Goal: Communication & Community: Answer question/provide support

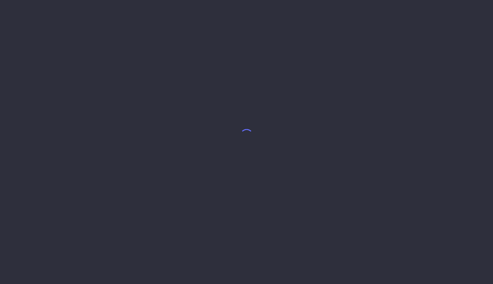
select select "9"
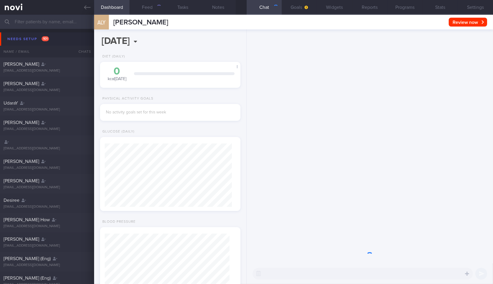
scroll to position [62, 125]
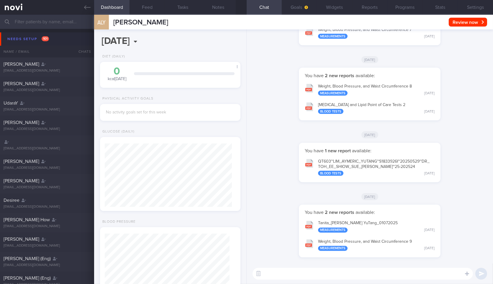
click at [73, 39] on button "Needs setup 101" at bounding box center [247, 38] width 495 height 13
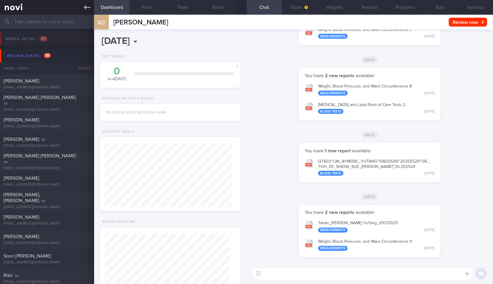
click at [89, 8] on icon at bounding box center [87, 7] width 6 height 6
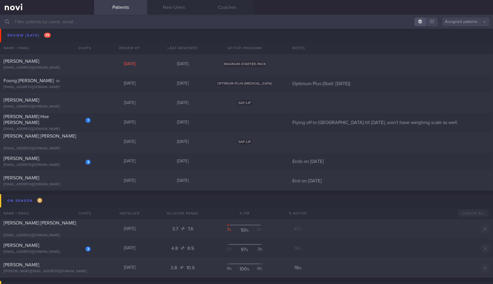
scroll to position [811, 0]
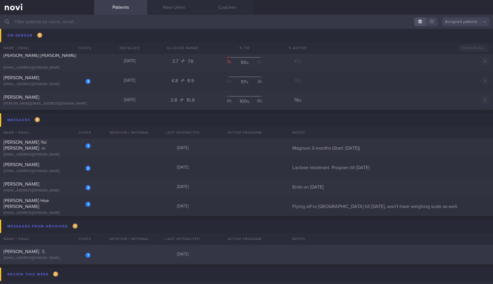
click at [103, 252] on div "1 Kou Baohui kanwin0428@outlook.com 2 days ago" at bounding box center [246, 254] width 493 height 19
select select "9"
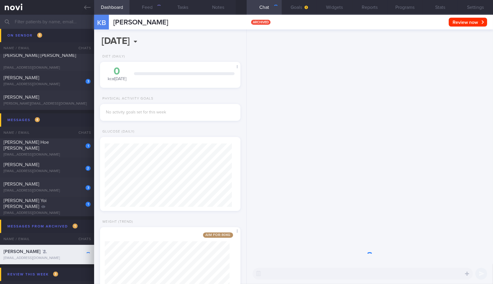
scroll to position [71, 125]
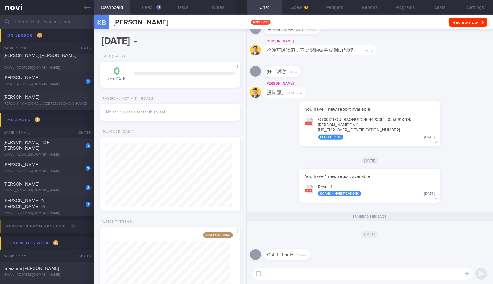
click at [324, 186] on button "Result 1 Scans / Investigations [DATE]" at bounding box center [370, 190] width 136 height 19
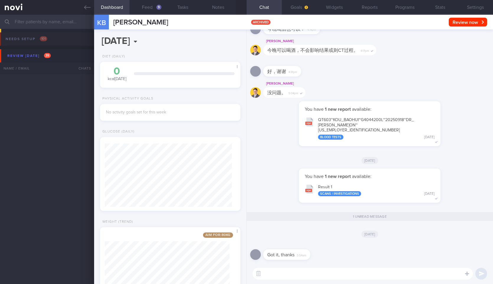
select select "9"
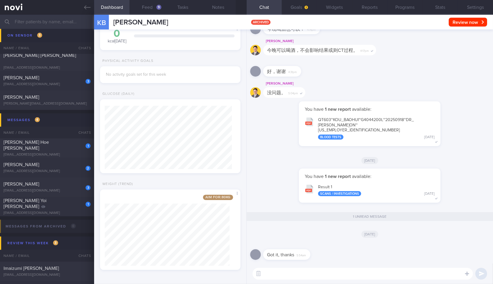
scroll to position [71, 125]
click at [89, 7] on icon at bounding box center [87, 7] width 6 height 4
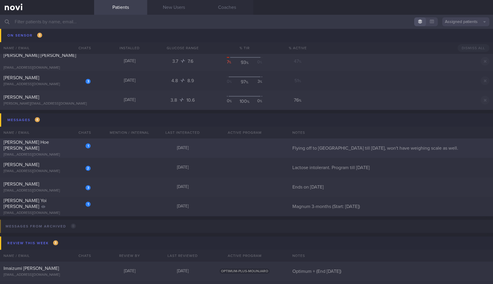
click at [84, 141] on div "1 Yong Hoe Yeo yeoyh82@gmail.com Yesterday Flying off to London till 3 Oct, won…" at bounding box center [246, 148] width 493 height 19
select select "9"
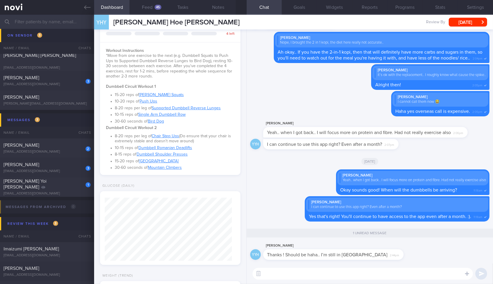
scroll to position [184, 0]
drag, startPoint x: 359, startPoint y: 259, endPoint x: 408, endPoint y: 255, distance: 48.6
click at [408, 255] on div "YYH Yeo Yong Hoe Thanks ! Should be haha.. I’m still in uk 2:44pm" at bounding box center [369, 253] width 239 height 21
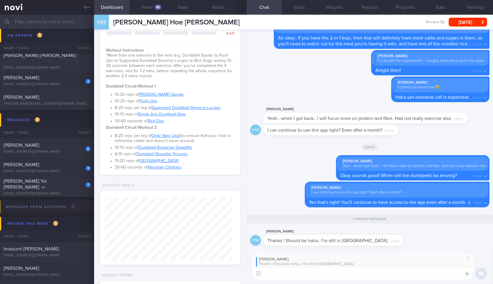
click at [374, 278] on textarea at bounding box center [363, 274] width 220 height 12
click at [333, 270] on textarea "H" at bounding box center [363, 274] width 220 height 12
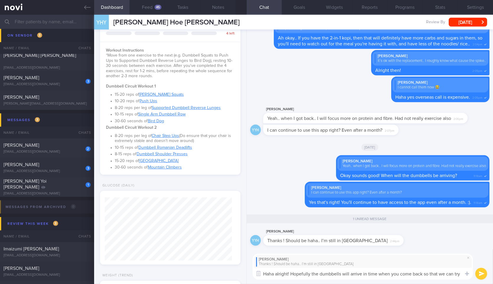
scroll to position [0, 0]
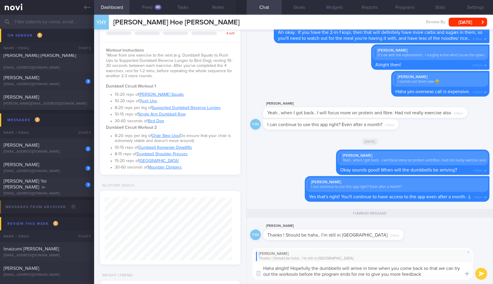
type textarea "Haha alright! Hopefully the dumbbells will arrive in time when you come back so…"
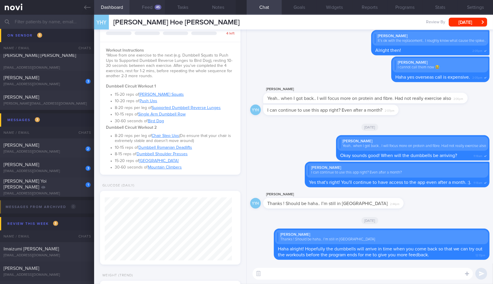
click at [150, 8] on button "Feed 45" at bounding box center [147, 7] width 35 height 15
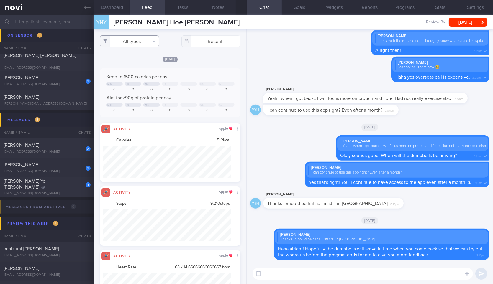
click at [128, 43] on button "All types" at bounding box center [129, 41] width 59 height 12
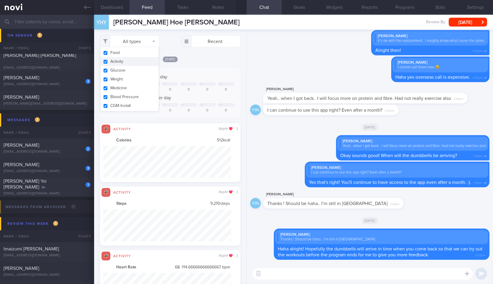
click at [143, 60] on button "Activity" at bounding box center [129, 61] width 58 height 9
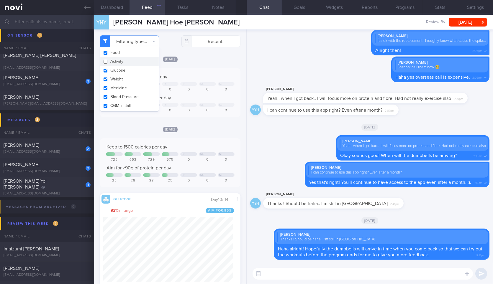
checkbox input "false"
click at [137, 82] on button "Weight" at bounding box center [129, 79] width 58 height 9
checkbox input "false"
click at [199, 59] on div "[DATE]" at bounding box center [170, 59] width 140 height 6
click at [211, 8] on button "Notes" at bounding box center [217, 7] width 35 height 15
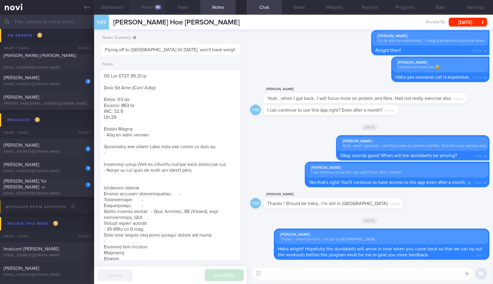
click at [149, 9] on button "Feed 45" at bounding box center [147, 7] width 35 height 15
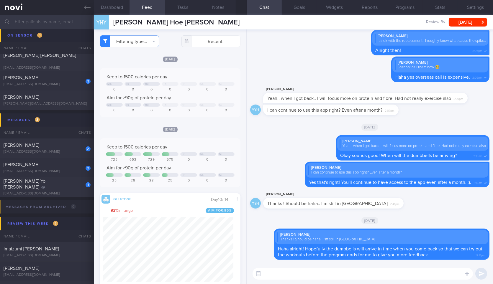
click at [300, 273] on textarea at bounding box center [363, 274] width 220 height 12
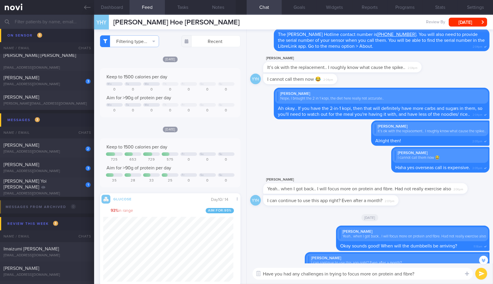
type textarea "Have you had any challenges in trying to focus more on protein and fibre?"
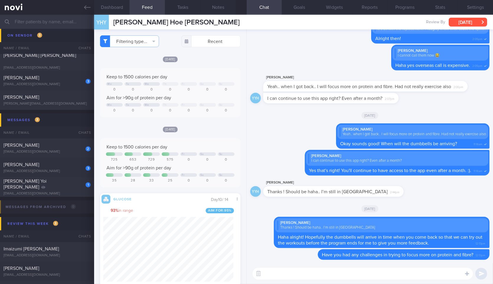
drag, startPoint x: 461, startPoint y: 22, endPoint x: 460, endPoint y: 18, distance: 4.3
click at [460, 18] on button "[DATE]" at bounding box center [468, 22] width 38 height 9
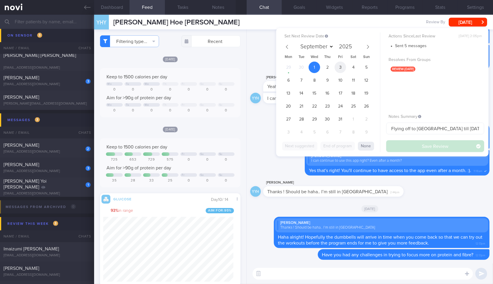
click at [342, 69] on span "3" at bounding box center [341, 68] width 12 height 12
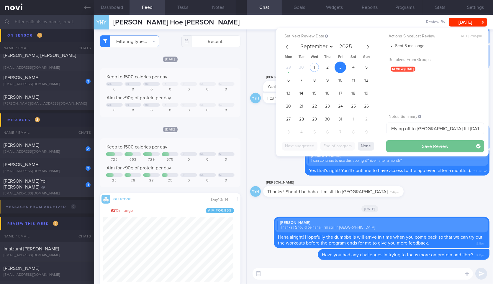
click at [407, 146] on button "Save Review" at bounding box center [435, 146] width 98 height 12
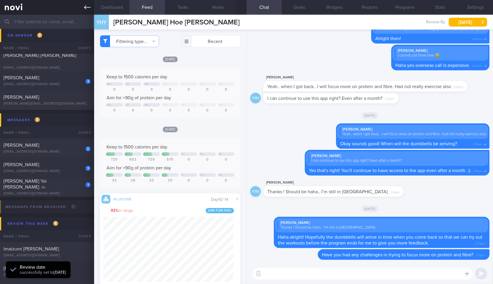
click at [86, 13] on link at bounding box center [47, 7] width 94 height 15
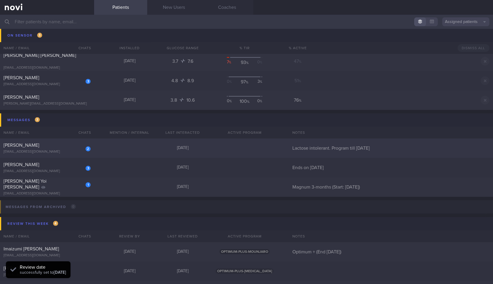
click at [70, 146] on div "[PERSON_NAME]" at bounding box center [47, 146] width 86 height 6
select select "9"
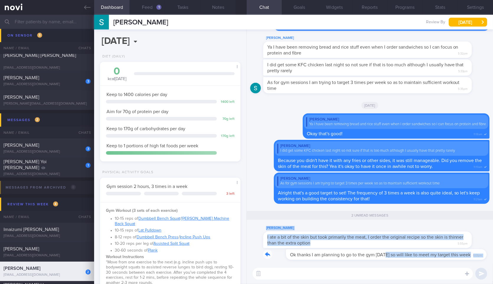
drag, startPoint x: 364, startPoint y: 245, endPoint x: 412, endPoint y: 240, distance: 48.4
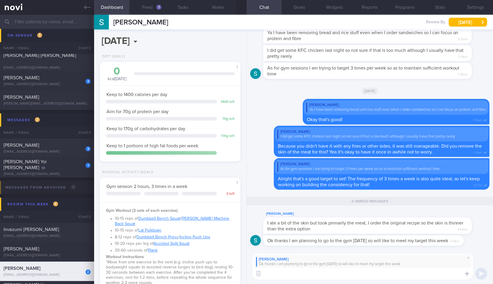
click at [334, 277] on textarea at bounding box center [363, 274] width 220 height 12
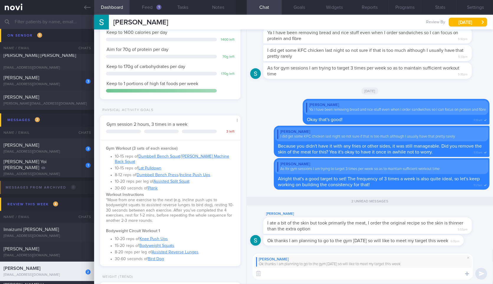
scroll to position [244, 0]
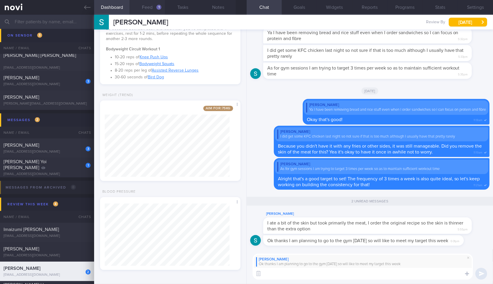
click at [143, 9] on button "Feed 1" at bounding box center [147, 7] width 35 height 15
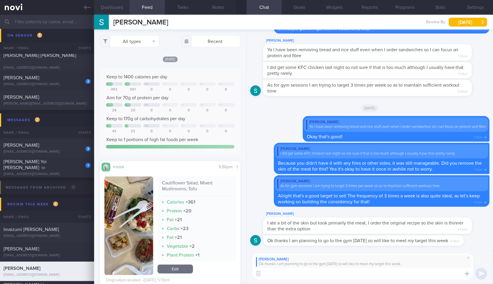
click at [117, 0] on button "Dashboard" at bounding box center [111, 7] width 35 height 15
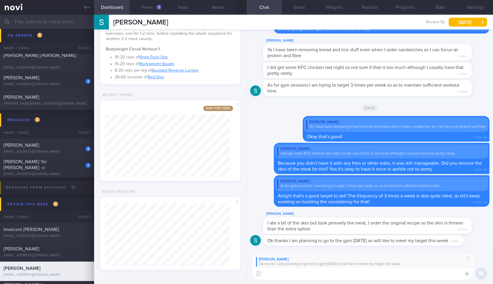
drag, startPoint x: 346, startPoint y: 227, endPoint x: 377, endPoint y: 220, distance: 31.1
click at [377, 220] on div "Stephen Kartili I ate a bit of the skin but took primarily the meat, I order th…" at bounding box center [376, 223] width 226 height 24
click at [325, 276] on textarea at bounding box center [363, 274] width 220 height 12
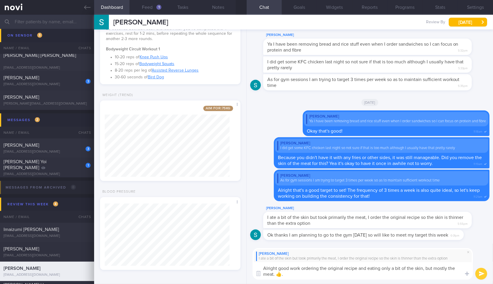
type textarea "Alright good work ordering the original recipe and eating only a bit of the ski…"
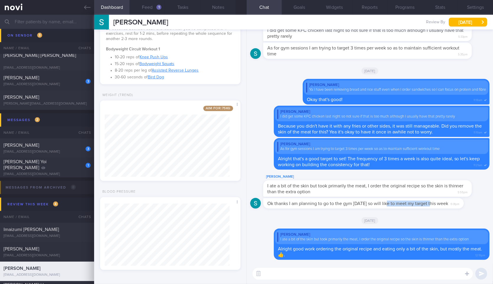
drag, startPoint x: 390, startPoint y: 202, endPoint x: 457, endPoint y: 198, distance: 66.8
click at [457, 198] on div "Ok thanks I am planning to go to the gym tomorrow so will like to meet my targe…" at bounding box center [372, 203] width 218 height 11
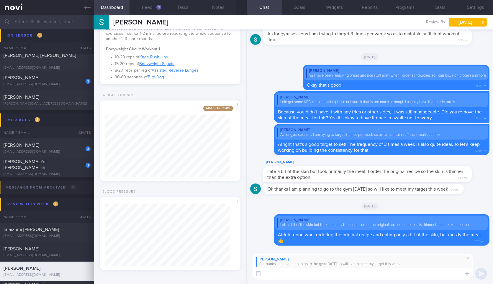
click at [375, 277] on textarea at bounding box center [363, 274] width 220 height 12
type textarea "Sweet! Let's get that session in today!"
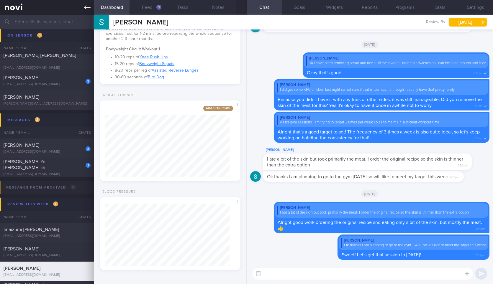
click at [85, 4] on icon at bounding box center [87, 7] width 6 height 6
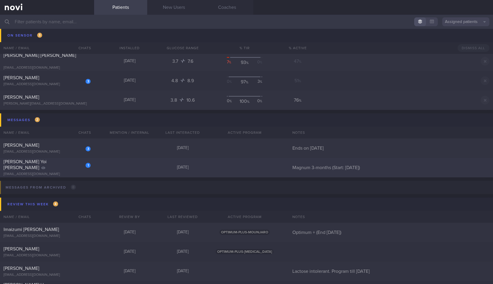
click at [62, 172] on div "[EMAIL_ADDRESS][DOMAIN_NAME]" at bounding box center [47, 174] width 87 height 4
select select "8"
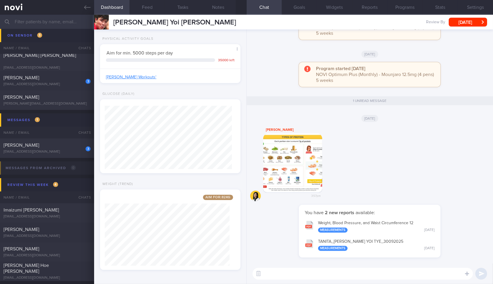
scroll to position [62, 125]
click at [351, 247] on button "TANITA_ GABRIEL SIEW YOI TYE_ 30092025 Measurements Yesterday" at bounding box center [370, 245] width 136 height 19
click at [80, 148] on div "3" at bounding box center [84, 147] width 13 height 9
type input "Ends on [DATE]"
select select "9"
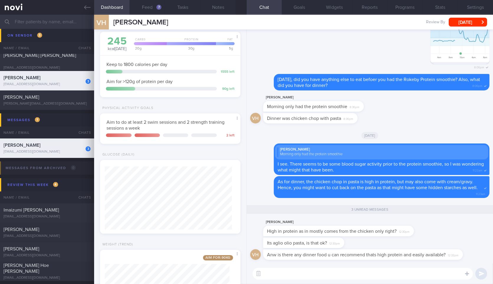
scroll to position [160, 0]
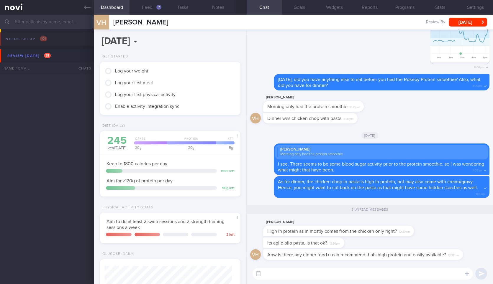
select select "9"
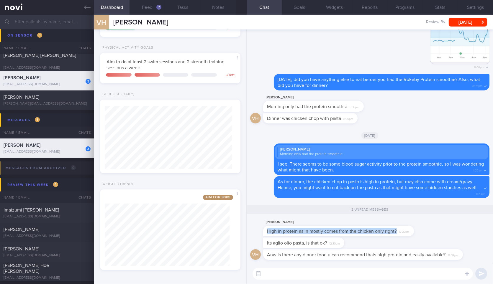
drag, startPoint x: 410, startPoint y: 232, endPoint x: 450, endPoint y: 228, distance: 40.4
click at [450, 228] on div "van ho High in protein as in mostly comes from the chicken only right? 12:30pm" at bounding box center [369, 228] width 239 height 19
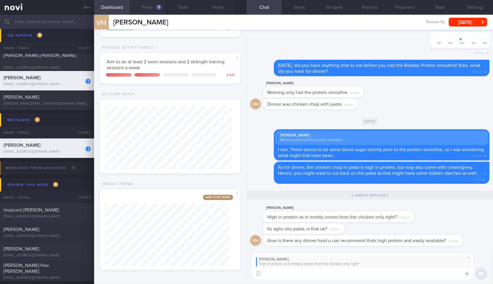
click at [153, 4] on button "Feed 7" at bounding box center [147, 7] width 35 height 15
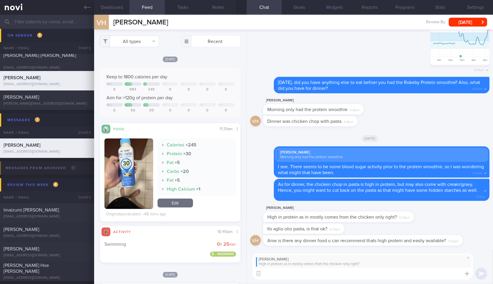
scroll to position [85, 130]
click at [118, 7] on button "Dashboard" at bounding box center [111, 7] width 35 height 15
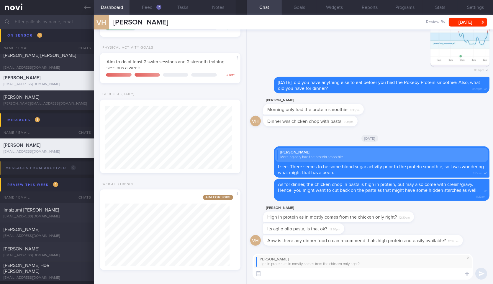
click at [306, 275] on textarea at bounding box center [363, 274] width 220 height 12
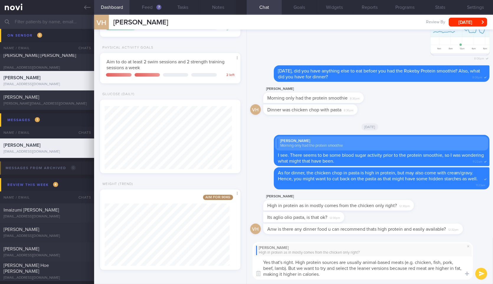
type textarea "Yes that's right. High protein sources are usually animal-based meats (e.g. chi…"
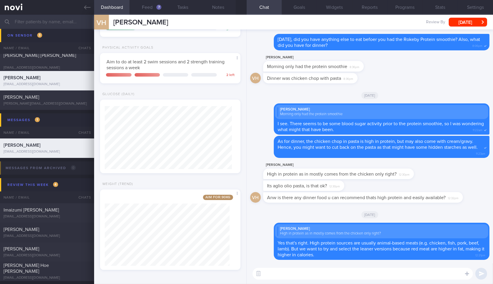
drag, startPoint x: 342, startPoint y: 186, endPoint x: 438, endPoint y: 187, distance: 95.6
click at [438, 187] on div "Its aglio olio pasta, is that ok? 12:30pm" at bounding box center [369, 187] width 239 height 12
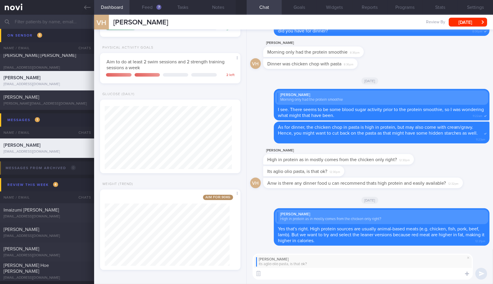
click at [323, 276] on textarea at bounding box center [363, 274] width 220 height 12
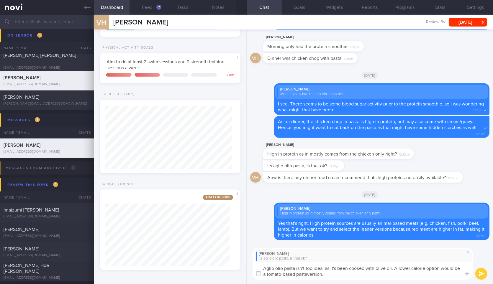
type textarea "Aglio olio pasta isn't too ideal as it's been cooked with olive oil. A lower ca…"
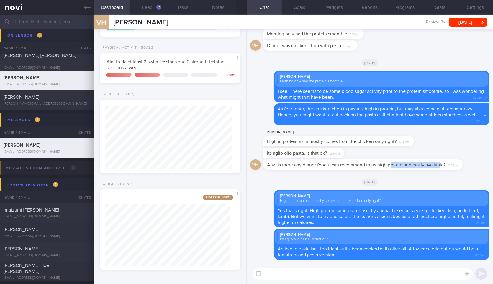
drag, startPoint x: 391, startPoint y: 169, endPoint x: 465, endPoint y: 170, distance: 73.8
click at [465, 170] on div "Anw is there any dinner food u can recommend thats high protein and easily avai…" at bounding box center [371, 165] width 217 height 11
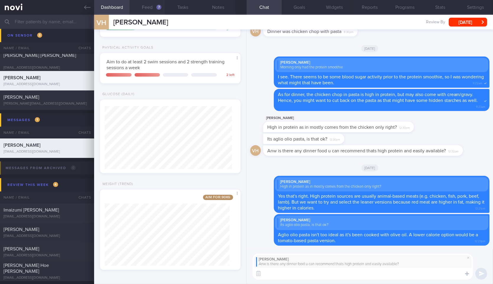
click at [150, 9] on button "Feed 7" at bounding box center [147, 7] width 35 height 15
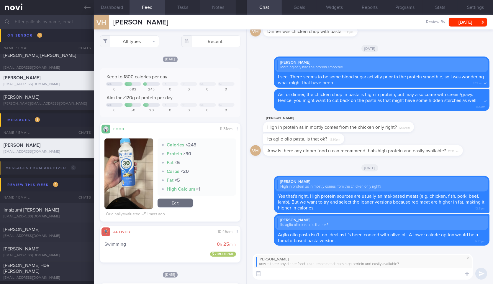
click at [215, 11] on button "Notes" at bounding box center [217, 7] width 35 height 15
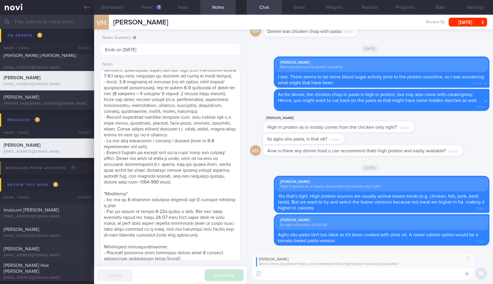
scroll to position [584, 0]
click at [334, 270] on textarea at bounding box center [363, 274] width 220 height 12
type textarea "O"
click at [415, 274] on textarea "Sure! Would you like recommendations from hawker centre," at bounding box center [363, 274] width 220 height 12
type textarea "Sure! Would you like recommendations from the hawker centre, or someplace else?"
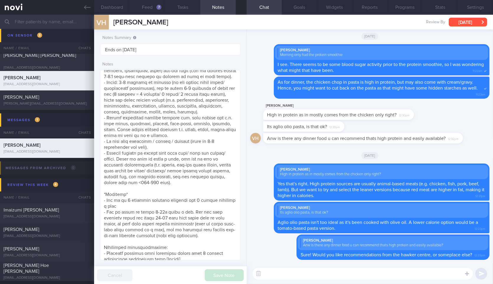
click at [459, 23] on button "[DATE]" at bounding box center [468, 22] width 38 height 9
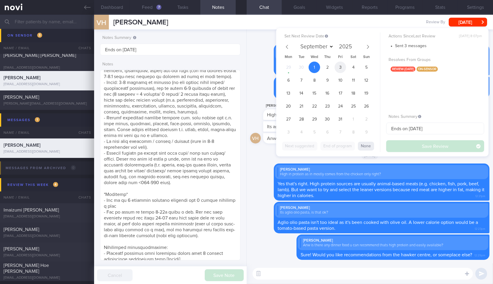
click at [343, 66] on span "3" at bounding box center [341, 68] width 12 height 12
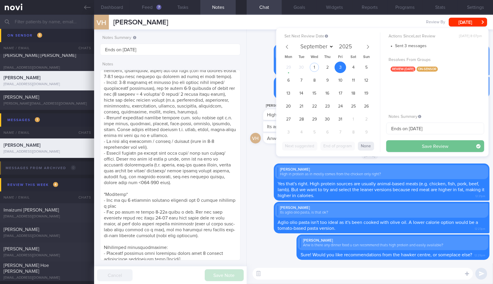
click at [417, 146] on button "Save Review" at bounding box center [435, 146] width 98 height 12
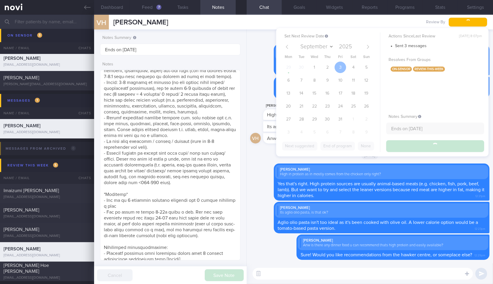
scroll to position [772, 0]
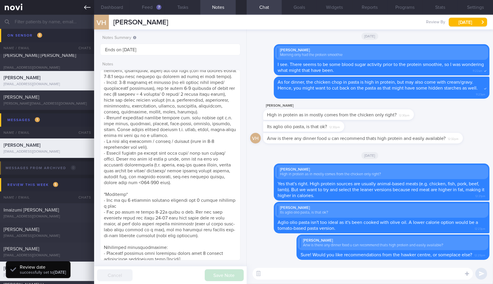
click at [83, 8] on link at bounding box center [47, 7] width 94 height 15
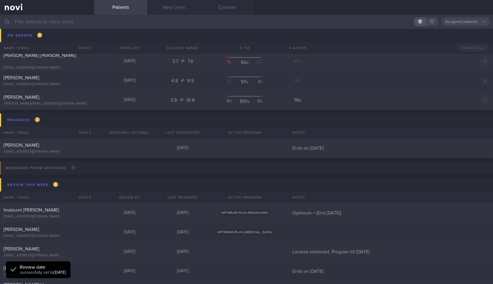
click at [52, 37] on div "On sensor 3 Name / Email Chats Installed Glucose Range % TIR % Active Dismiss A…" at bounding box center [246, 37] width 493 height 29
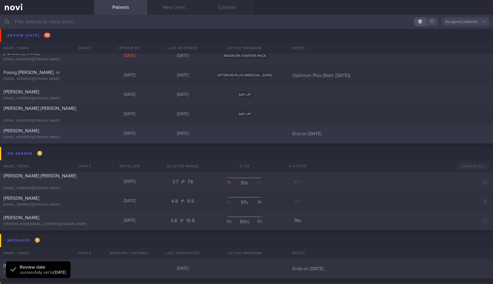
scroll to position [618, 0]
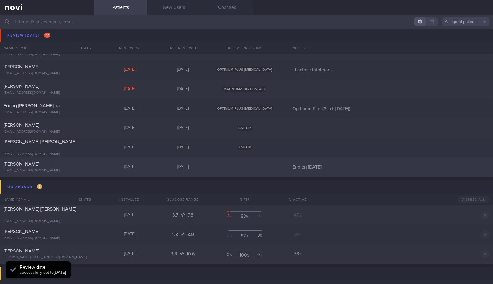
click at [69, 166] on div "[PERSON_NAME]" at bounding box center [47, 164] width 86 height 6
select select "9"
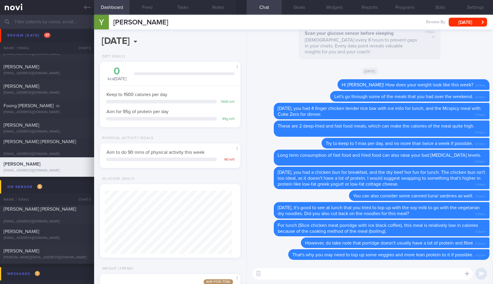
scroll to position [85, 0]
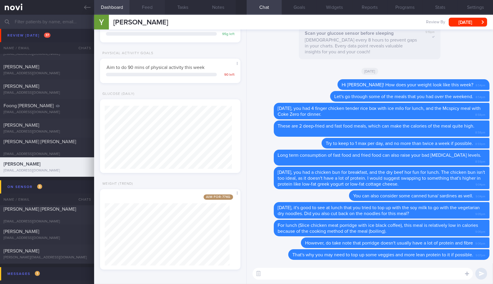
click at [153, 12] on button "Feed" at bounding box center [147, 7] width 35 height 15
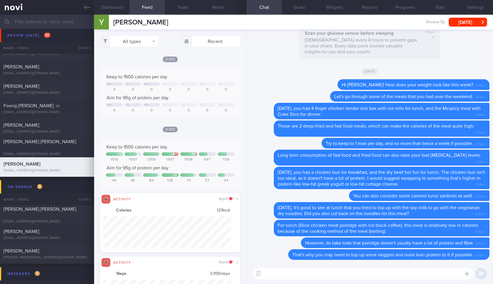
click at [376, 276] on textarea at bounding box center [363, 274] width 220 height 12
click at [222, 12] on button "Notes" at bounding box center [217, 7] width 35 height 15
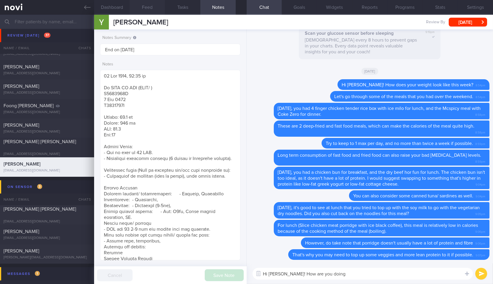
click at [150, 10] on button "Feed" at bounding box center [147, 7] width 35 height 15
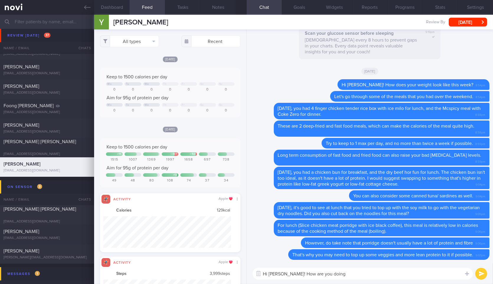
drag, startPoint x: 373, startPoint y: 280, endPoint x: 379, endPoint y: 276, distance: 7.0
click at [379, 276] on div "Hi Yu Hoe! How are you doing Hi Yu Hoe! How are you doing ​ Hi Yu Hoe! How are …" at bounding box center [370, 274] width 246 height 21
click at [379, 276] on textarea "Hi Yu Hoe! How are you doing" at bounding box center [363, 274] width 220 height 12
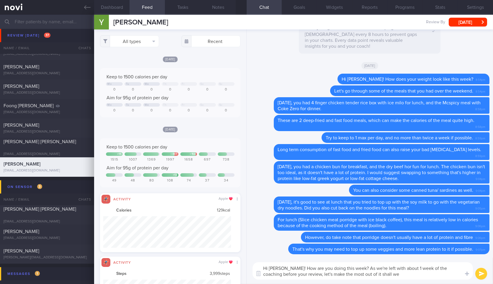
type textarea "Hi Yu Hoe! How are you doing this week? As we're left with about 1 week of the …"
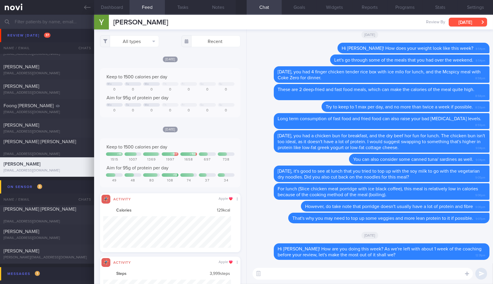
click at [467, 20] on button "[DATE]" at bounding box center [468, 22] width 38 height 9
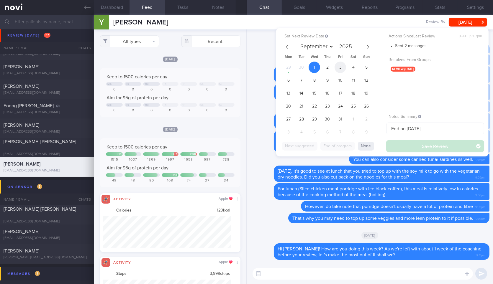
click at [342, 68] on span "3" at bounding box center [341, 68] width 12 height 12
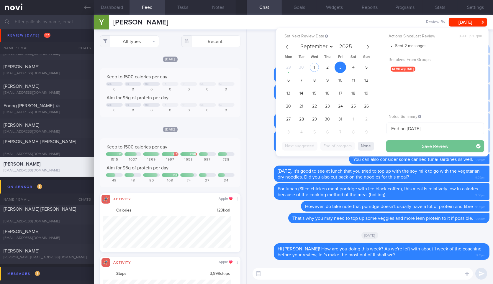
click at [401, 146] on button "Save Review" at bounding box center [435, 146] width 98 height 12
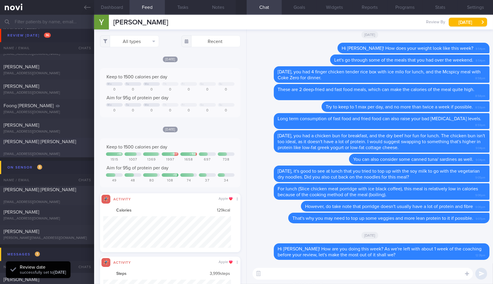
click at [86, 9] on icon at bounding box center [87, 7] width 6 height 6
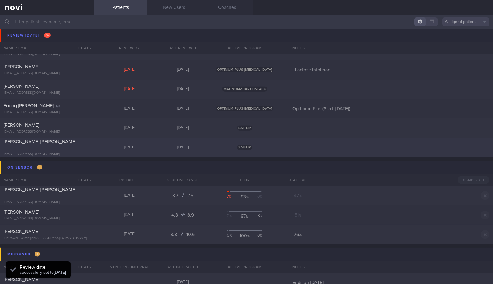
click at [66, 152] on div "[EMAIL_ADDRESS][DOMAIN_NAME]" at bounding box center [47, 154] width 87 height 4
select select "9"
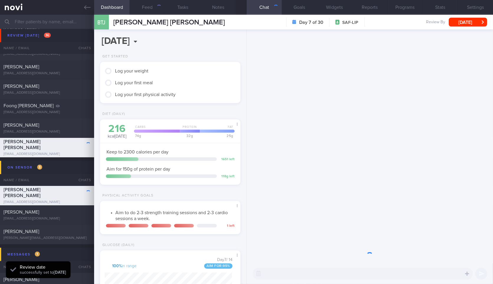
scroll to position [71, 125]
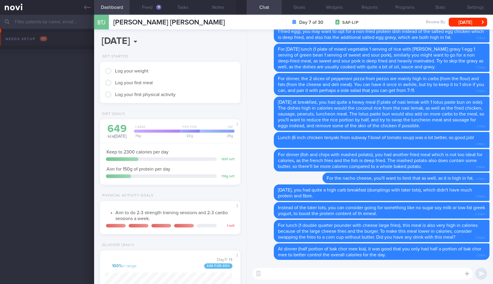
select select "9"
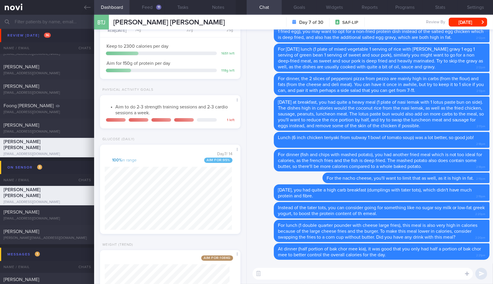
scroll to position [167, 0]
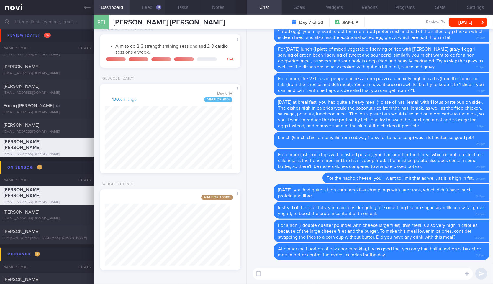
click at [140, 11] on button "Feed 11" at bounding box center [147, 7] width 35 height 15
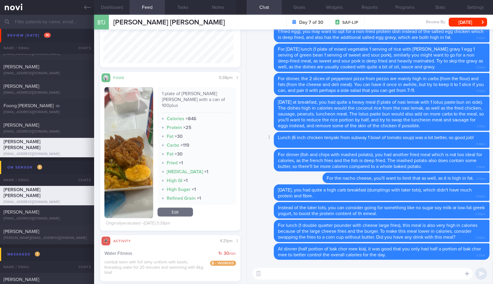
scroll to position [913, 0]
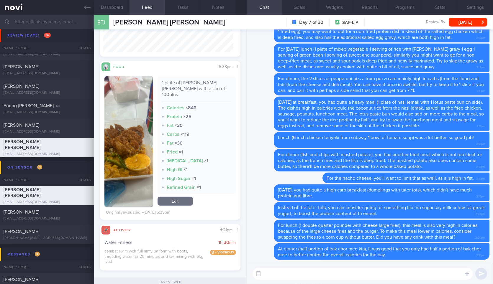
click at [122, 135] on button "button" at bounding box center [128, 141] width 48 height 131
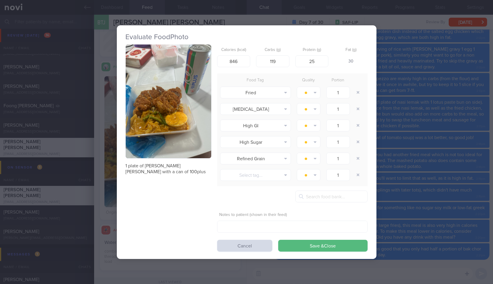
click at [421, 108] on div "Evaluate Food Photo 1 plate of curry rice with a can of 100plus Calories (kcal)…" at bounding box center [246, 142] width 493 height 284
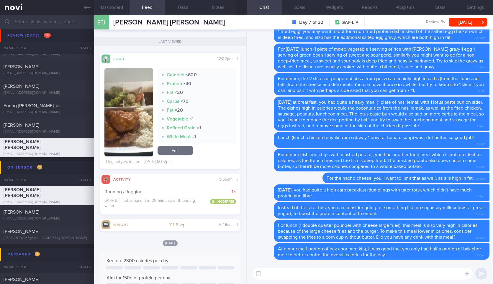
scroll to position [85, 130]
click at [306, 273] on textarea at bounding box center [363, 274] width 220 height 12
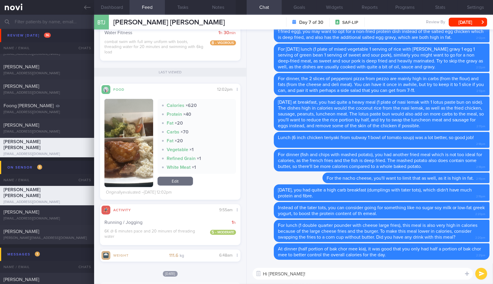
scroll to position [1122, 0]
click at [284, 135] on span "Lunch (6 inch chicken teriyaki from subway 1 bowl of tomato soup) was a lot bet…" at bounding box center [376, 137] width 196 height 5
click at [286, 273] on textarea "Hi Brady!" at bounding box center [363, 274] width 220 height 12
click at [135, 134] on button "button" at bounding box center [128, 144] width 48 height 88
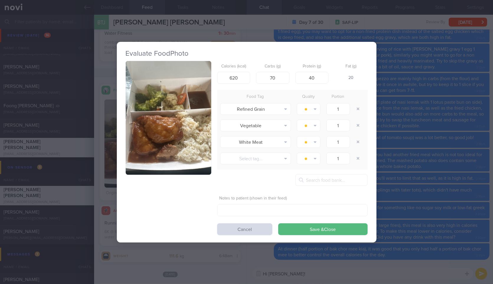
click at [184, 121] on button "button" at bounding box center [169, 118] width 86 height 114
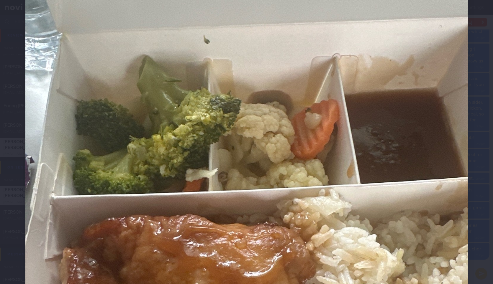
scroll to position [81, 0]
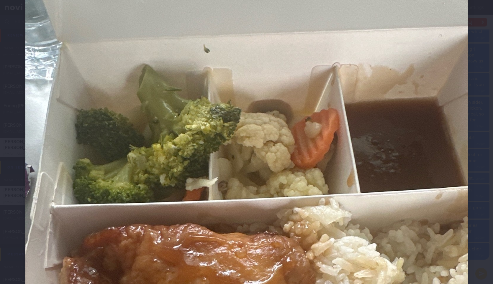
click at [484, 55] on div at bounding box center [247, 237] width 490 height 637
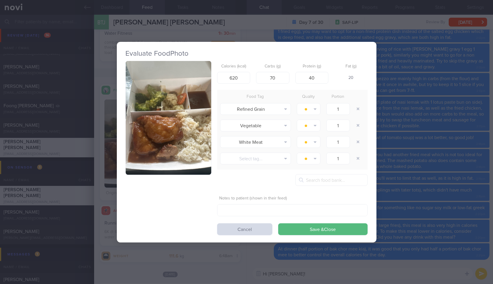
click at [484, 55] on div "Evaluate Food Photo Calories (kcal) 620 Carbs (g) 70 Protein (g) 40 Fat (g) 20 …" at bounding box center [246, 142] width 493 height 284
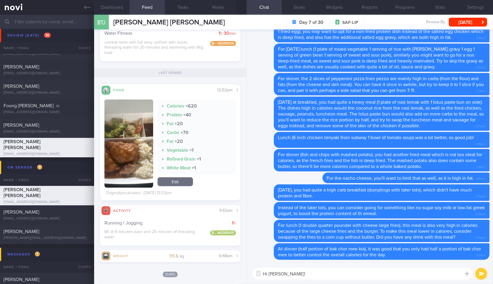
click at [356, 273] on textarea "Hi Brady!" at bounding box center [363, 274] width 220 height 12
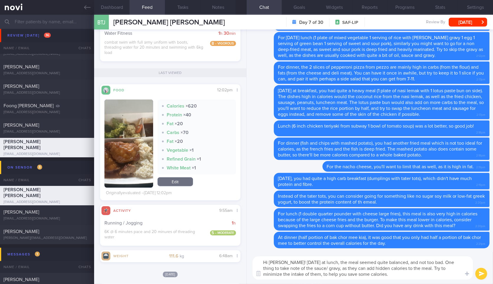
type textarea "Hi Brady! On Monday at lunch, the meal seemed quite balanced, and not too bad. …"
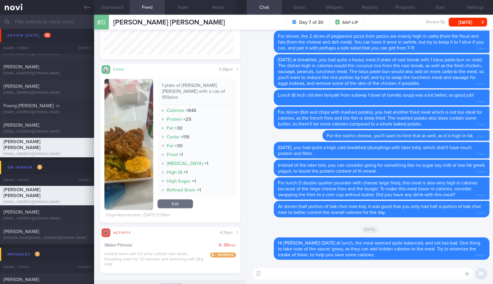
scroll to position [903, 0]
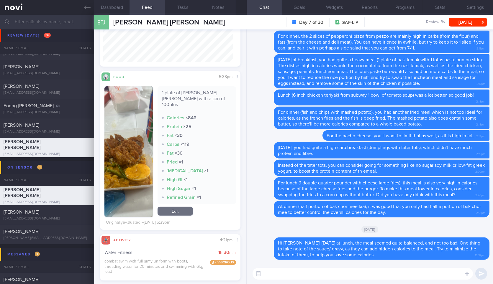
click at [125, 113] on img "button" at bounding box center [128, 151] width 48 height 131
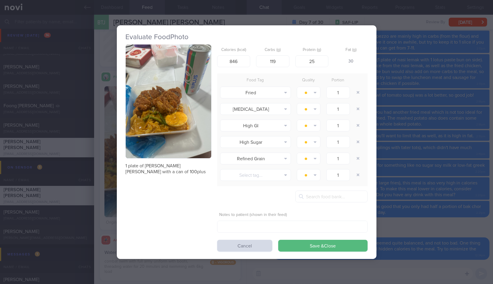
click at [144, 120] on button "button" at bounding box center [169, 102] width 86 height 114
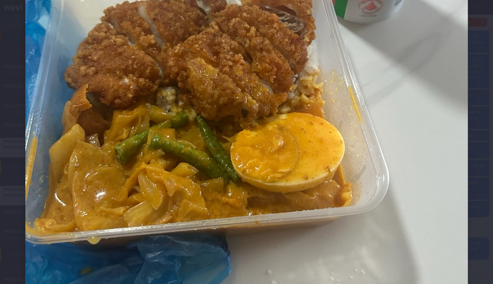
scroll to position [268, 0]
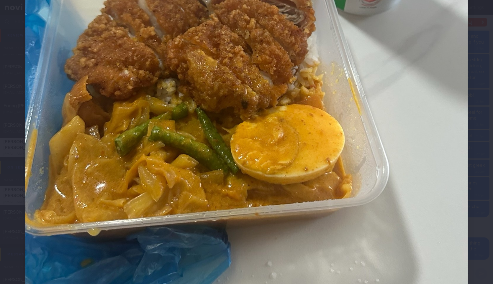
click at [453, 166] on img at bounding box center [246, 51] width 443 height 590
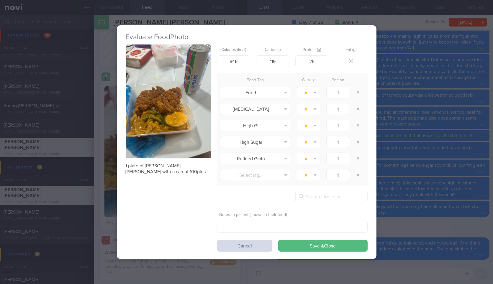
click at [453, 166] on div "Evaluate Food Photo 1 plate of curry rice with a can of 100plus Calories (kcal)…" at bounding box center [246, 142] width 493 height 284
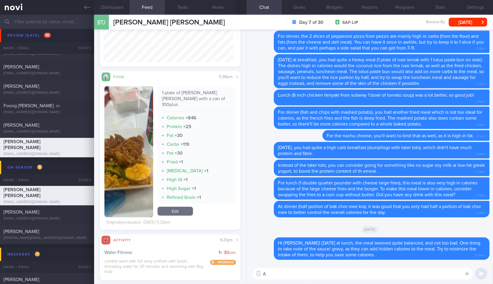
click at [361, 273] on textarea "A" at bounding box center [363, 274] width 220 height 12
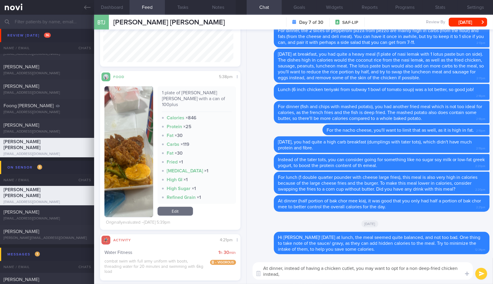
click at [137, 138] on button "button" at bounding box center [128, 151] width 48 height 131
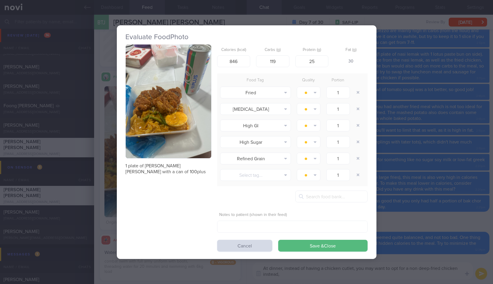
click at [137, 138] on button "button" at bounding box center [169, 102] width 86 height 114
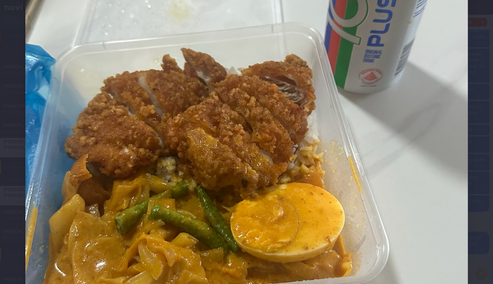
scroll to position [181, 0]
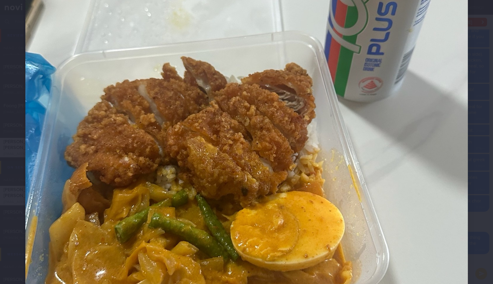
click at [466, 94] on div at bounding box center [247, 137] width 490 height 637
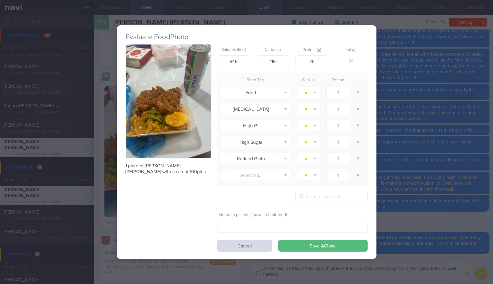
click at [466, 94] on div "Evaluate Food Photo 1 plate of curry rice with a can of 100plus Calories (kcal)…" at bounding box center [246, 142] width 493 height 284
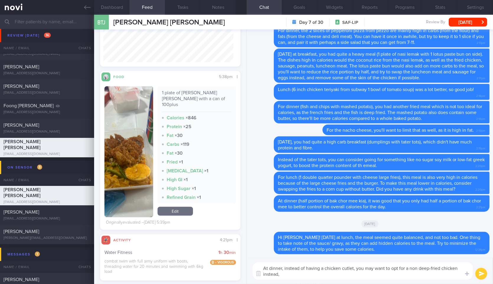
click at [339, 270] on textarea "At dinner, instead of having a chicken cutlet, you may want to opt for a non de…" at bounding box center [363, 271] width 220 height 17
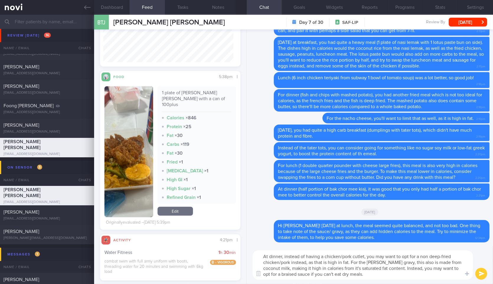
type textarea "At dinner, instead of having a chicken/pork cutlet, you may want to opt for a n…"
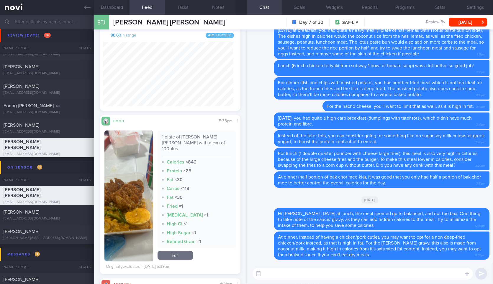
scroll to position [858, 0]
type textarea "A"
click at [126, 170] on button "button" at bounding box center [128, 196] width 48 height 131
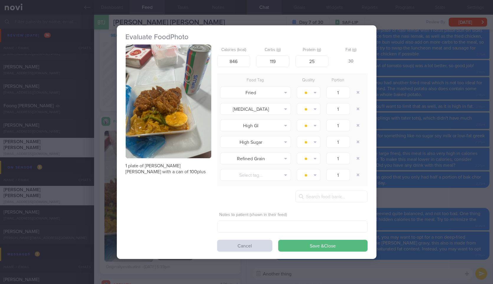
click at [350, 204] on form "Calories (kcal) 846 Carbs (g) 119 Protein (g) 25 Fat (g) 30 Food Tag Quality Po…" at bounding box center [292, 148] width 150 height 207
click at [392, 211] on div "Evaluate Food Photo 1 plate of curry rice with a can of 100plus Calories (kcal)…" at bounding box center [246, 142] width 493 height 284
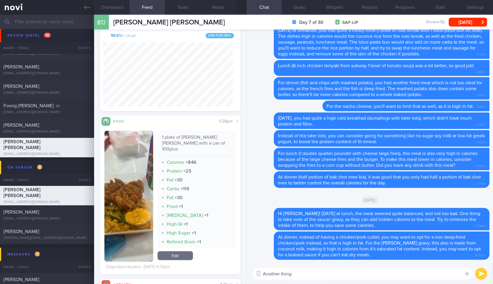
click at [337, 276] on textarea "Another thing" at bounding box center [363, 274] width 220 height 12
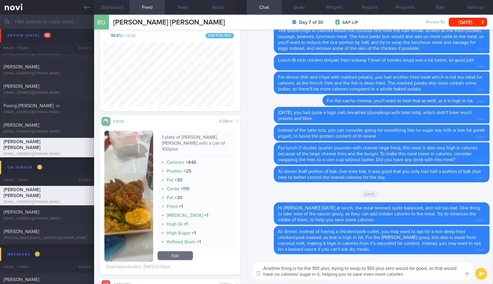
type textarea "Another thing is for the 100 plus, trying to swap to 100 plus zero would be goo…"
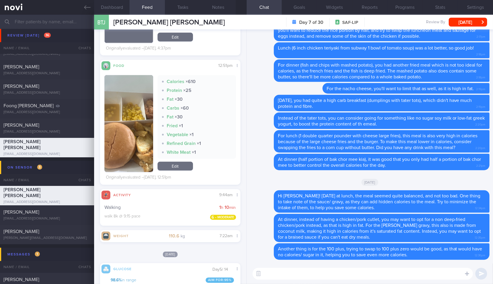
scroll to position [85, 130]
click at [142, 125] on button "button" at bounding box center [128, 123] width 48 height 97
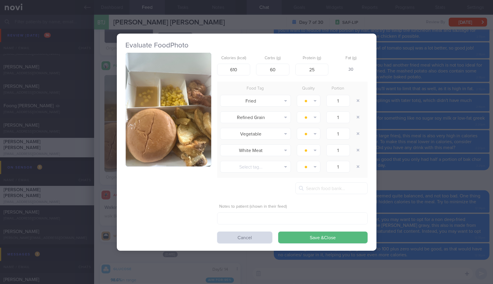
click at [185, 133] on button "button" at bounding box center [169, 110] width 86 height 114
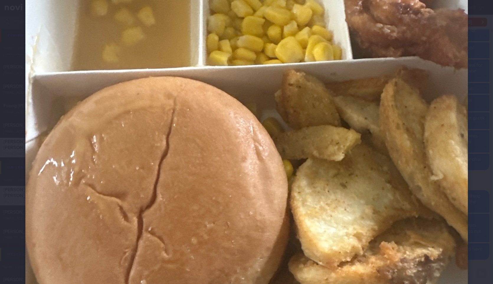
scroll to position [238, 0]
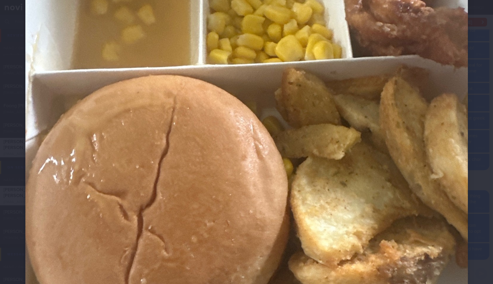
click at [474, 125] on div at bounding box center [247, 80] width 490 height 637
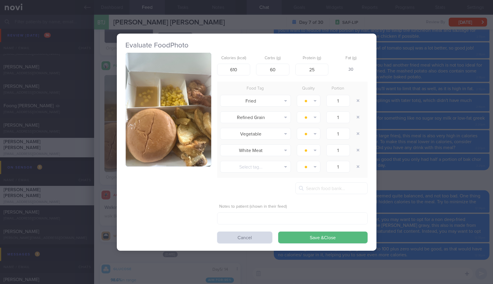
click at [440, 142] on div "Evaluate Food Photo Calories (kcal) 610 Carbs (g) 60 Protein (g) 25 Fat (g) 30 …" at bounding box center [246, 142] width 493 height 284
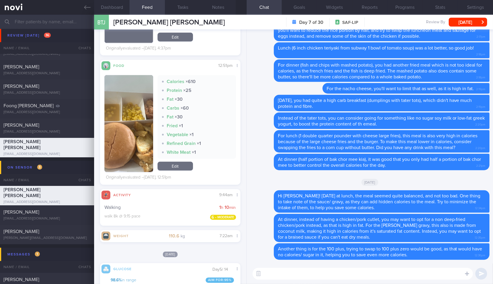
click at [325, 277] on textarea at bounding box center [363, 274] width 220 height 12
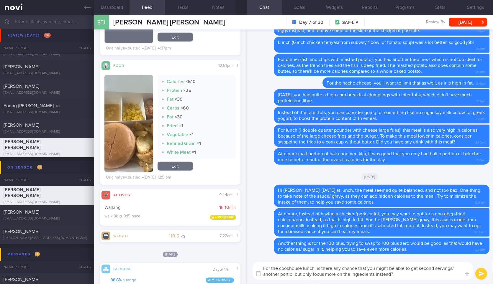
type textarea "For the cookhouse lunch, is there any chance that you might be able to get seco…"
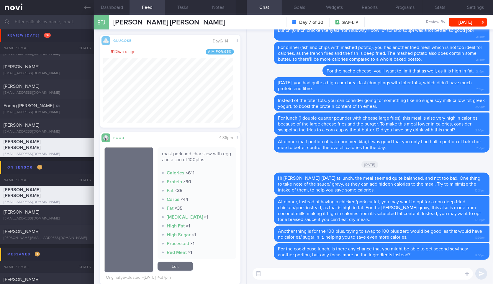
scroll to position [389, 0]
click at [195, 160] on div "roast pork and char siew with egg and a can of 100plus" at bounding box center [197, 159] width 70 height 16
copy div "roast pork and char siew with egg and a can of 100plus"
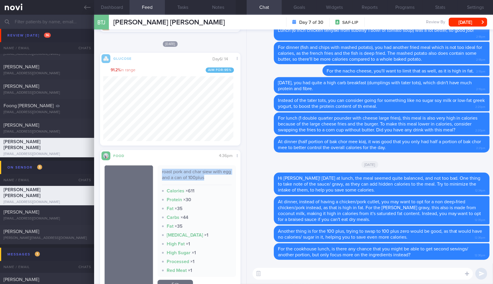
scroll to position [380, 0]
click at [287, 270] on textarea at bounding box center [363, 274] width 220 height 12
paste textarea "roast pork and char siew with egg and a can of 100plus"
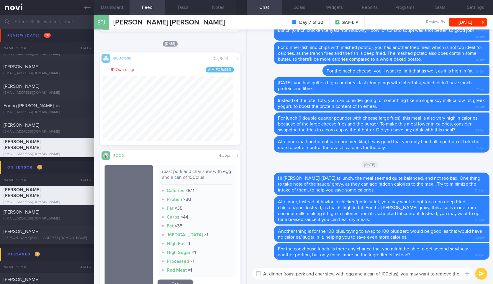
scroll to position [0, 0]
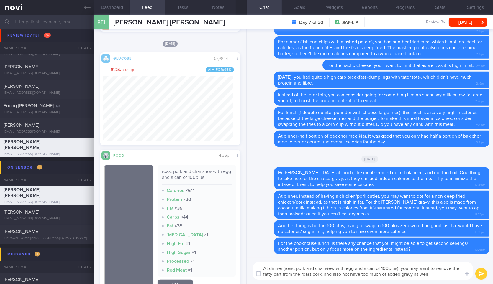
type textarea "At dinner (roast pork and char siew with egg and a can of 100plus), you may wan…"
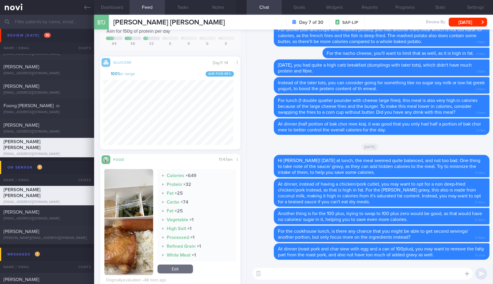
scroll to position [66, 0]
click at [463, 27] on div "BTJ Brady Tay Jia Ruo Day 7 of 30 SAF-LIP Review By Wed, 1 Oct Set Next Review …" at bounding box center [293, 22] width 399 height 15
click at [469, 26] on button "[DATE]" at bounding box center [468, 22] width 38 height 9
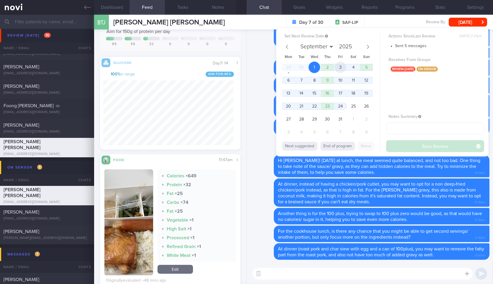
click at [341, 68] on span "3" at bounding box center [341, 68] width 12 height 12
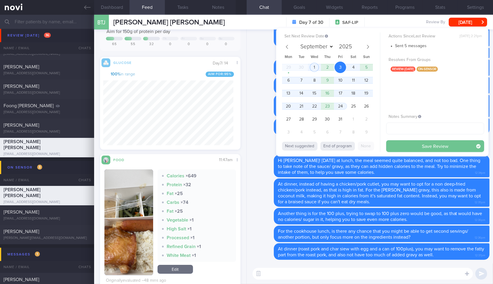
click at [398, 146] on button "Save Review" at bounding box center [435, 146] width 98 height 12
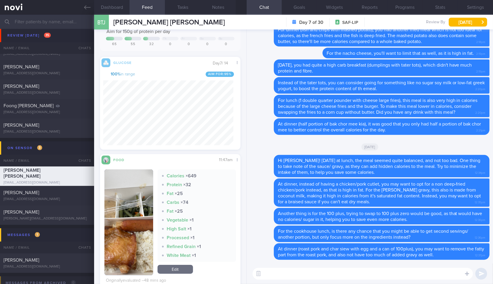
scroll to position [85, 130]
click at [91, 11] on link at bounding box center [47, 7] width 94 height 15
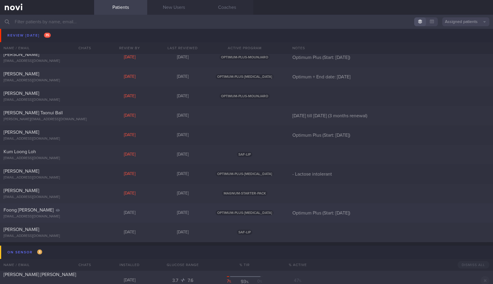
scroll to position [501, 0]
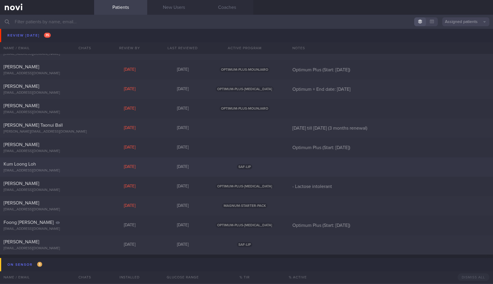
click at [77, 165] on div "Kum Loong Loh" at bounding box center [47, 164] width 86 height 6
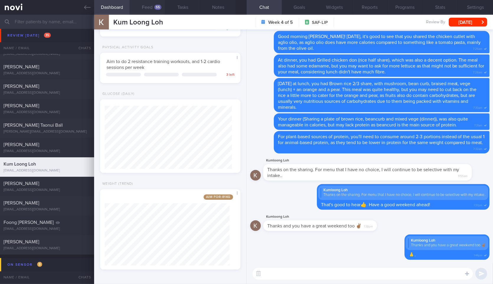
scroll to position [71, 125]
click at [143, 6] on button "Feed 55" at bounding box center [147, 7] width 35 height 15
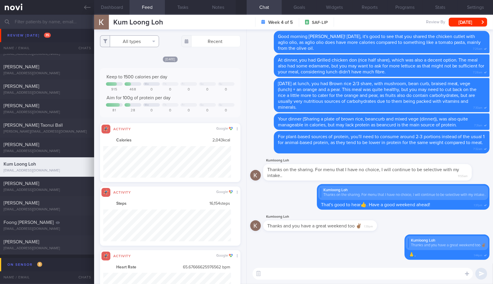
click at [150, 41] on button "All types" at bounding box center [129, 41] width 59 height 12
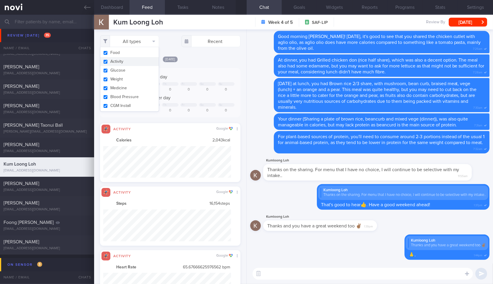
click at [142, 62] on button "Activity" at bounding box center [129, 61] width 58 height 9
checkbox input "false"
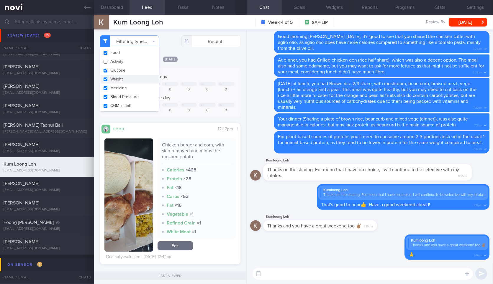
click at [140, 75] on button "Weight" at bounding box center [129, 79] width 58 height 9
checkbox input "false"
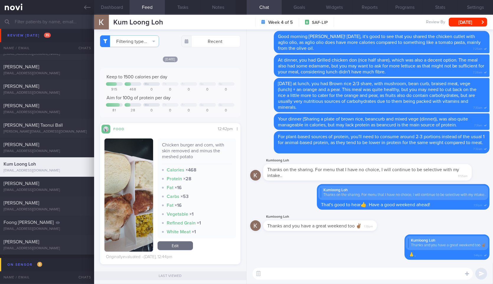
click at [209, 69] on div "Keep to 1500 calories per day We Th Fr Sa Su 915 468 0 0 0 0 0 Aim for 100g of …" at bounding box center [170, 92] width 140 height 49
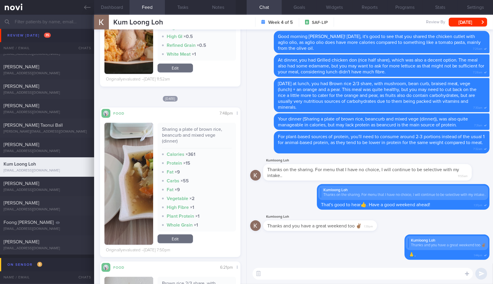
click at [209, 69] on div "Half portion of rice, 1 pcs of chicken (skin removed), 1 pcs of dumpling and so…" at bounding box center [197, 13] width 78 height 122
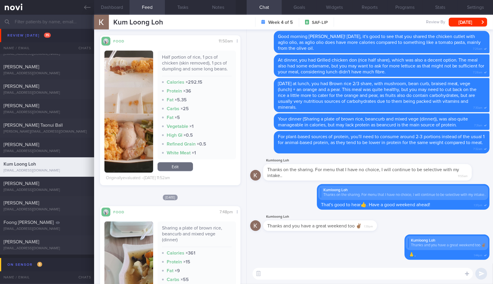
click at [303, 275] on textarea at bounding box center [363, 274] width 220 height 12
click at [188, 61] on div "Half portion of rice, 1 pcs of chicken (skin removed), 1 pcs of dumpling and so…" at bounding box center [197, 65] width 70 height 22
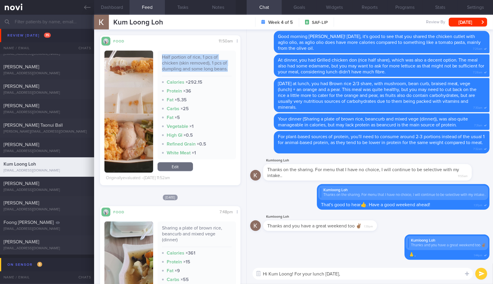
click at [188, 61] on div "Half portion of rice, 1 pcs of chicken (skin removed), 1 pcs of dumpling and so…" at bounding box center [197, 65] width 70 height 22
copy div "Half portion of rice, 1 pcs of chicken (skin removed), 1 pcs of dumpling and so…"
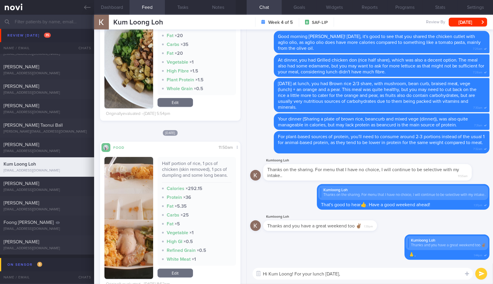
click at [347, 274] on textarea "Hi Kum Loong! For your lunch last Friday," at bounding box center [363, 274] width 220 height 12
paste textarea "Half portion of rice, 1 pcs of chicken (skin removed), 1 pcs of dumpling and so…"
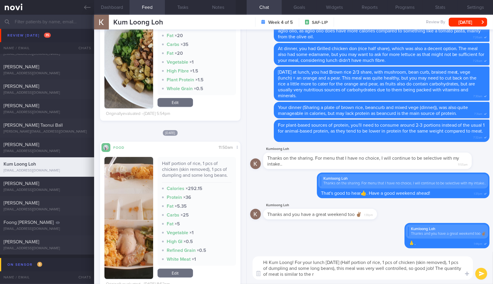
type textarea "Hi Kum Loong! For your lunch [DATE] (Half portion of rice, 1 pcs of chicken (sk…"
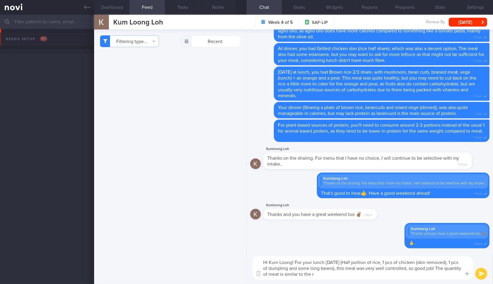
scroll to position [1255, 0]
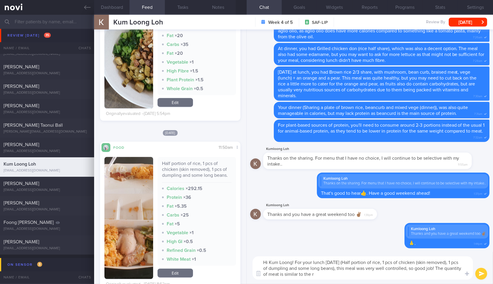
click at [361, 275] on textarea "Hi Kum Loong! For your lunch [DATE] (Half portion of rice, 1 pcs of chicken (sk…" at bounding box center [363, 268] width 220 height 23
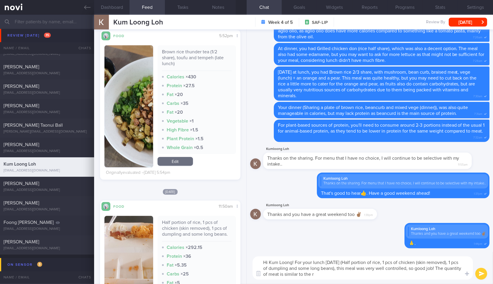
scroll to position [1194, 0]
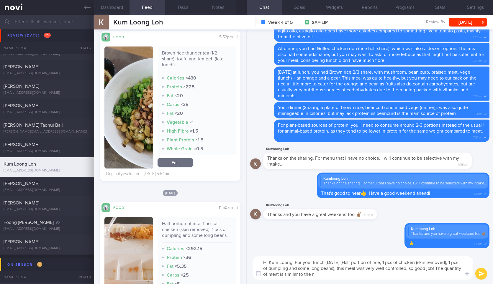
click at [343, 274] on textarea "Hi Kum Loong! For your lunch [DATE] (Half portion of rice, 1 pcs of chicken (sk…" at bounding box center [363, 268] width 220 height 23
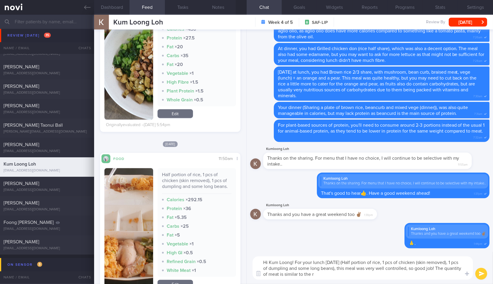
click at [127, 206] on button "button" at bounding box center [128, 229] width 48 height 122
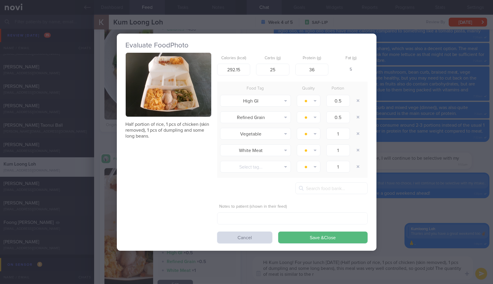
click at [175, 122] on p "Half portion of rice, 1 pcs of chicken (skin removed), 1 pcs of dumpling and so…" at bounding box center [169, 131] width 86 height 18
click at [186, 106] on button "button" at bounding box center [169, 85] width 86 height 64
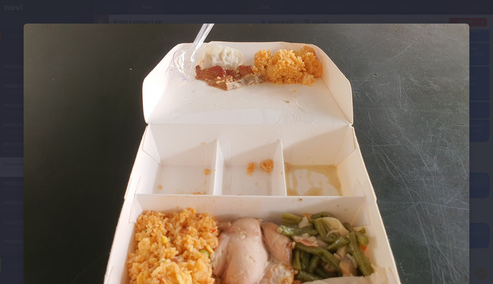
scroll to position [93, 0]
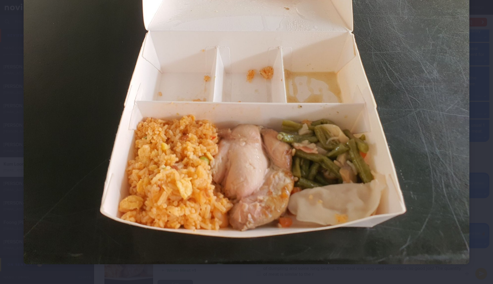
click at [476, 222] on div at bounding box center [246, 98] width 493 height 382
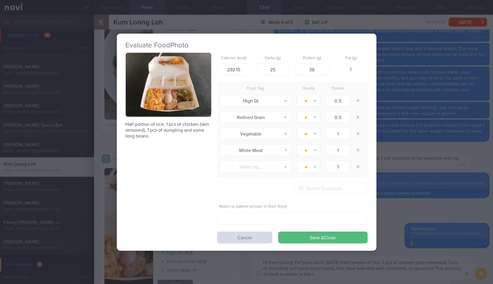
click at [476, 222] on div "Evaluate Food Photo Half portion of rice, 1 pcs of chicken (skin removed), 1 pc…" at bounding box center [246, 142] width 493 height 284
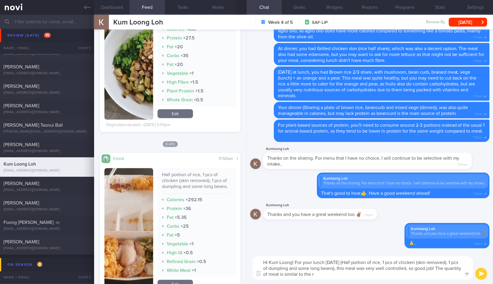
click at [395, 274] on textarea "Hi Kum Loong! For your lunch [DATE] (Half portion of rice, 1 pcs of chicken (sk…" at bounding box center [363, 268] width 220 height 23
type textarea "Hi Kum Loong! For your lunch [DATE] (Half portion of rice, 1 pcs of chicken (sk…"
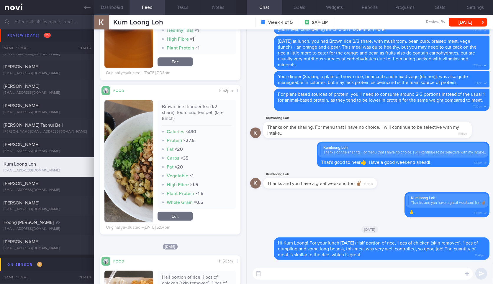
scroll to position [1145, 0]
click at [149, 159] on button "button" at bounding box center [128, 162] width 48 height 122
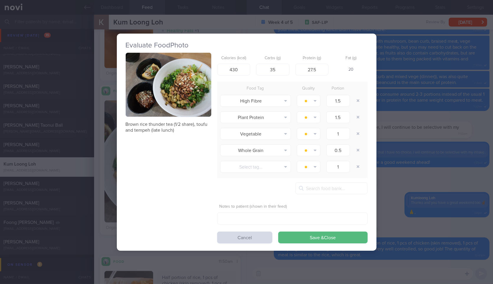
click at [195, 104] on button "button" at bounding box center [169, 85] width 86 height 64
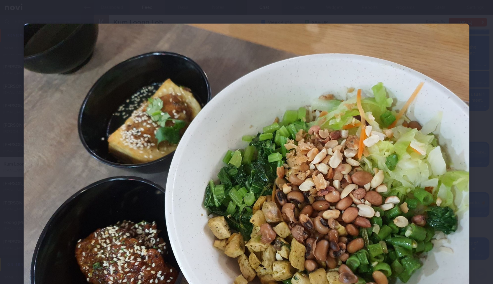
scroll to position [93, 0]
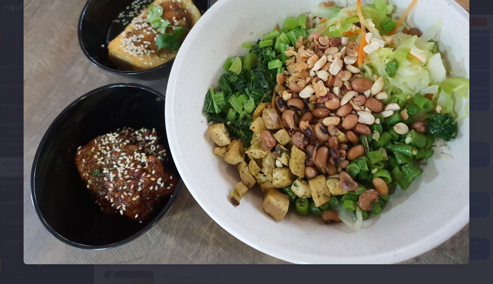
click at [466, 111] on div at bounding box center [246, 98] width 493 height 382
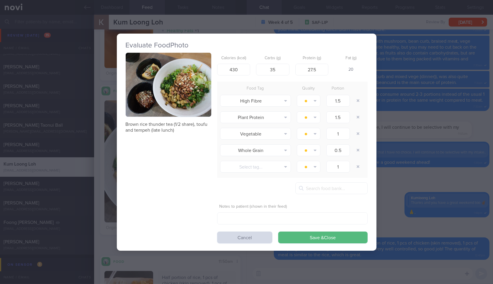
click at [207, 21] on div "Evaluate Food Photo Brown rice thunder tea (1/2 share), toufu and tempeh (late …" at bounding box center [247, 142] width 260 height 284
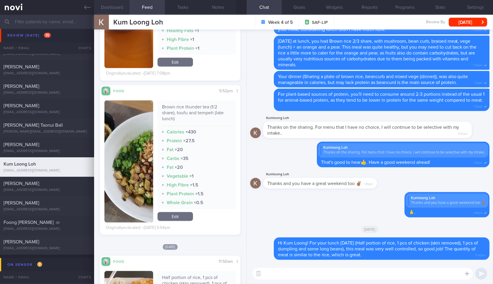
click at [124, 11] on button "Dashboard" at bounding box center [111, 7] width 35 height 15
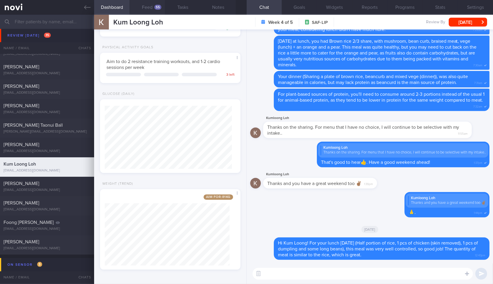
click at [152, 9] on button "Feed 55" at bounding box center [147, 7] width 35 height 15
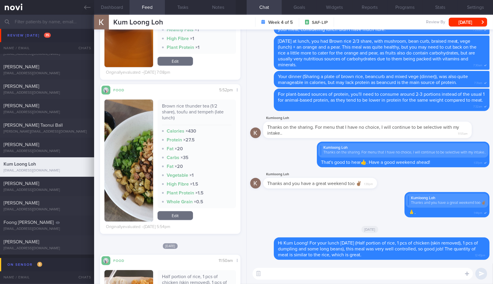
scroll to position [1145, 0]
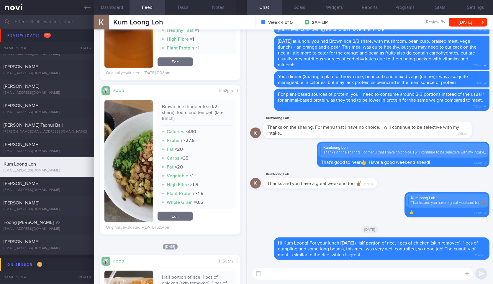
click at [167, 109] on div "Brown rice thunder tea (1/2 share), toufu and tempeh (late lunch)" at bounding box center [197, 115] width 70 height 22
copy div "Brown rice thunder tea (1/2 share), toufu and tempeh (late lunch)"
click at [328, 274] on textarea at bounding box center [363, 274] width 220 height 12
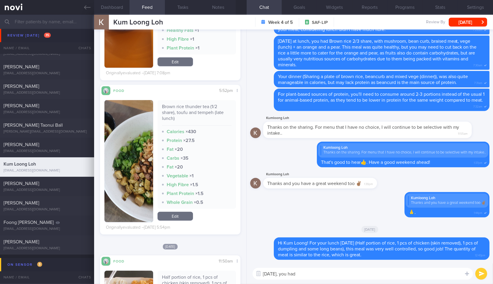
paste textarea "Brown rice thunder tea (1/2 share), toufu and tempeh (late lunch)"
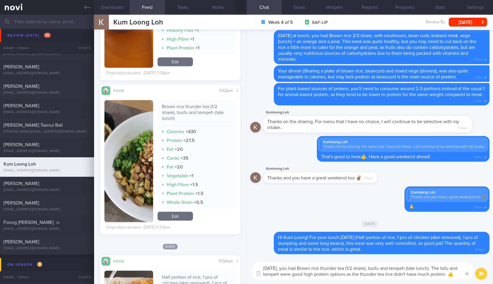
scroll to position [0, 0]
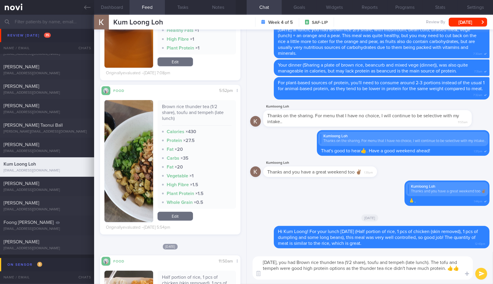
type textarea "[DATE], you had Brown rice thunder tea (1/2 share), toufu and tempeh (late lunc…"
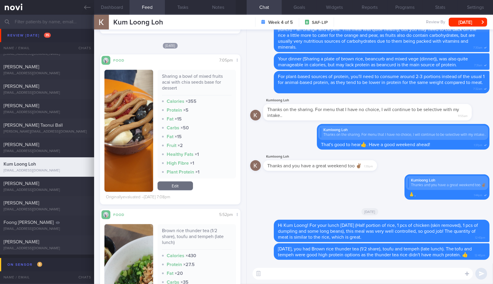
scroll to position [979, 0]
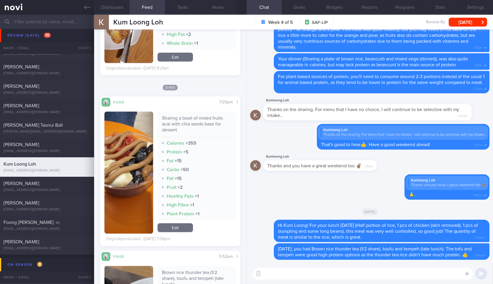
click at [127, 142] on button "button" at bounding box center [128, 173] width 48 height 122
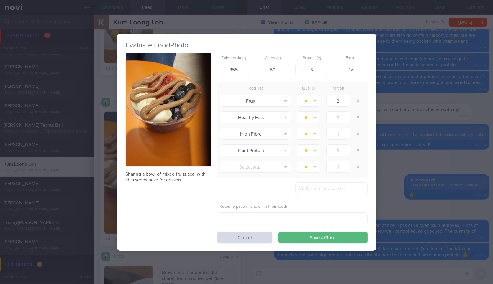
click at [427, 60] on div "Evaluate Food Photo Sharing a bowl of mixed fruits acai with chia seeds base fo…" at bounding box center [246, 142] width 493 height 284
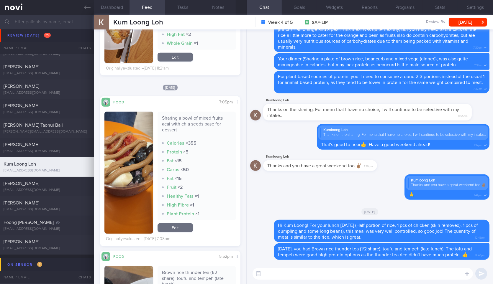
click at [207, 117] on div "Sharing a bowl of mixed fruits acai with chia seeds base for dessert" at bounding box center [197, 126] width 70 height 22
copy div "Sharing a bowl of mixed fruits acai with chia seeds base for dessert"
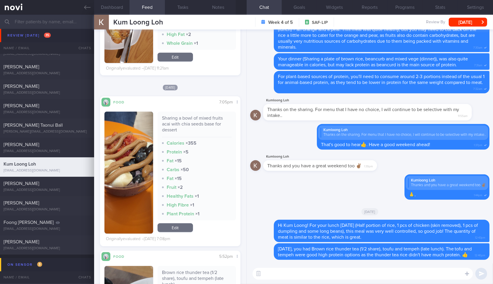
click at [297, 273] on textarea at bounding box center [363, 274] width 220 height 12
paste textarea "Sharing a bowl of mixed fruits acai with chia seeds base for dessert"
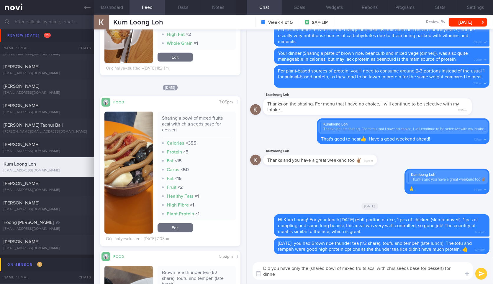
type textarea "Did you have only the (shared bowl of mixed fruits acai with chia seeds base fo…"
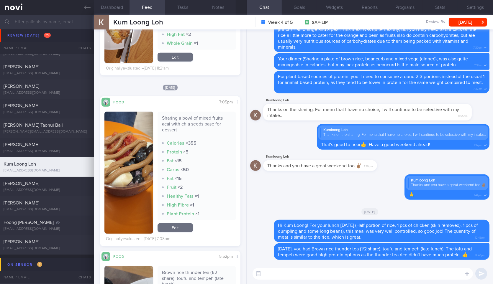
type textarea "W"
type textarea "Did you skip dinner [DATE] after having the dessert?"
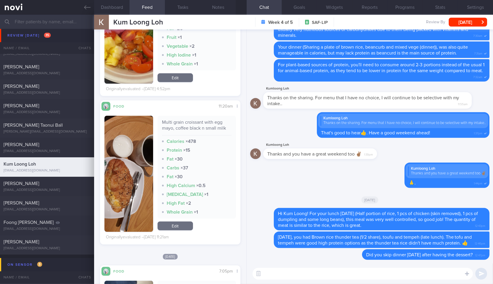
scroll to position [816, 0]
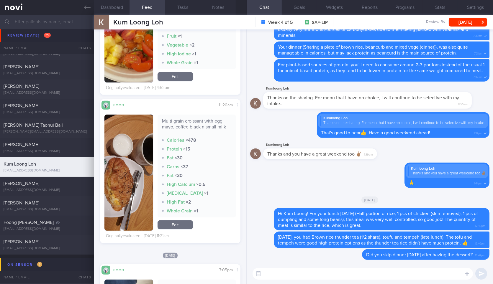
click at [187, 124] on div "Multi grain croissant with egg mayo, coffee black n small milk" at bounding box center [197, 126] width 70 height 16
copy div "Multi grain croissant with egg mayo, coffee black n small milk"
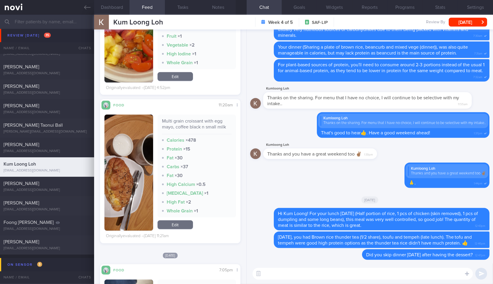
click at [278, 275] on textarea at bounding box center [363, 274] width 220 height 12
click at [292, 274] on textarea at bounding box center [363, 274] width 220 height 12
click at [208, 212] on div "Whole Grain × 1" at bounding box center [197, 211] width 70 height 6
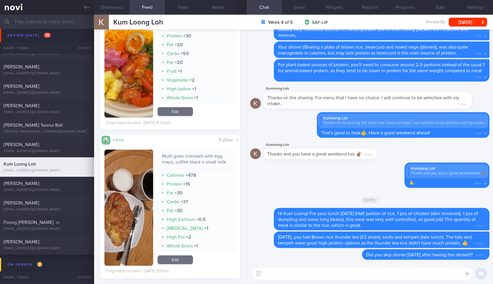
scroll to position [780, 0]
click at [277, 275] on textarea at bounding box center [363, 274] width 220 height 12
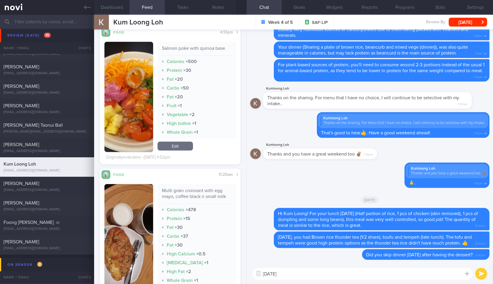
scroll to position [746, 0]
paste textarea "Multi grain croissant with egg mayo, coffee black n small milk"
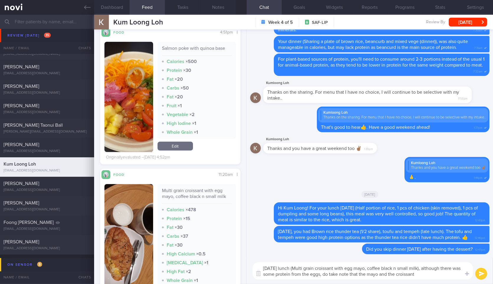
type textarea "[DATE] lunch (Multi grain croissant with egg mayo, coffee black n small milk), …"
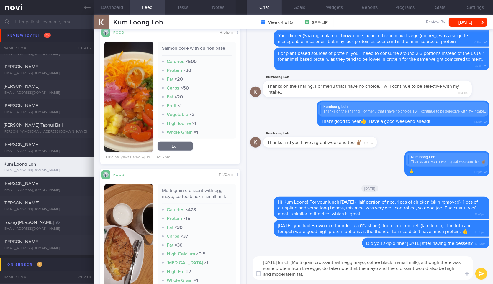
type textarea "[DATE] lunch (Multi grain croissant with egg mayo, coffee black n small milk), …"
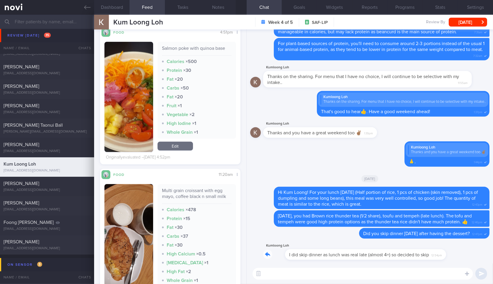
drag, startPoint x: 422, startPoint y: 255, endPoint x: 473, endPoint y: 257, distance: 51.7
click at [473, 257] on div "Kumloong Loh I did skip dinner as lunch was real late (almost 4+) so decided to…" at bounding box center [369, 253] width 239 height 21
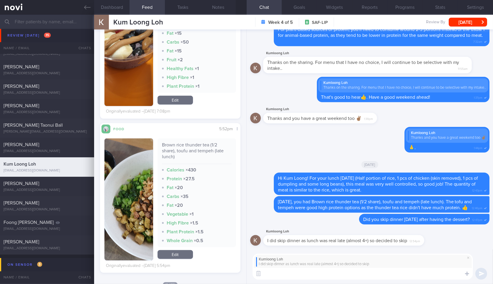
scroll to position [1044, 0]
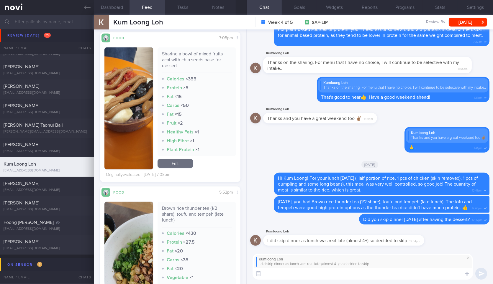
click at [312, 275] on textarea at bounding box center [363, 274] width 220 height 12
click at [312, 275] on textarea "Ah I see.." at bounding box center [363, 274] width 220 height 12
click at [296, 279] on textarea "Ah I see.." at bounding box center [363, 274] width 220 height 12
click at [377, 278] on textarea "Ah I see.." at bounding box center [363, 274] width 220 height 12
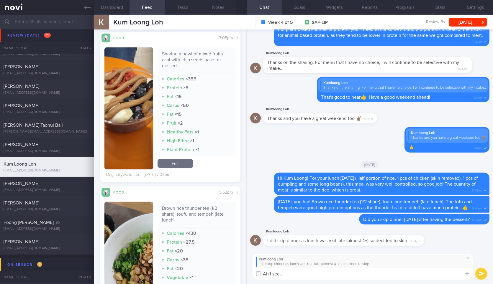
click at [377, 278] on textarea "Ah I see.." at bounding box center [363, 274] width 220 height 12
click at [313, 272] on textarea "Ah I see.." at bounding box center [363, 274] width 220 height 12
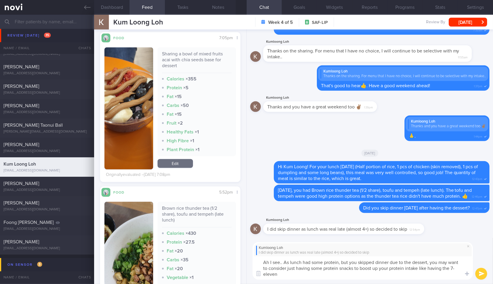
scroll to position [0, 0]
type textarea "Ah I see.. As lunch had some protein, but you skipped dinner due to the dessert…"
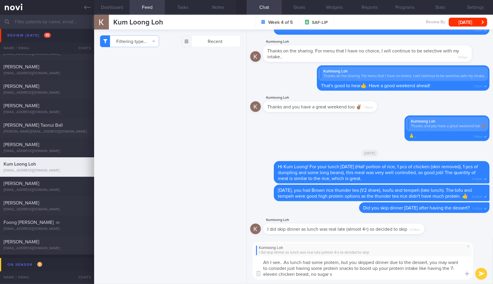
scroll to position [1044, 0]
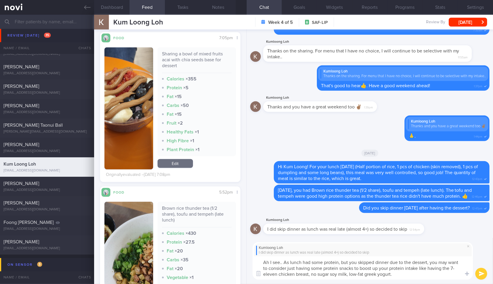
type textarea "Ah I see.. As lunch had some protein, but you skipped dinner due to the dessert…"
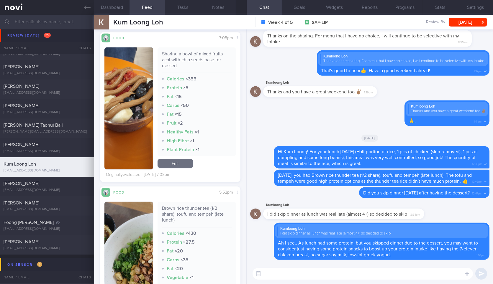
click at [292, 276] on textarea at bounding box center [363, 274] width 220 height 12
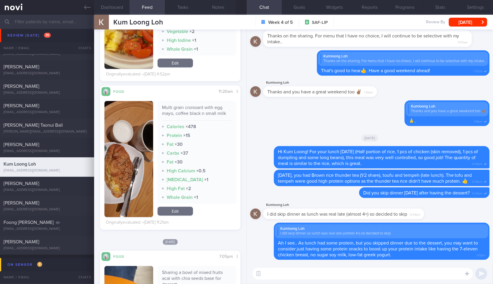
scroll to position [738, 0]
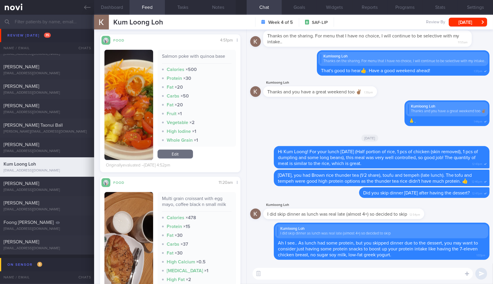
click at [183, 196] on div "Multi grain croissant with egg mayo, coffee black n small milk" at bounding box center [197, 204] width 70 height 16
copy div "Multi grain croissant with egg mayo, coffee black n small milk"
click at [183, 196] on div "Multi grain croissant with egg mayo, coffee black n small milk" at bounding box center [197, 204] width 70 height 16
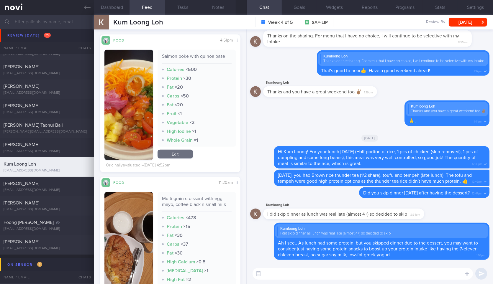
click at [332, 269] on textarea at bounding box center [363, 274] width 220 height 12
paste textarea "Multi grain croissant with egg mayo, coffee black n small milk"
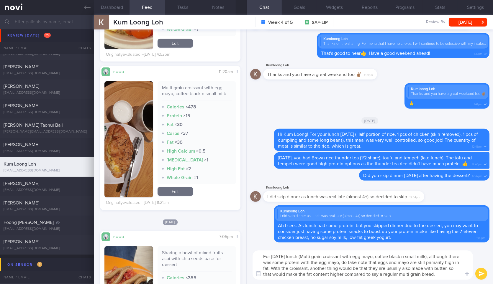
scroll to position [850, 0]
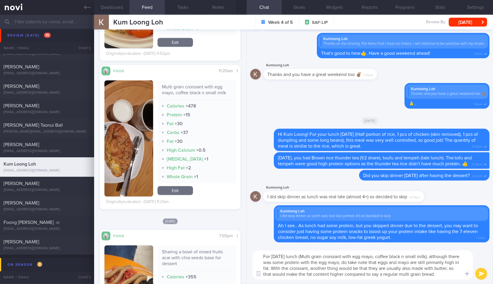
type textarea "For [DATE] lunch (Multi grain croissant with egg mayo, coffee black n small mil…"
click at [150, 171] on img "button" at bounding box center [128, 139] width 48 height 116
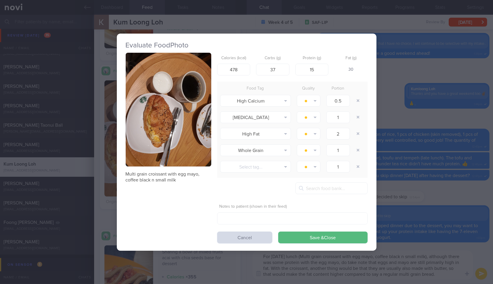
click at [170, 85] on button "button" at bounding box center [169, 110] width 86 height 114
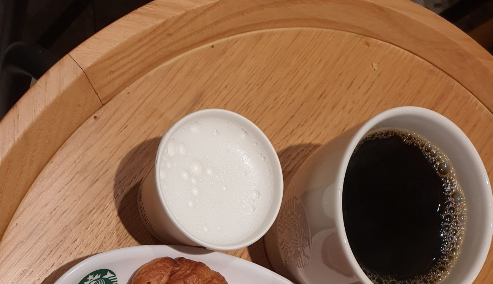
scroll to position [150, 0]
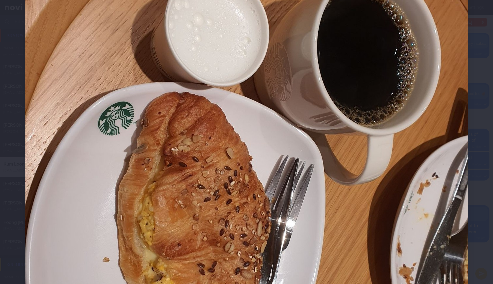
click at [481, 137] on div at bounding box center [247, 168] width 490 height 637
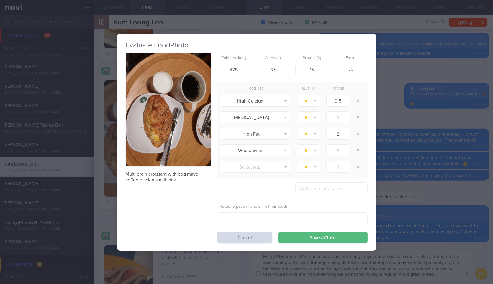
click at [420, 174] on div "Evaluate Food Photo Multi grain croissant with egg mayo, coffee black n small m…" at bounding box center [246, 142] width 493 height 284
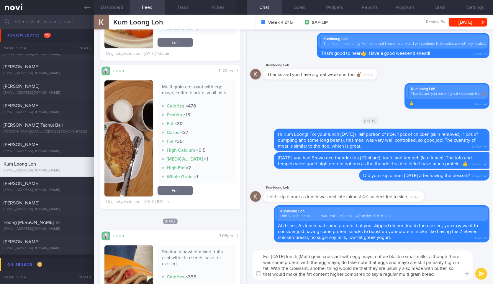
click at [449, 274] on textarea "For [DATE] lunch (Multi grain croissant with egg mayo, coffee black n small mil…" at bounding box center [363, 265] width 220 height 29
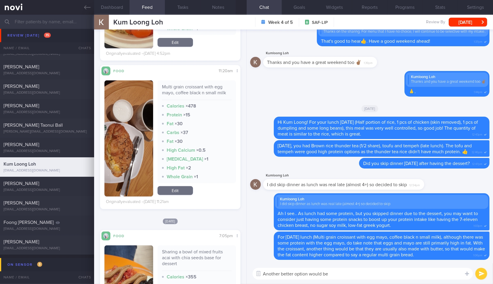
paste textarea "Ham & Cheese Croissant, Scrambled Egg & Turkey Ham Pita, Egg White + Roasted Pe…"
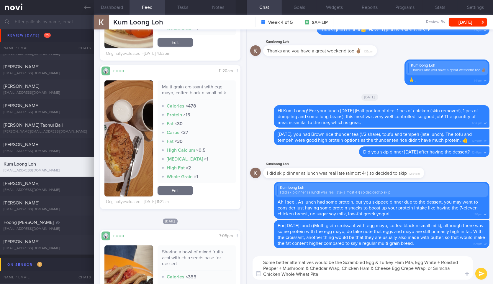
type textarea "Some better alternatives would be the Scrambled Egg & Turkey Ham Pita, Egg Whit…"
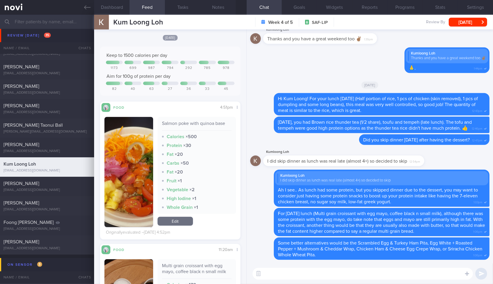
scroll to position [670, 0]
click at [206, 126] on div "Salmon poke with quinoa base" at bounding box center [197, 126] width 70 height 10
copy div "Salmon poke with quinoa base"
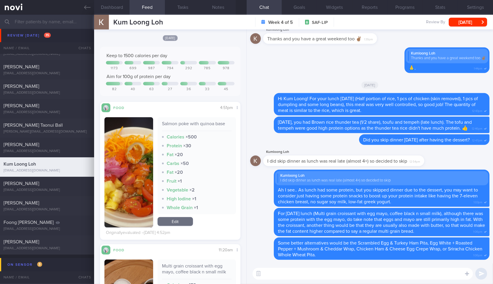
click at [306, 267] on div "​ ​" at bounding box center [370, 274] width 246 height 21
click at [304, 273] on textarea "D" at bounding box center [363, 274] width 220 height 12
paste textarea "Salmon poke with quinoa base"
type textarea "Dinner (Salmon poke with quinoa base), was quite healthy though. Good job!"
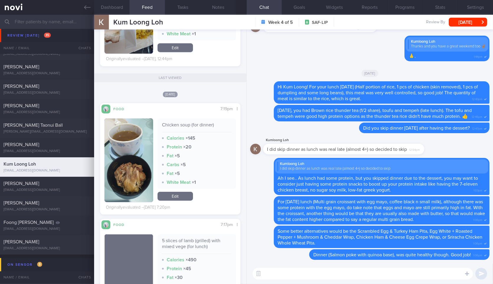
scroll to position [198, 0]
click at [173, 165] on strong "Carbs" at bounding box center [173, 165] width 13 height 5
click at [278, 275] on textarea at bounding box center [363, 274] width 220 height 12
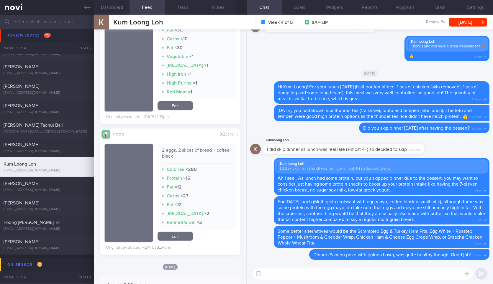
scroll to position [446, 0]
click at [298, 276] on textarea at bounding box center [363, 274] width 220 height 12
click at [298, 276] on textarea "On Monday," at bounding box center [363, 274] width 220 height 12
click at [189, 152] on div "2 eggs, 2 slices of bread + coffee black" at bounding box center [197, 155] width 70 height 16
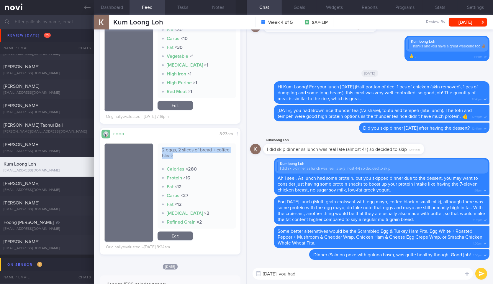
click at [189, 152] on div "2 eggs, 2 slices of bread + coffee black" at bounding box center [197, 155] width 70 height 16
copy div "2 eggs, 2 slices of bread + coffee black"
click at [328, 270] on textarea "On Monday, you had" at bounding box center [363, 274] width 220 height 12
paste textarea "2 eggs, 2 slices of bread + coffee black"
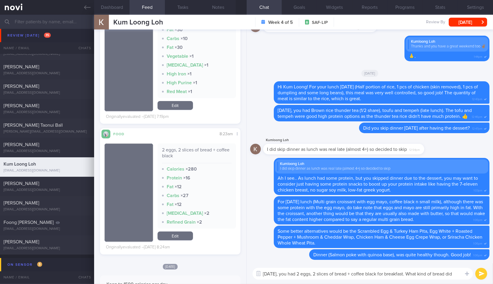
scroll to position [0, 0]
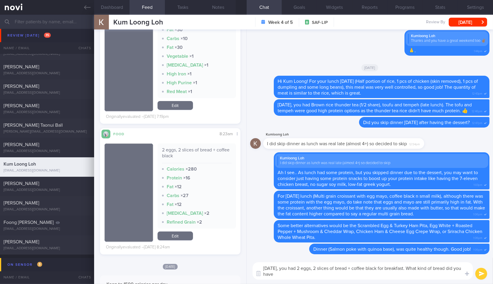
type textarea "On Monday, you had 2 eggs, 2 slices of bread + coffee black for breakfast. What…"
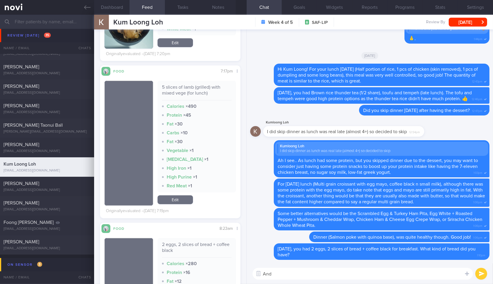
scroll to position [352, 0]
type textarea "And did you"
click at [208, 89] on div "5 slices of lamb (grilled) with mixed vege (for lunch)" at bounding box center [197, 93] width 70 height 16
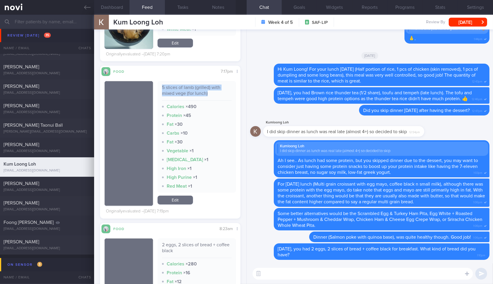
click at [208, 89] on div "5 slices of lamb (grilled) with mixed vege (for lunch)" at bounding box center [197, 93] width 70 height 16
copy div "5 slices of lamb (grilled) with mixed vege (for lunch)"
paste textarea "5 slices of lamb (grilled) with mixed vege (for lunch)"
click at [291, 278] on textarea at bounding box center [363, 274] width 220 height 12
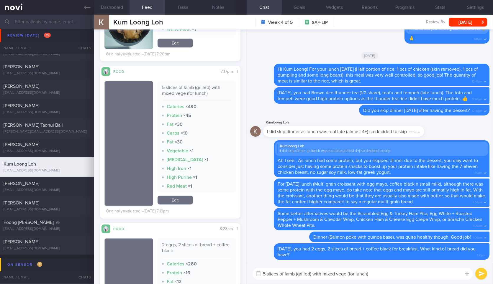
scroll to position [0, 0]
type textarea "For lunch (5 slices of lamb (grilled) with mixed vege), the good thing was that…"
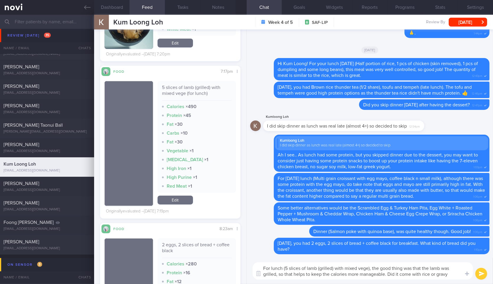
type textarea "For lunch (5 slices of lamb (grilled) with mixed vege), the good thing was that…"
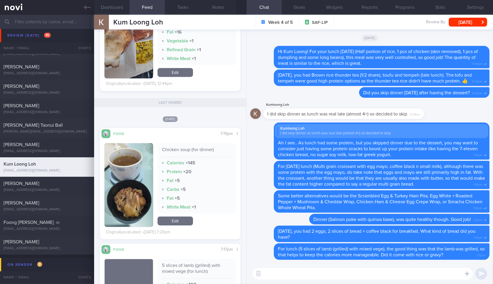
scroll to position [172, 0]
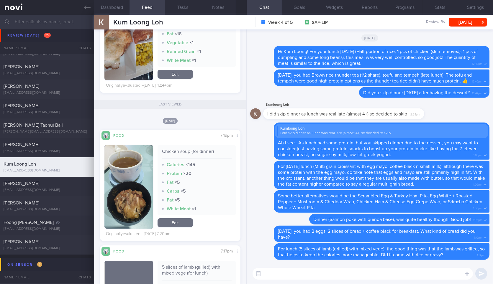
click at [199, 152] on div "Chicken soup (for dinner)" at bounding box center [197, 154] width 70 height 10
copy div "Chicken soup (for dinner)"
click at [293, 270] on textarea at bounding box center [363, 274] width 220 height 12
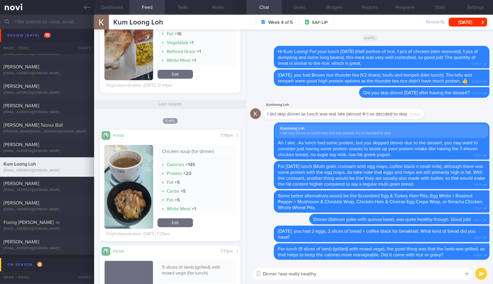
paste textarea "Chicken soup (for dinner)"
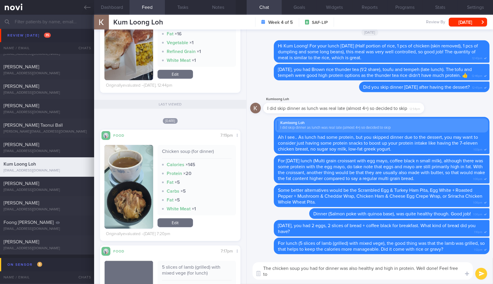
scroll to position [0, 0]
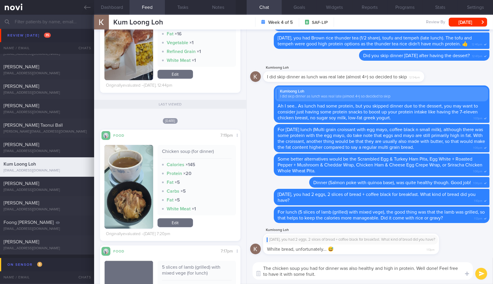
type textarea "The chicken soup you had for dinner was also healthy and high in protein. Well …"
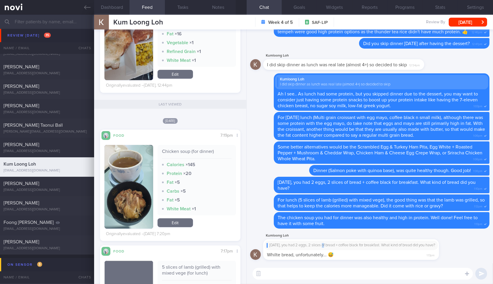
drag, startPoint x: 327, startPoint y: 250, endPoint x: 375, endPoint y: 249, distance: 48.1
click at [375, 249] on div "Kumloong Loh On Monday, you had 2 eggs, 2 slices of bread + coffee black for br…" at bounding box center [360, 247] width 194 height 28
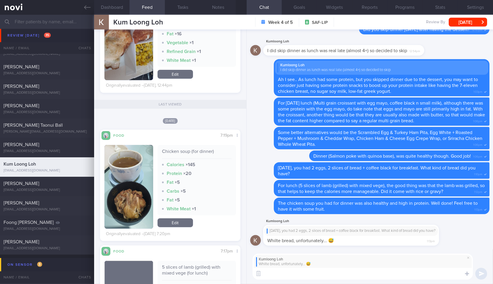
click at [350, 279] on textarea at bounding box center [363, 274] width 220 height 12
type textarea "You can consider"
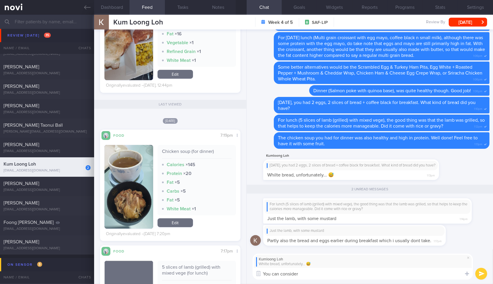
click at [360, 271] on textarea "You can consider" at bounding box center [363, 274] width 220 height 12
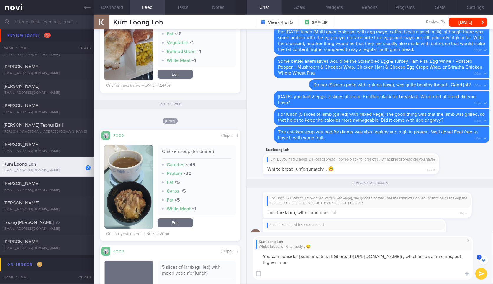
scroll to position [-17, 0]
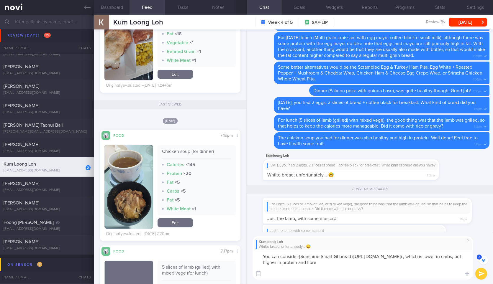
type textarea "You can consider [Sunshine Smart GI bread](https://www.fairprice.com.sg/product…"
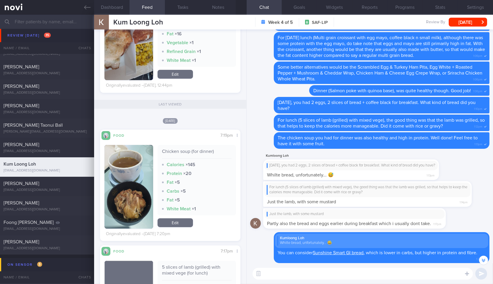
drag, startPoint x: 367, startPoint y: 193, endPoint x: 419, endPoint y: 198, distance: 51.6
click at [419, 198] on div "For lunch (5 slices of lamb (grilled) with mixed vege), the good thing was that…" at bounding box center [376, 194] width 226 height 26
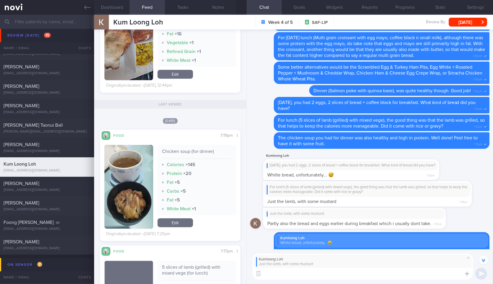
click at [354, 278] on textarea at bounding box center [363, 274] width 220 height 12
type textarea "Hm"
click at [388, 203] on div "For lunch (5 slices of lamb (grilled) with mixed vege), the good thing was that…" at bounding box center [367, 194] width 209 height 26
click at [358, 277] on textarea "Alright. The mustard is" at bounding box center [363, 274] width 220 height 12
type textarea "Alright. Mustard is quite low in calories, so that's fine to have."
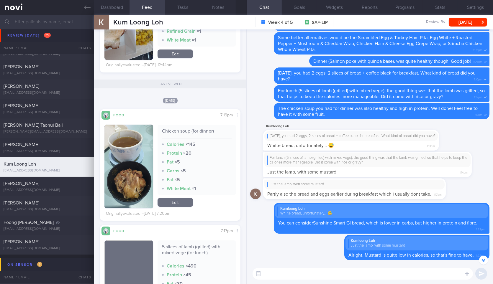
scroll to position [0, 0]
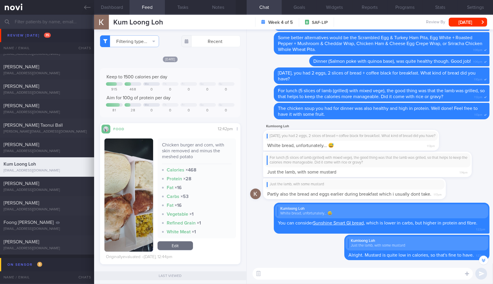
click at [122, 217] on button "button" at bounding box center [128, 195] width 48 height 113
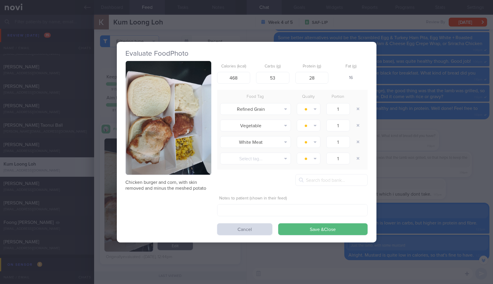
click at [174, 128] on button "button" at bounding box center [169, 118] width 86 height 114
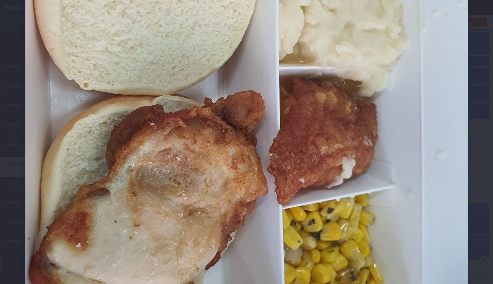
scroll to position [221, 0]
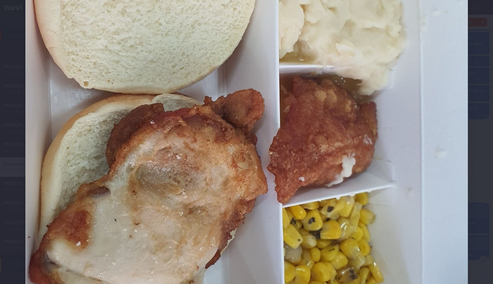
click at [473, 143] on div at bounding box center [247, 97] width 490 height 637
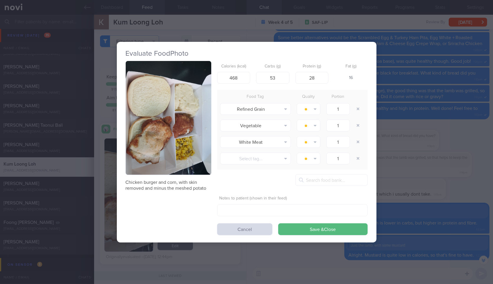
click at [428, 141] on div "Evaluate Food Photo Chicken burger and corn, with skin removed and minus the me…" at bounding box center [246, 142] width 493 height 284
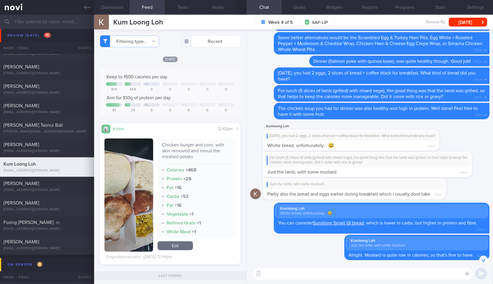
click at [183, 147] on div "Chicken burger and corn, with skin removed and minus the meshed potato" at bounding box center [197, 153] width 70 height 22
copy div "Chicken burger and corn, with skin removed and minus the meshed potato"
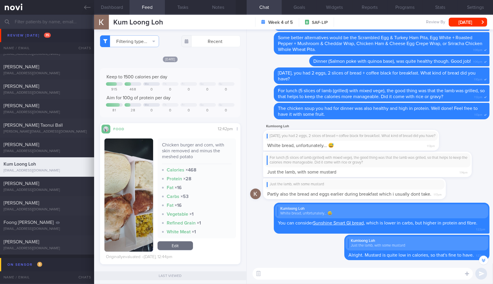
click at [300, 278] on textarea at bounding box center [363, 274] width 220 height 12
click at [187, 160] on div "Chicken burger and corn, with skin removed and minus the meshed potato" at bounding box center [197, 153] width 70 height 22
click at [182, 149] on div "Chicken burger and corn, with skin removed and minus the meshed potato" at bounding box center [197, 153] width 70 height 22
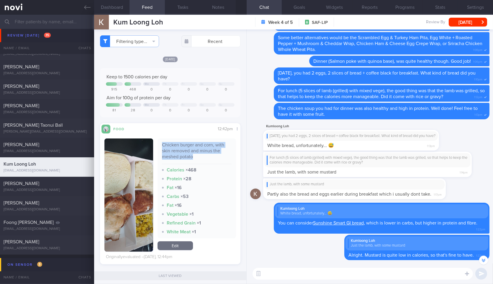
click at [182, 149] on div "Chicken burger and corn, with skin removed and minus the meshed potato" at bounding box center [197, 153] width 70 height 22
copy div "Chicken burger and corn, with skin removed and minus the meshed potato"
click at [309, 276] on textarea at bounding box center [363, 274] width 220 height 12
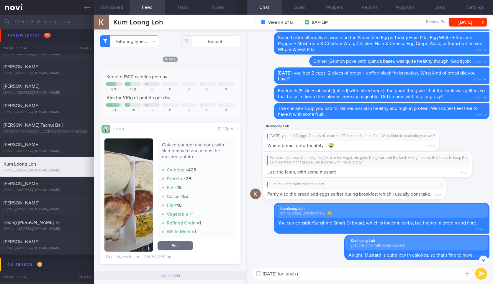
paste textarea "Chicken burger and corn, with skin removed and minus the meshed potato"
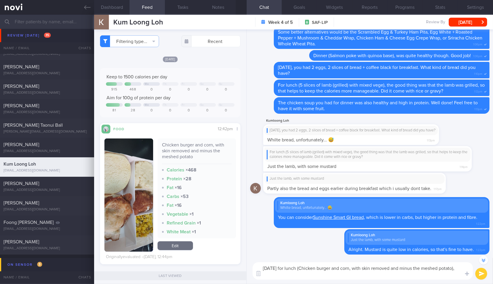
scroll to position [-6, 0]
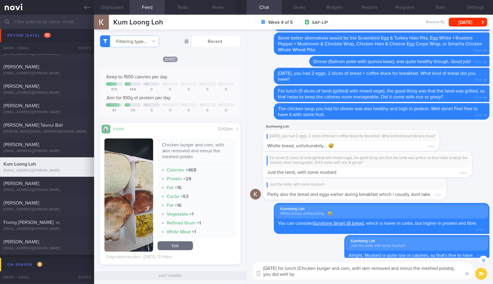
click at [124, 158] on img "button" at bounding box center [128, 195] width 48 height 113
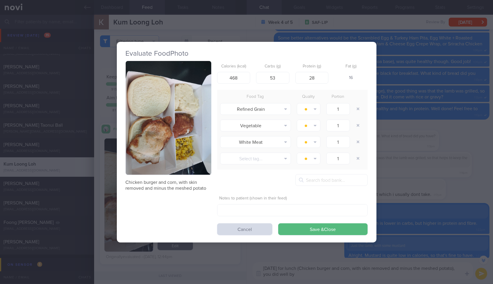
click at [168, 130] on button "button" at bounding box center [169, 118] width 86 height 114
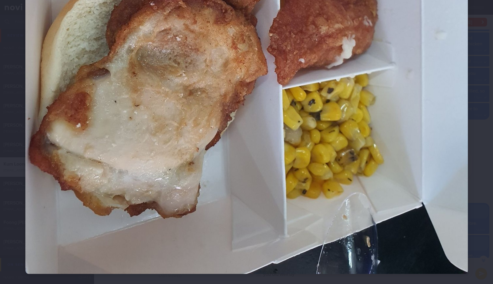
scroll to position [350, 0]
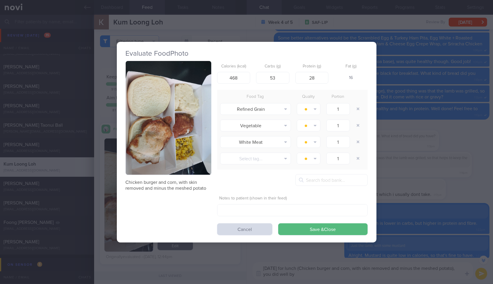
click at [184, 120] on button "button" at bounding box center [169, 118] width 86 height 114
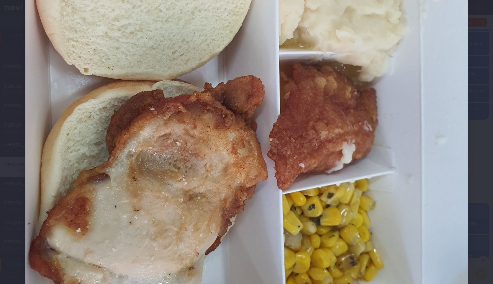
scroll to position [234, 0]
click at [465, 131] on div at bounding box center [247, 84] width 490 height 637
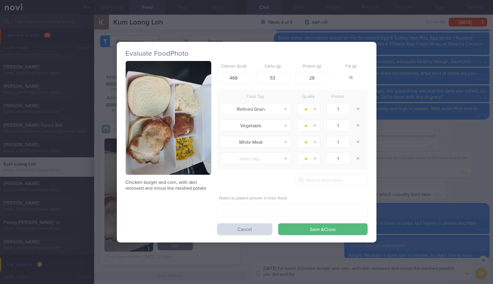
click at [465, 131] on div "Evaluate Food Photo Chicken burger and corn, with skin removed and minus the me…" at bounding box center [246, 142] width 493 height 284
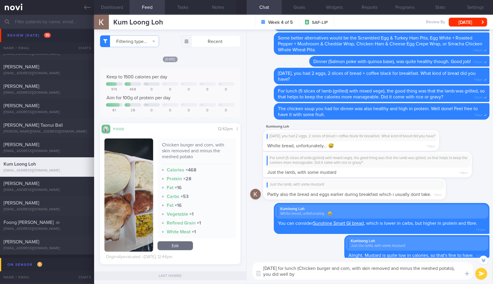
click at [379, 277] on textarea "Yesterday for lunch (Chicken burger and corn, with skin removed and minus the m…" at bounding box center [363, 271] width 220 height 17
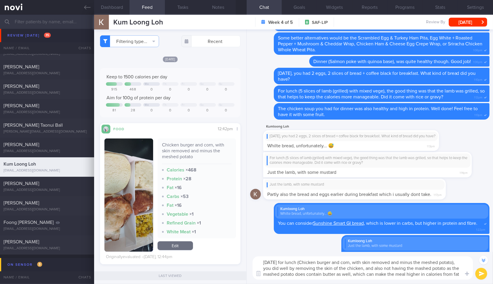
type textarea "Yesterday for lunch (Chicken burger and corn, with skin removed and minus the m…"
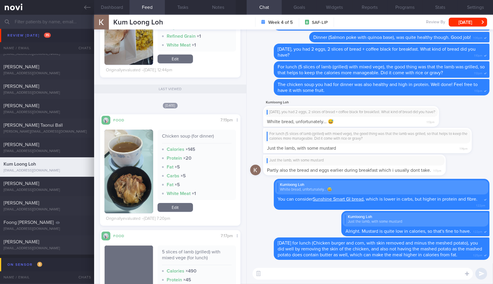
scroll to position [0, 0]
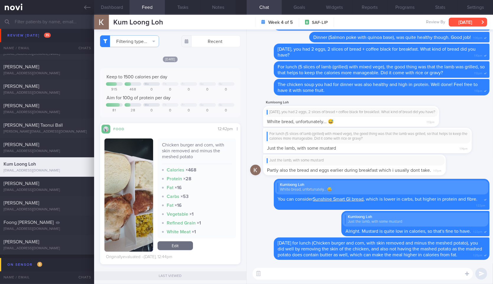
click at [478, 20] on button "[DATE]" at bounding box center [468, 22] width 38 height 9
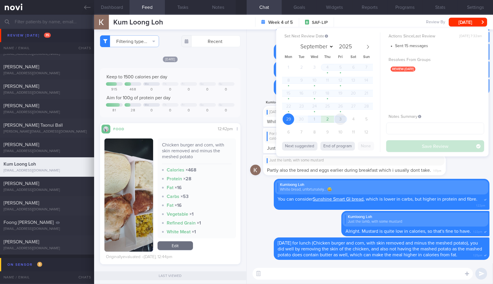
click at [340, 123] on span "3" at bounding box center [341, 120] width 12 height 12
select select "9"
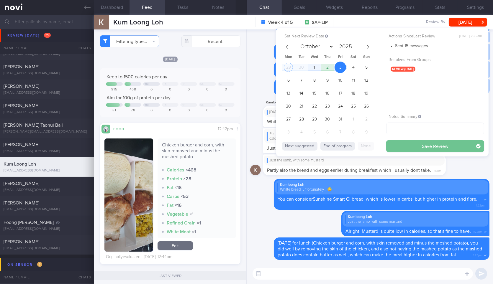
click at [399, 148] on button "Save Review" at bounding box center [435, 146] width 98 height 12
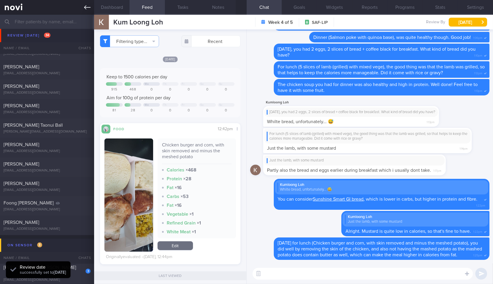
click at [84, 12] on link at bounding box center [47, 7] width 94 height 15
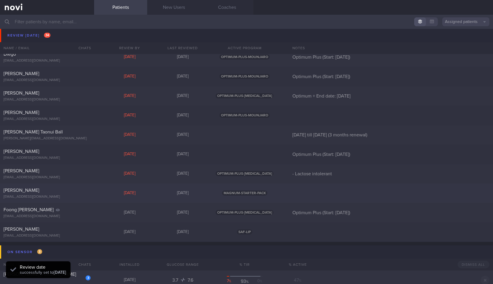
scroll to position [492, 0]
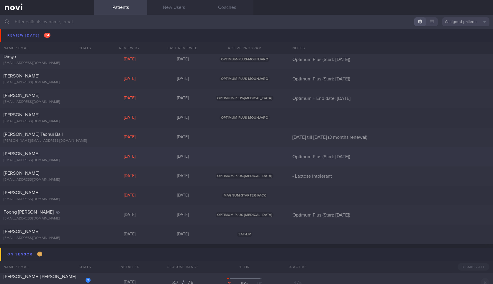
click at [79, 156] on div "[PERSON_NAME]" at bounding box center [47, 154] width 86 height 6
select select "8"
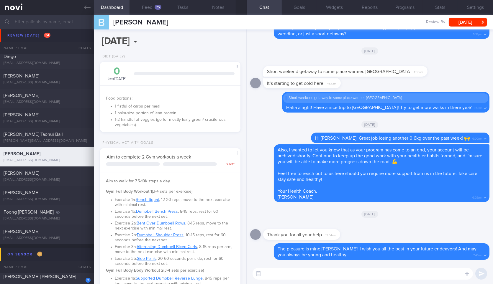
scroll to position [192, 0]
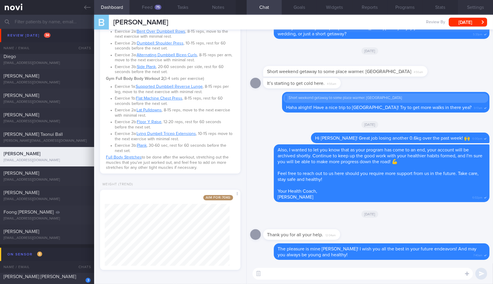
click at [463, 12] on button "Settings" at bounding box center [475, 7] width 35 height 15
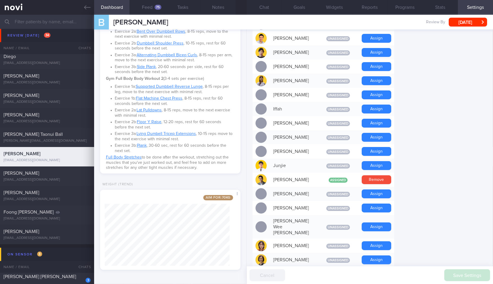
scroll to position [491, 0]
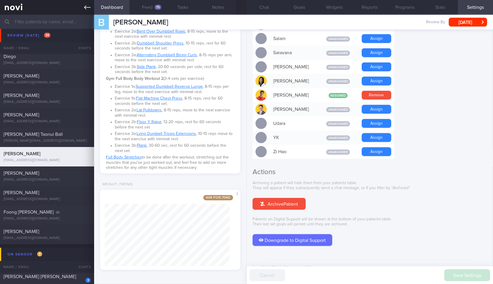
click at [87, 10] on icon at bounding box center [87, 7] width 6 height 6
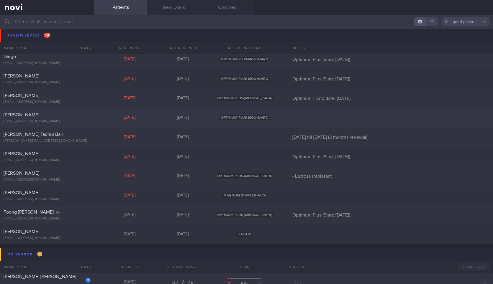
click at [82, 116] on div "[PERSON_NAME]" at bounding box center [47, 115] width 86 height 6
select select "8"
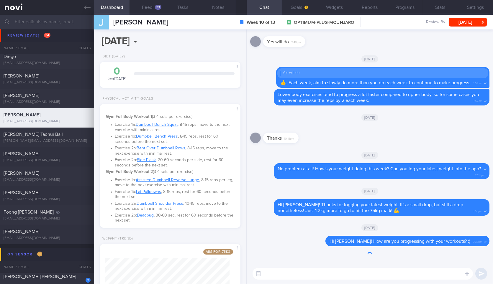
scroll to position [144, 0]
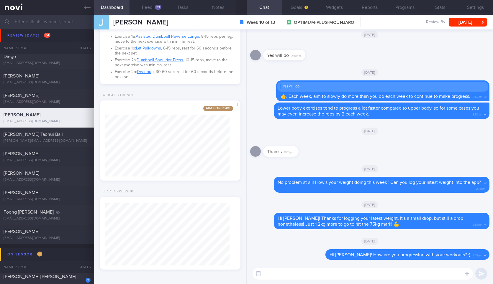
click at [305, 278] on textarea at bounding box center [363, 274] width 220 height 12
click at [291, 269] on textarea "H" at bounding box center [363, 274] width 220 height 12
type textarea "Hi Joanne!"
click at [209, 8] on button "Notes" at bounding box center [217, 7] width 35 height 15
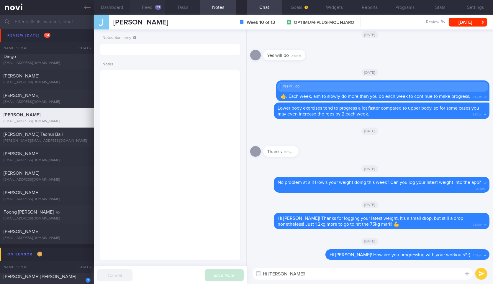
click at [157, 9] on div "33" at bounding box center [158, 7] width 6 height 5
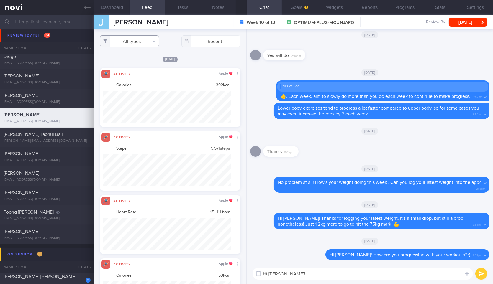
click at [138, 40] on button "All types" at bounding box center [129, 41] width 59 height 12
click at [133, 58] on button "Activity" at bounding box center [129, 61] width 58 height 9
checkbox input "false"
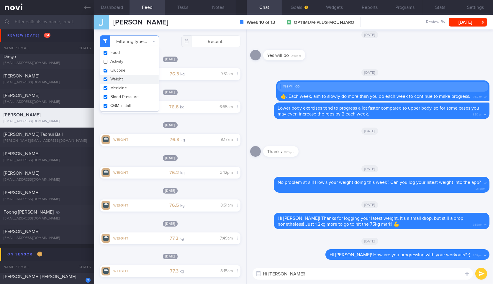
click at [124, 79] on button "Weight" at bounding box center [129, 79] width 58 height 9
checkbox input "false"
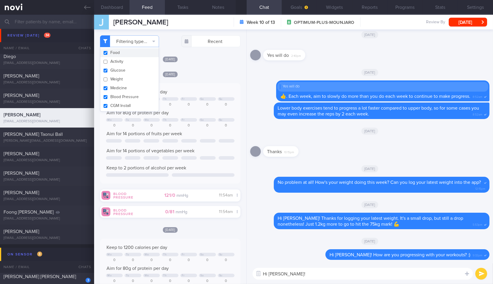
click at [170, 33] on div "Filtering type... Food Activity Glucose Weight Medicine Blood Pressure CGM Inst…" at bounding box center [170, 157] width 152 height 255
click at [120, 5] on button "Dashboard" at bounding box center [111, 7] width 35 height 15
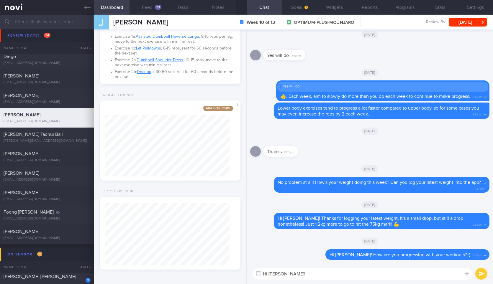
click at [314, 269] on textarea "Hi Joanne!" at bounding box center [363, 274] width 220 height 12
click at [142, 9] on button "Feed 33" at bounding box center [147, 7] width 35 height 15
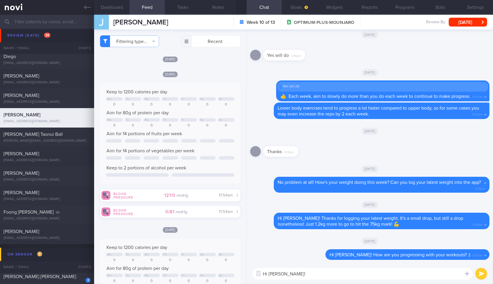
click at [318, 269] on textarea "Hi Joanne!" at bounding box center [363, 274] width 220 height 12
click at [318, 274] on textarea "Hi Joanne!" at bounding box center [363, 274] width 220 height 12
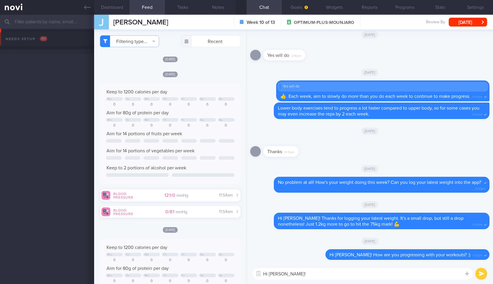
select select "8"
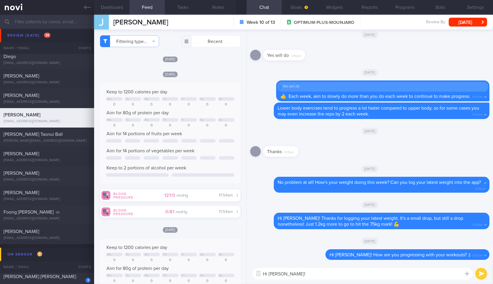
click at [315, 266] on div "Hi [PERSON_NAME]! Hi [PERSON_NAME]! ​ Hi [PERSON_NAME]! ​" at bounding box center [370, 274] width 246 height 21
click at [312, 271] on textarea "Hi [PERSON_NAME]!" at bounding box center [363, 274] width 220 height 12
type textarea "Hi [PERSON_NAME]! Are the workouts still challenging enough for you?"
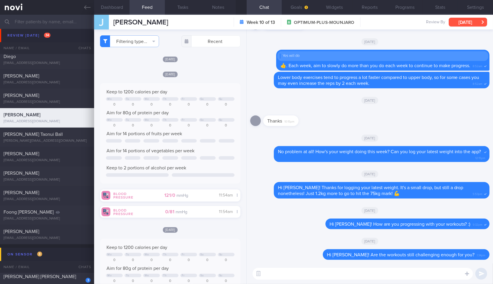
click at [466, 21] on button "[DATE]" at bounding box center [468, 22] width 38 height 9
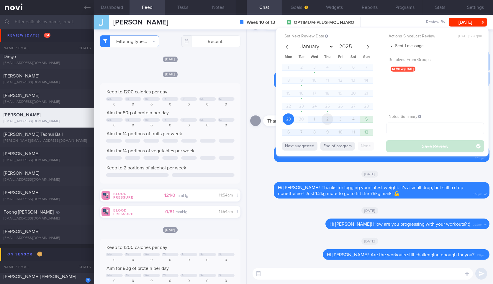
click at [325, 116] on span "2" at bounding box center [328, 120] width 12 height 12
select select "9"
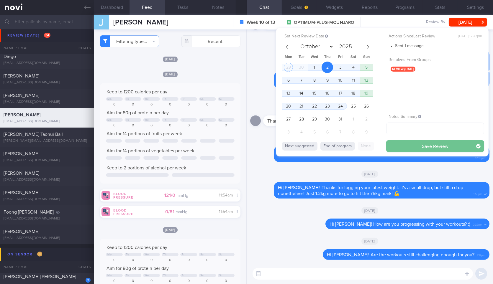
click at [411, 150] on button "Save Review" at bounding box center [435, 146] width 98 height 12
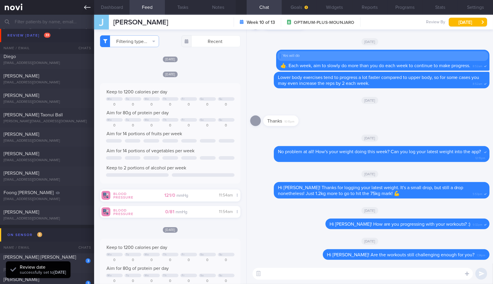
click at [85, 9] on icon at bounding box center [87, 7] width 6 height 6
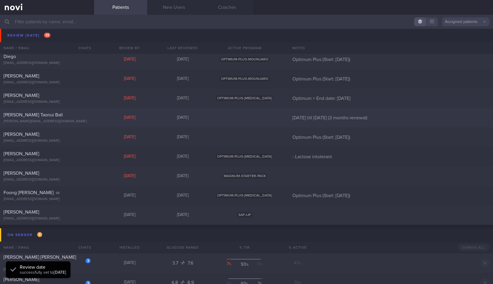
scroll to position [426, 0]
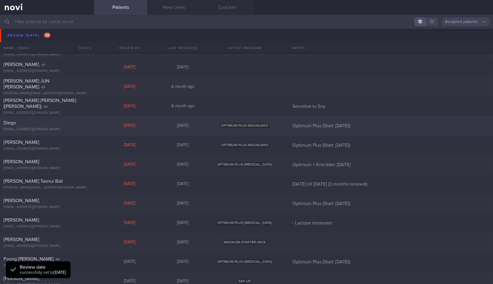
drag, startPoint x: 62, startPoint y: 130, endPoint x: 194, endPoint y: 199, distance: 148.3
click at [62, 130] on div "[EMAIL_ADDRESS][DOMAIN_NAME]" at bounding box center [47, 129] width 87 height 4
select select "8"
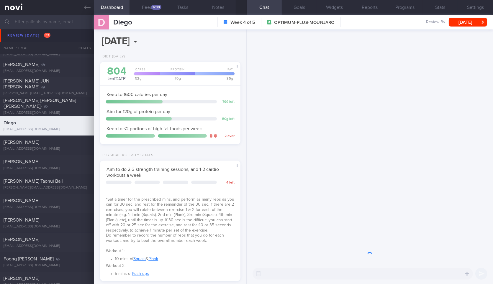
scroll to position [71, 125]
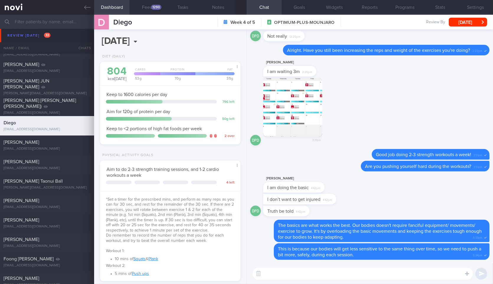
click at [307, 268] on div "​ ​" at bounding box center [370, 274] width 246 height 21
click at [304, 278] on textarea at bounding box center [363, 274] width 220 height 12
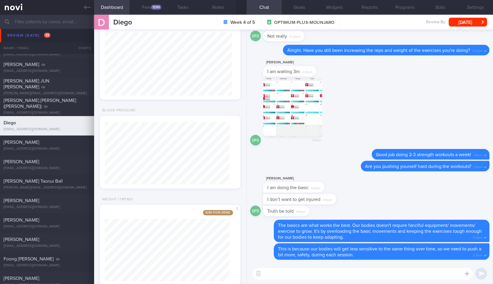
scroll to position [274, 0]
click at [158, 12] on button "Feed 1290" at bounding box center [147, 7] width 35 height 15
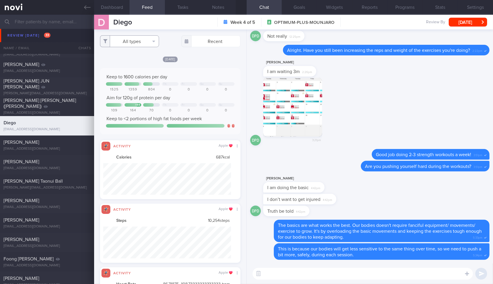
click at [148, 47] on button "All types" at bounding box center [129, 41] width 59 height 12
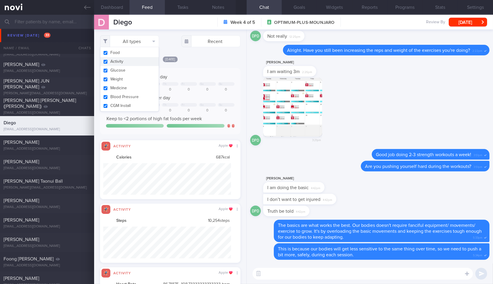
click at [135, 61] on button "Activity" at bounding box center [129, 61] width 58 height 9
click at [127, 78] on button "Weight" at bounding box center [129, 79] width 58 height 9
checkbox input "false"
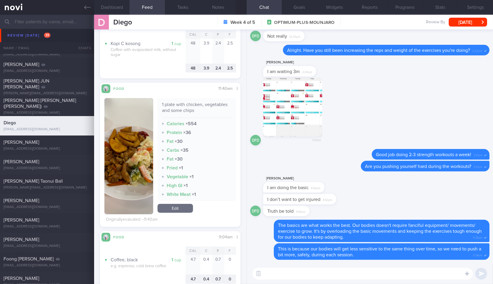
scroll to position [213, 0]
click at [129, 134] on button "button" at bounding box center [128, 156] width 48 height 116
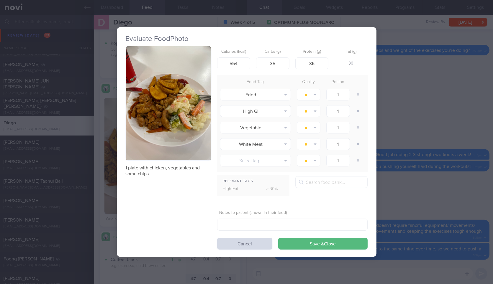
click at [153, 121] on button "button" at bounding box center [169, 103] width 86 height 114
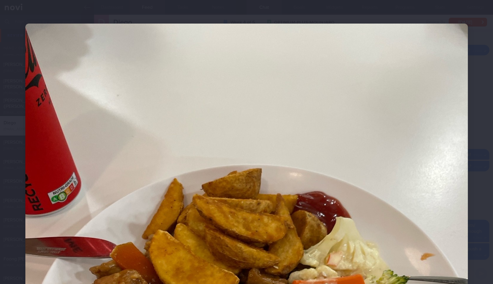
scroll to position [181, 0]
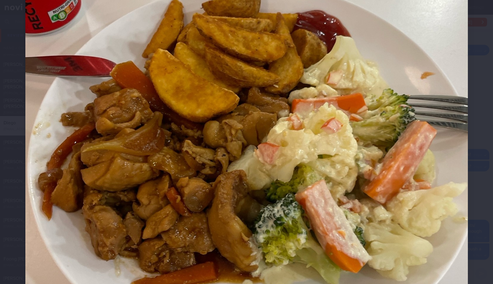
click at [465, 102] on div at bounding box center [247, 137] width 490 height 637
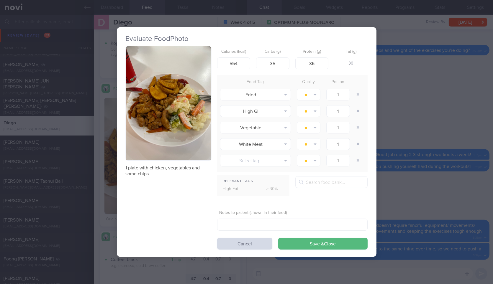
click at [465, 102] on div "Evaluate Food Photo 1 plate with chicken, vegetables and some chips Calories (k…" at bounding box center [246, 142] width 493 height 284
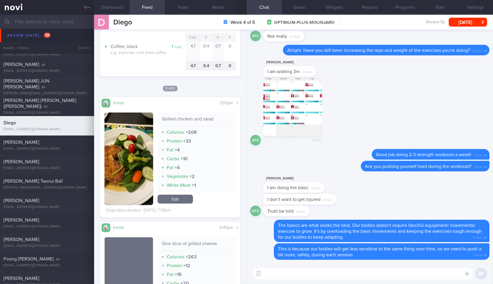
scroll to position [423, 0]
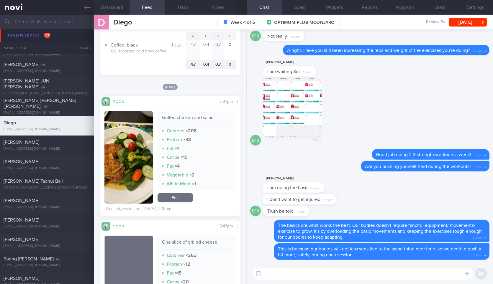
click at [127, 150] on button "button" at bounding box center [128, 157] width 48 height 93
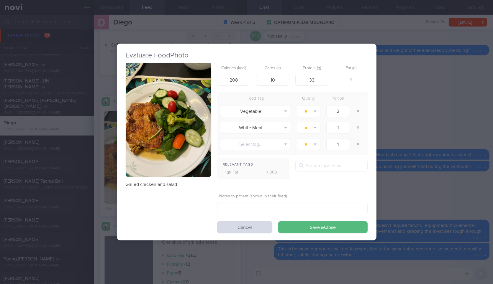
click at [440, 75] on div "Evaluate Food Photo Grilled chicken and salad Calories (kcal) 208 Carbs (g) 10 …" at bounding box center [246, 142] width 493 height 284
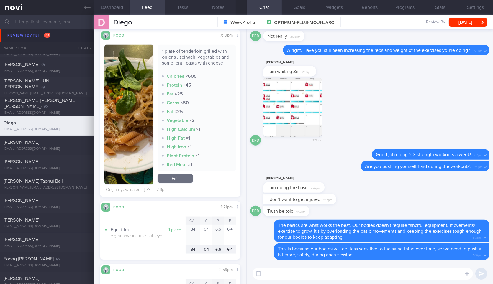
scroll to position [1136, 0]
click at [147, 102] on button "button" at bounding box center [128, 115] width 48 height 140
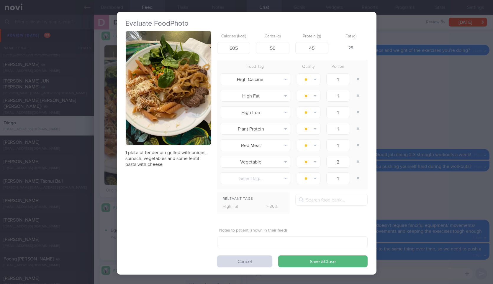
click at [147, 102] on button "button" at bounding box center [169, 88] width 86 height 114
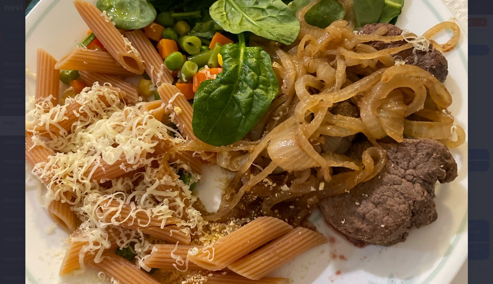
scroll to position [174, 0]
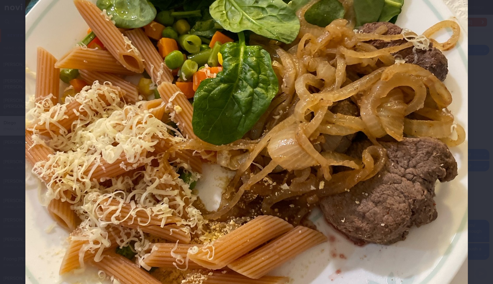
click at [466, 66] on div at bounding box center [247, 144] width 490 height 637
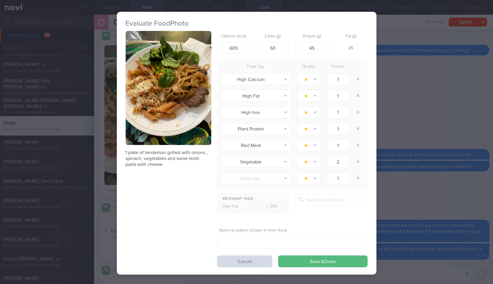
click at [418, 95] on div "Evaluate Food Photo 1 plate of tenderloin grilled with onions , spinach, vegeta…" at bounding box center [246, 142] width 493 height 284
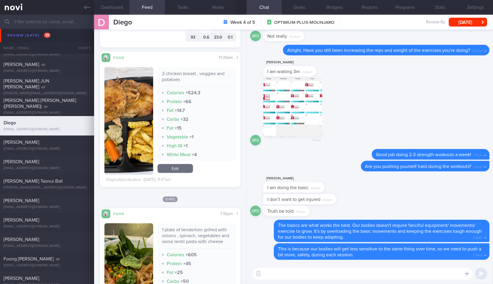
scroll to position [968, 0]
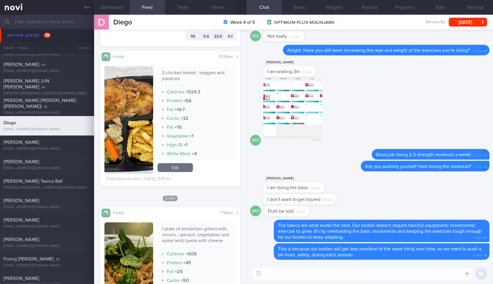
click at [303, 276] on textarea at bounding box center [363, 274] width 220 height 12
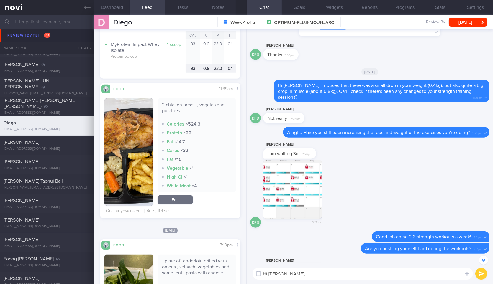
scroll to position [934, 0]
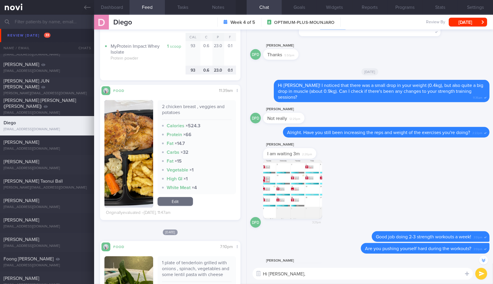
click at [121, 131] on button "button" at bounding box center [128, 153] width 48 height 107
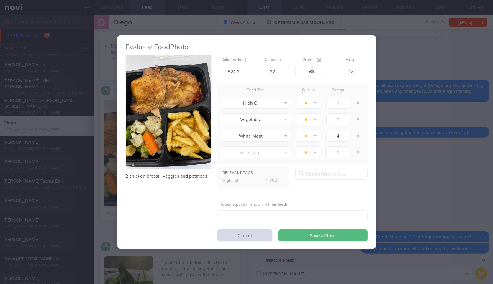
click at [395, 86] on div "Evaluate Food Photo 2 chicken breast , veggies and potatoes Calories (kcal) 524…" at bounding box center [246, 142] width 493 height 284
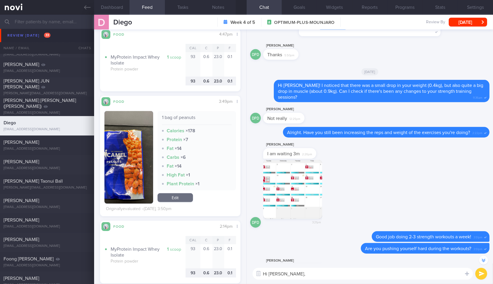
scroll to position [739, 0]
click at [114, 184] on button "button" at bounding box center [128, 158] width 48 height 93
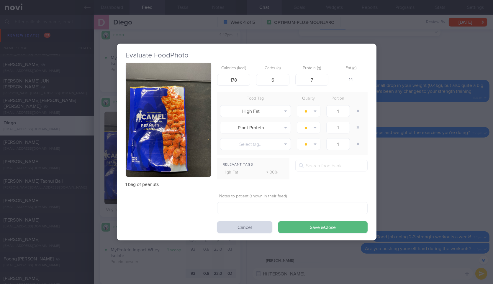
click at [178, 124] on button "button" at bounding box center [169, 120] width 86 height 114
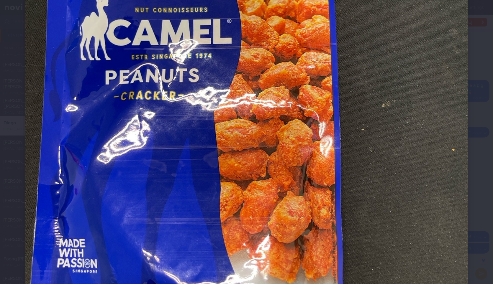
scroll to position [239, 0]
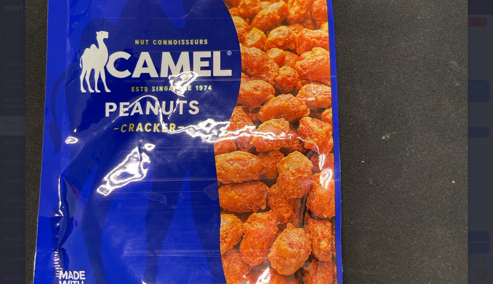
click at [476, 109] on div at bounding box center [247, 79] width 490 height 637
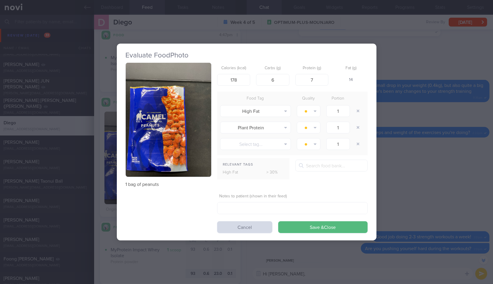
click at [476, 109] on div "Evaluate Food Photo 1 bag of peanuts Calories (kcal) 178 Carbs (g) 6 Protein (g…" at bounding box center [246, 142] width 493 height 284
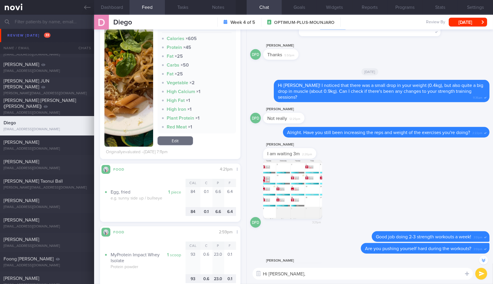
scroll to position [1194, 0]
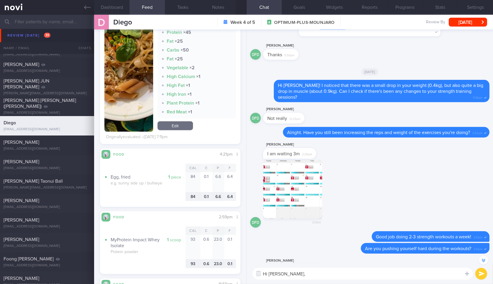
click at [331, 276] on textarea "Hi Diego," at bounding box center [363, 274] width 220 height 12
type textarea "Hi Diego! For your meals this week, you've done great in having some vegetables…"
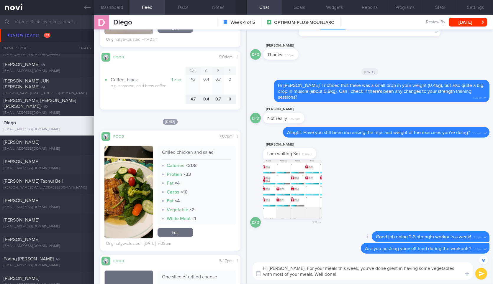
scroll to position [393, 0]
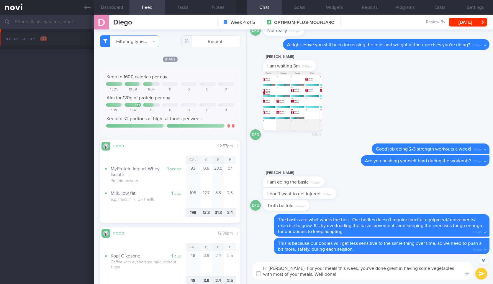
select select "8"
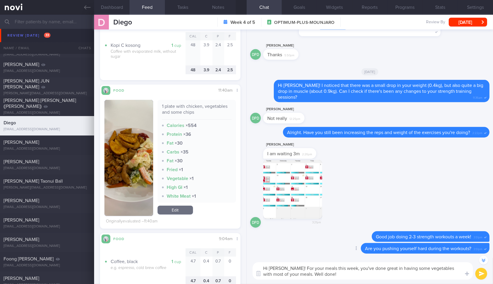
scroll to position [215, 0]
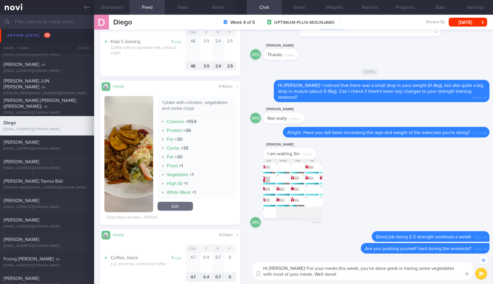
click at [350, 276] on textarea "Hi [PERSON_NAME]! For your meals this week, you've done great in having some ve…" at bounding box center [363, 271] width 220 height 17
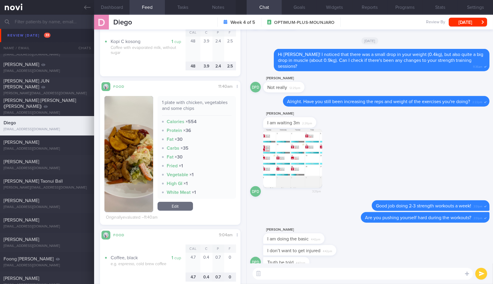
type textarea "A"
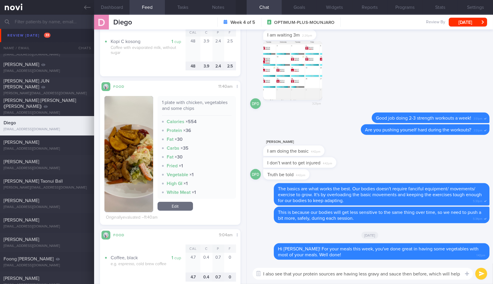
scroll to position [0, 0]
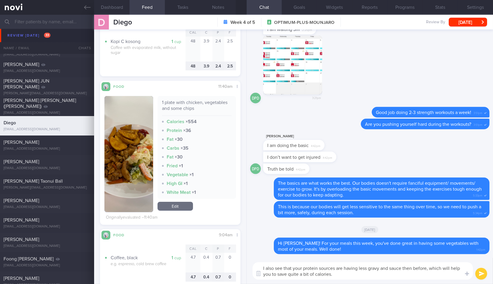
type textarea "I also see that your protein sources are having less gravy and sauce then befor…"
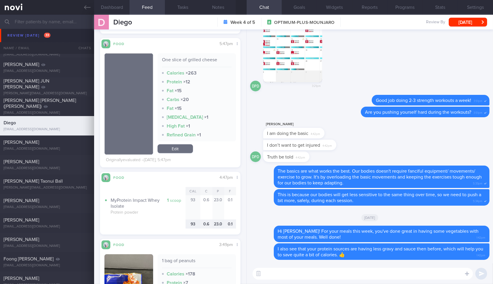
scroll to position [731, 0]
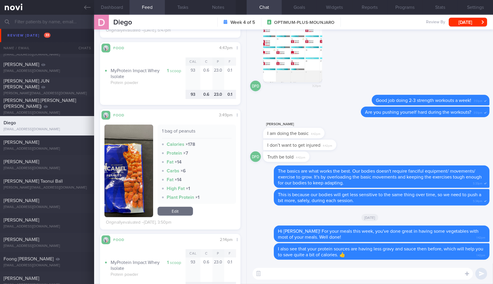
click at [172, 130] on div "1 bag of peanuts" at bounding box center [197, 133] width 70 height 10
copy div "1 bag of peanuts"
click at [291, 282] on div "​ ​" at bounding box center [370, 274] width 246 height 21
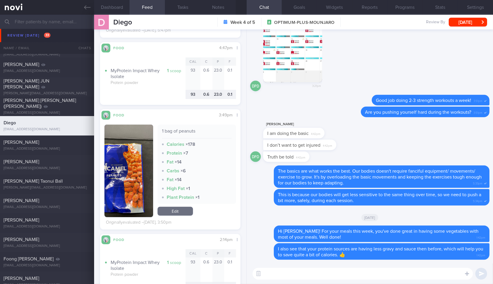
click at [132, 171] on button "button" at bounding box center [128, 171] width 48 height 93
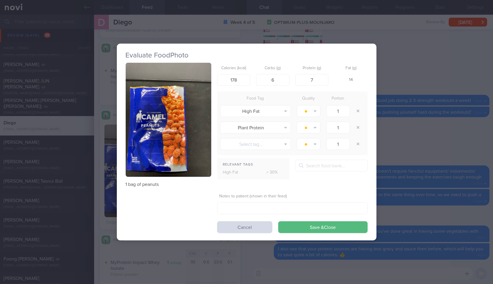
click at [132, 171] on button "button" at bounding box center [169, 120] width 86 height 114
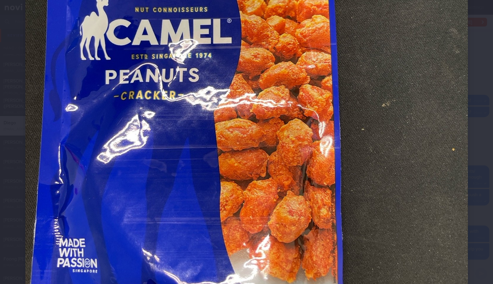
scroll to position [285, 0]
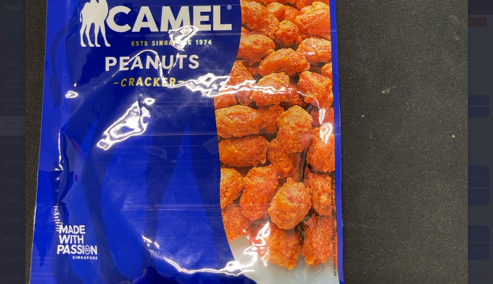
click at [477, 166] on div at bounding box center [247, 33] width 490 height 637
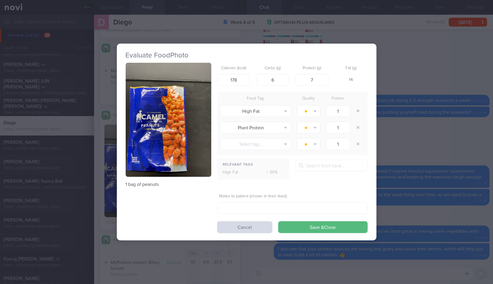
click at [477, 166] on div "Evaluate Food Photo 1 bag of peanuts Calories (kcal) 178 Carbs (g) 6 Protein (g…" at bounding box center [246, 142] width 493 height 284
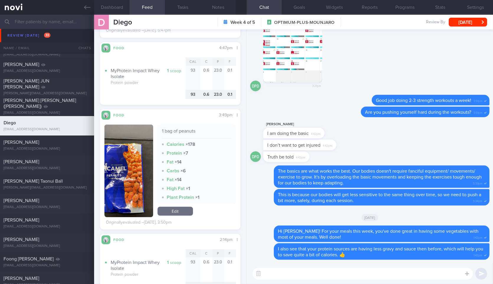
click at [330, 282] on div "​ ​" at bounding box center [370, 274] width 246 height 21
click at [338, 277] on textarea "F" at bounding box center [363, 274] width 220 height 12
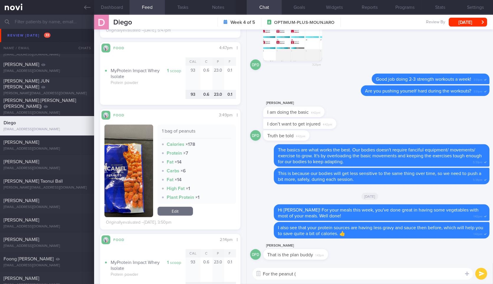
paste textarea "1 bag of peanuts"
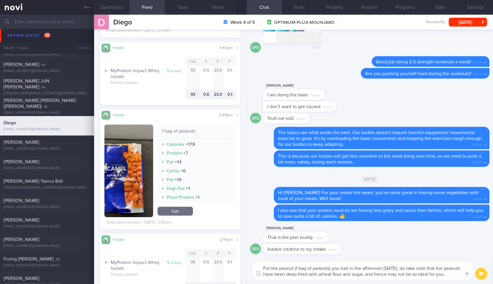
type textarea "For the peanut (1 bag of peanuts) you had in the afternoon [DATE], do take note…"
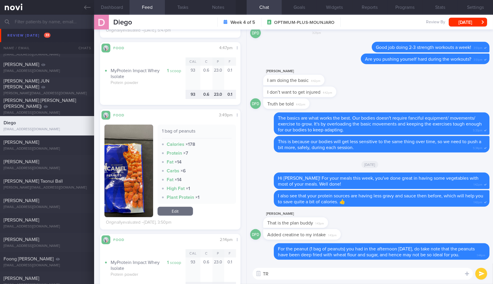
type textarea "T"
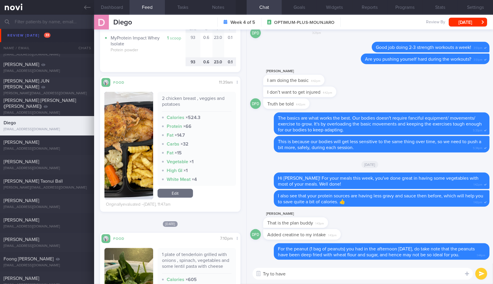
scroll to position [948, 0]
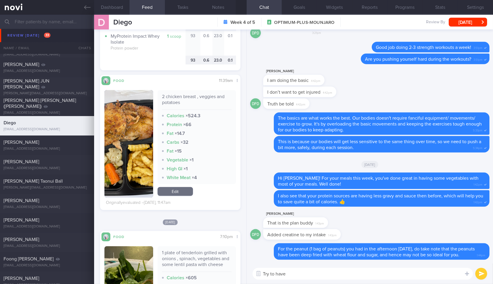
click at [308, 279] on textarea "Try to have" at bounding box center [363, 274] width 220 height 12
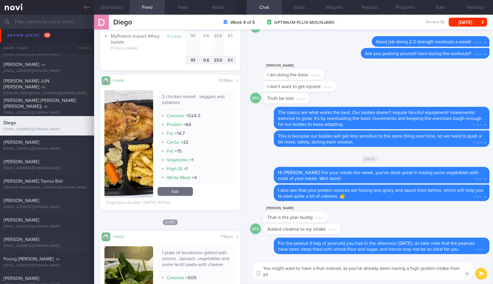
scroll to position [0, 0]
type textarea "You might want to have a fruit instead, as you've already been having a high pr…"
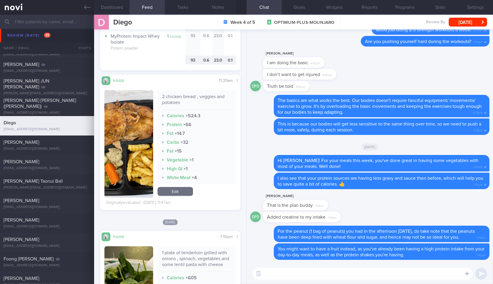
drag, startPoint x: 328, startPoint y: 199, endPoint x: 432, endPoint y: 191, distance: 104.5
click at [432, 193] on div "[PERSON_NAME] That is the plan buddy 1:43pm" at bounding box center [369, 202] width 239 height 19
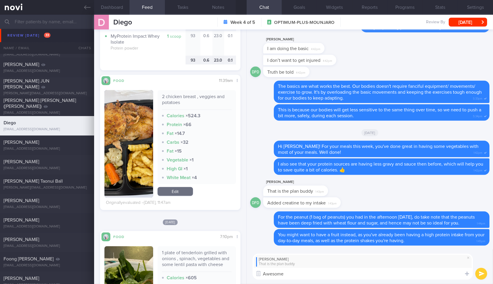
type textarea "Awesome!"
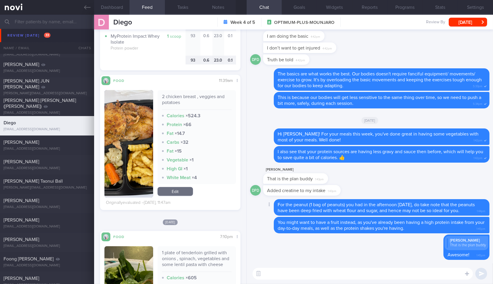
drag, startPoint x: 339, startPoint y: 183, endPoint x: 419, endPoint y: 183, distance: 79.7
click at [419, 185] on div "DPD Added creatine to my intake 1:43pm" at bounding box center [369, 192] width 239 height 14
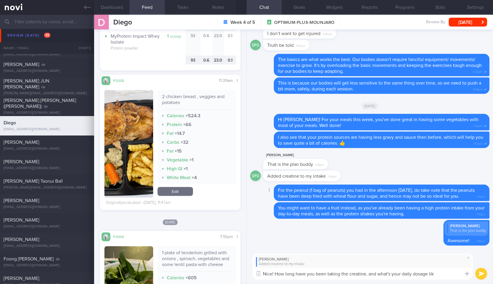
type textarea "Nice! How long have you been taking the creatine, and what's your daily dosage …"
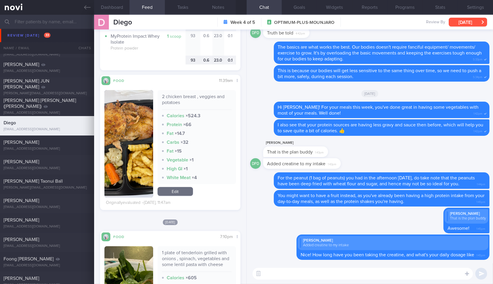
click at [466, 23] on button "[DATE]" at bounding box center [468, 22] width 38 height 9
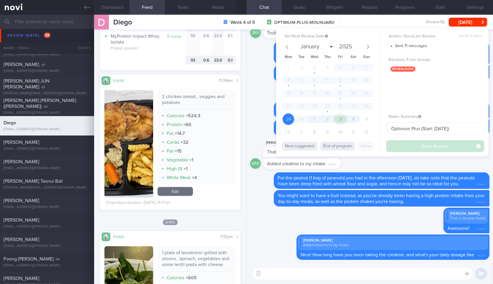
click at [343, 121] on span "3" at bounding box center [341, 120] width 12 height 12
select select "9"
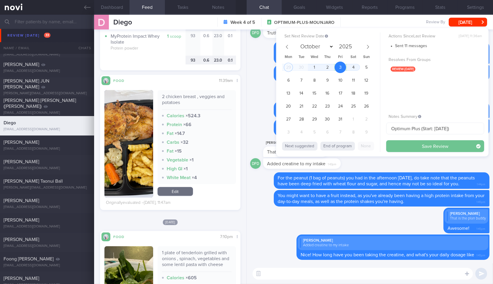
click at [393, 145] on button "Save Review" at bounding box center [435, 146] width 98 height 12
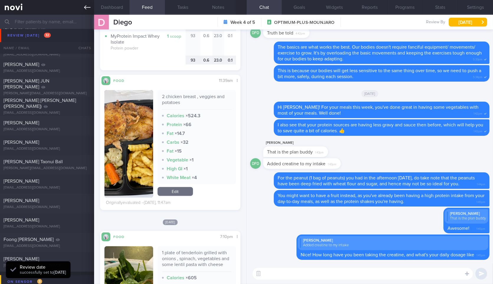
click at [83, 4] on link at bounding box center [47, 7] width 94 height 15
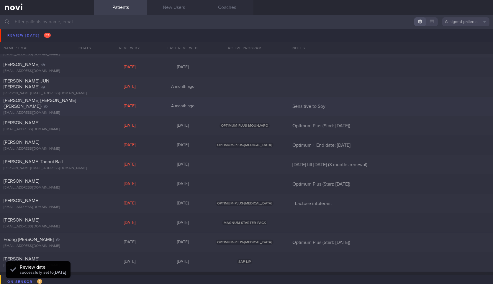
click at [64, 111] on div "[EMAIL_ADDRESS][DOMAIN_NAME]" at bounding box center [47, 113] width 87 height 4
select select "8"
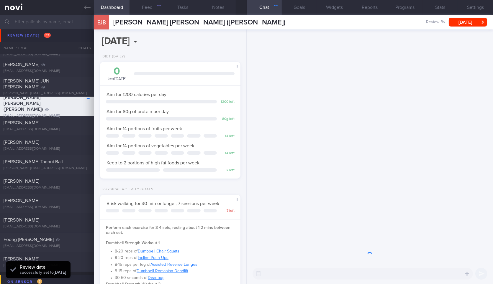
scroll to position [62, 125]
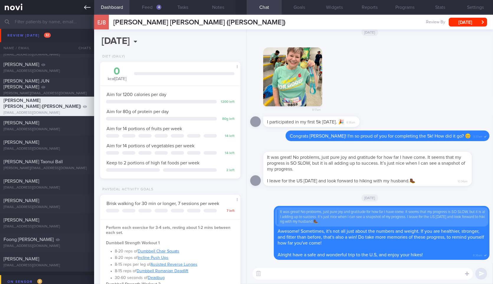
click at [89, 7] on icon at bounding box center [87, 7] width 6 height 4
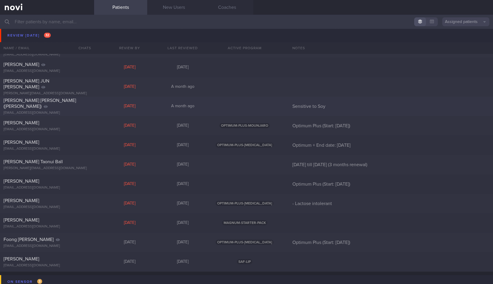
scroll to position [420, 0]
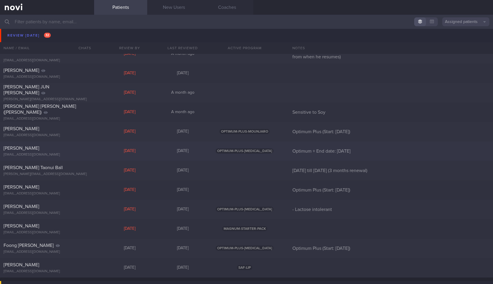
click at [72, 149] on div "[PERSON_NAME]" at bounding box center [47, 148] width 86 height 6
select select "8"
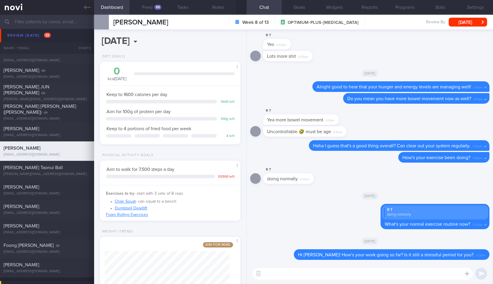
scroll to position [47, 0]
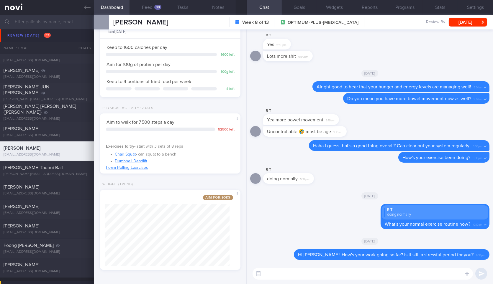
click at [289, 272] on textarea at bounding box center [363, 274] width 220 height 12
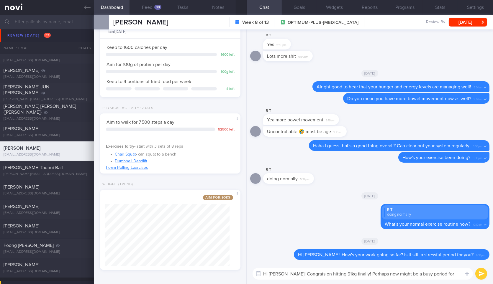
scroll to position [0, 0]
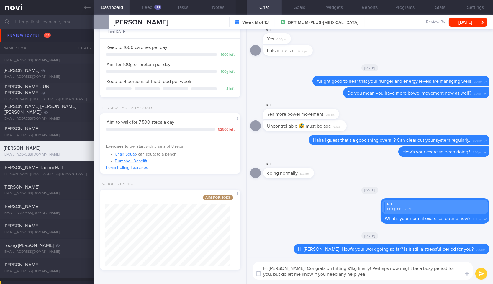
type textarea "Hi [PERSON_NAME]! Congrats on hitting 91kg finally! Perhaps now might be a busy…"
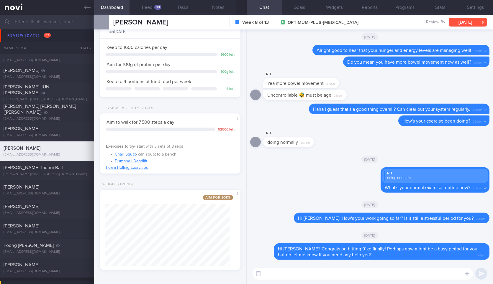
click at [460, 26] on button "[DATE]" at bounding box center [468, 22] width 38 height 9
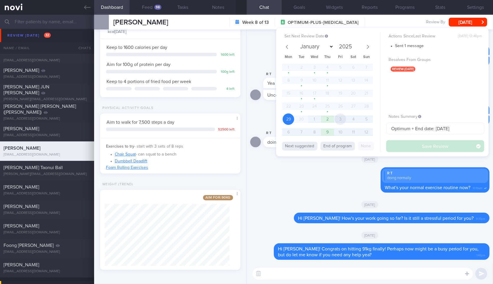
click at [342, 119] on span "3" at bounding box center [341, 120] width 12 height 12
select select "9"
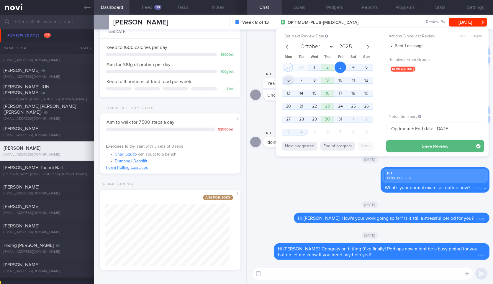
click at [289, 80] on span "6" at bounding box center [289, 81] width 12 height 12
click at [397, 147] on button "Save Review" at bounding box center [435, 146] width 98 height 12
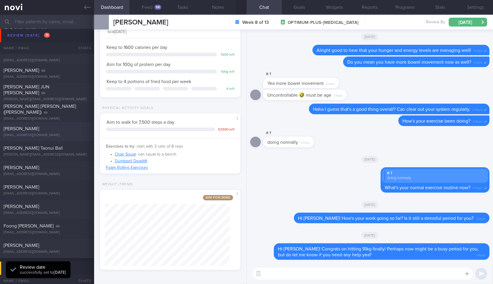
click at [88, 6] on icon at bounding box center [87, 7] width 6 height 6
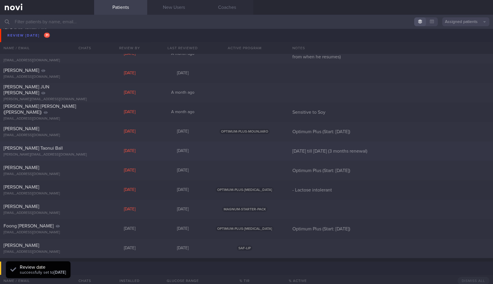
click at [33, 150] on div "[PERSON_NAME] Taonui Ball" at bounding box center [47, 148] width 86 height 6
select select "8"
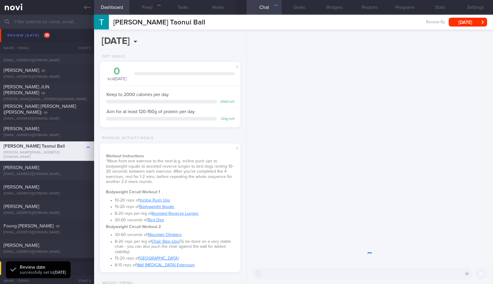
scroll to position [99, 0]
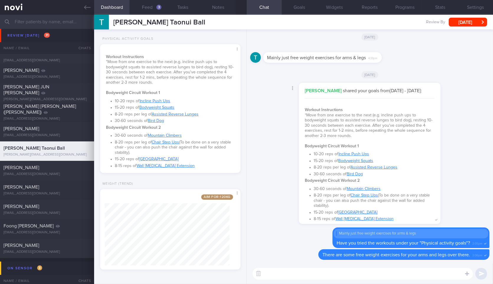
click at [465, 130] on div "[PERSON_NAME] shared your goals from [DATE] - [DATE] : Workout Instructions *Mo…" at bounding box center [369, 155] width 239 height 145
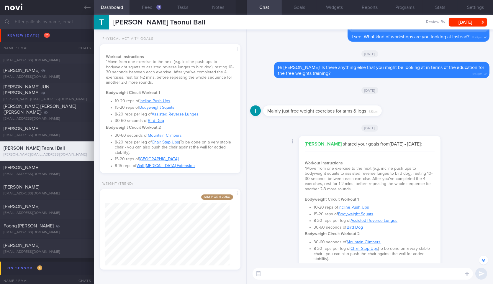
scroll to position [0, 0]
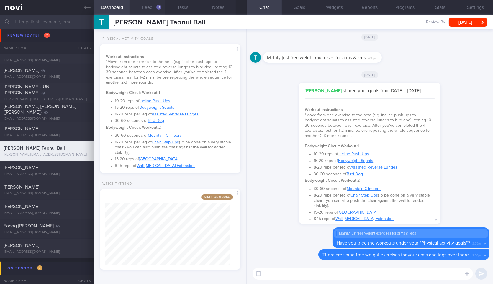
click at [152, 6] on button "Feed 3" at bounding box center [147, 7] width 35 height 15
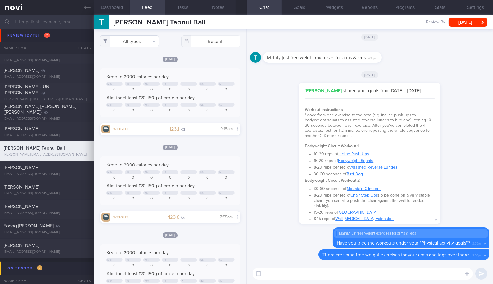
scroll to position [71, 125]
click at [138, 36] on button "All types" at bounding box center [129, 41] width 59 height 12
click at [122, 62] on button "Activity" at bounding box center [129, 61] width 58 height 9
checkbox input "false"
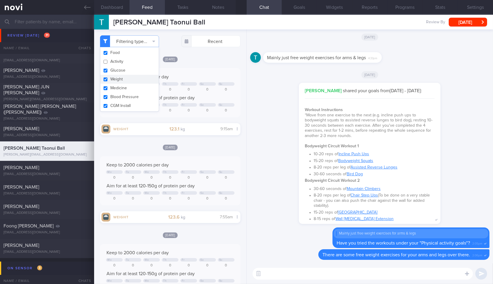
click at [122, 78] on button "Weight" at bounding box center [129, 79] width 58 height 9
checkbox input "false"
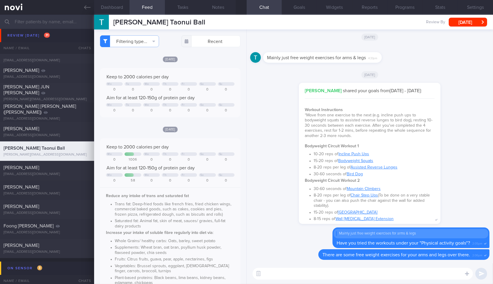
click at [213, 53] on div "Filtering type... Food Activity Glucose Weight Medicine Blood Pressure [MEDICAL…" at bounding box center [170, 157] width 152 height 255
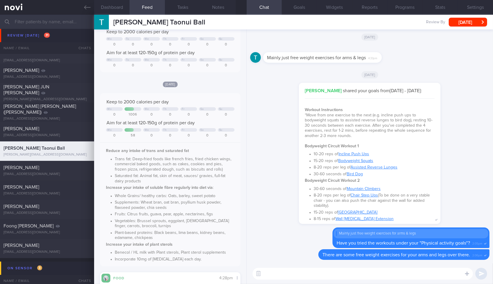
scroll to position [0, 0]
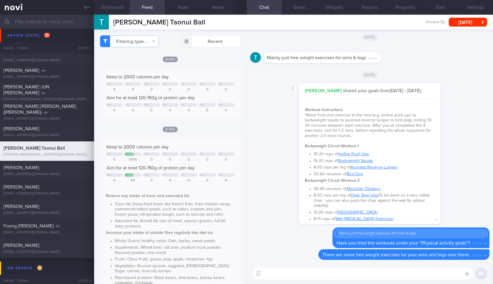
click at [288, 192] on div "[PERSON_NAME] shared your goals from [DATE] - [DATE] : Workout Instructions *Mo…" at bounding box center [369, 155] width 239 height 145
click at [115, 7] on button "Dashboard" at bounding box center [111, 7] width 35 height 15
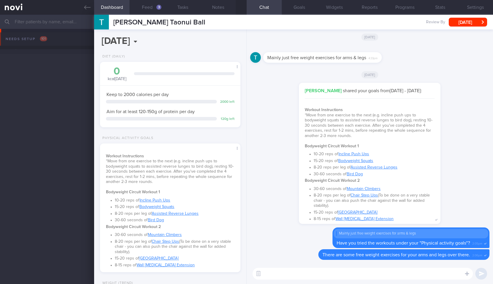
select select "8"
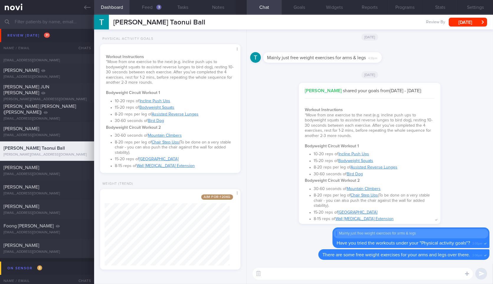
click at [312, 277] on textarea at bounding box center [363, 274] width 220 height 12
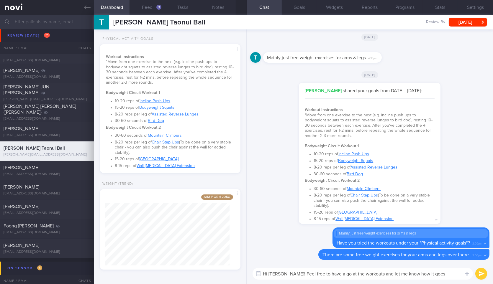
type textarea "Hi [PERSON_NAME]! Feel free to have a go at the workouts and let me know how it…"
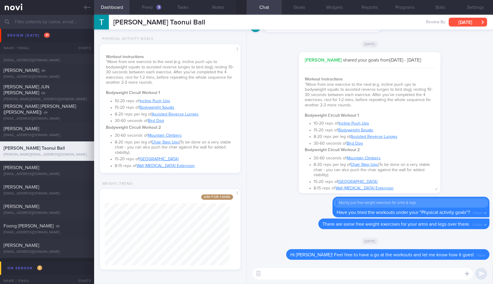
click at [472, 18] on button "[DATE]" at bounding box center [468, 22] width 38 height 9
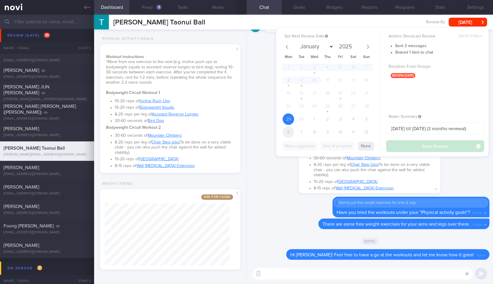
click at [292, 132] on span "6" at bounding box center [289, 133] width 12 height 12
select select "9"
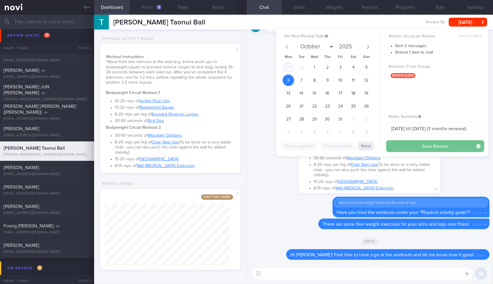
click at [405, 150] on button "Save Review" at bounding box center [435, 146] width 98 height 12
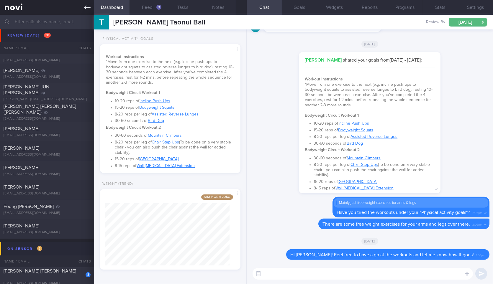
click at [86, 9] on icon at bounding box center [87, 7] width 6 height 6
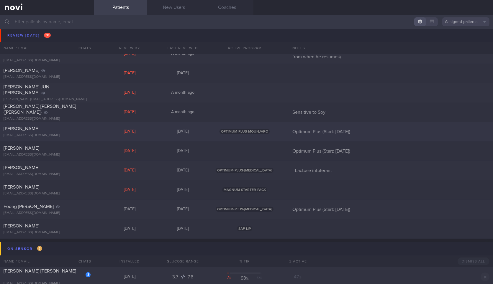
scroll to position [323, 0]
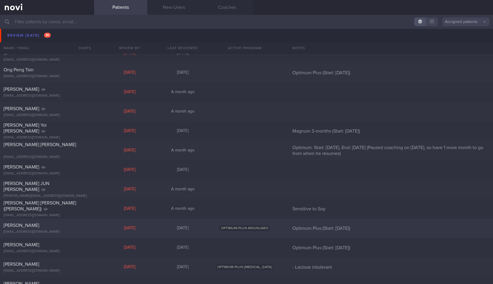
click at [62, 235] on div "[PERSON_NAME] [EMAIL_ADDRESS][DOMAIN_NAME] [DATE] [DATE] OPTIMUM-PLUS-MOUNJARO …" at bounding box center [246, 228] width 493 height 19
select select "8"
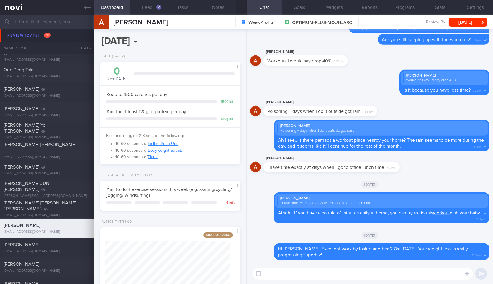
scroll to position [38, 0]
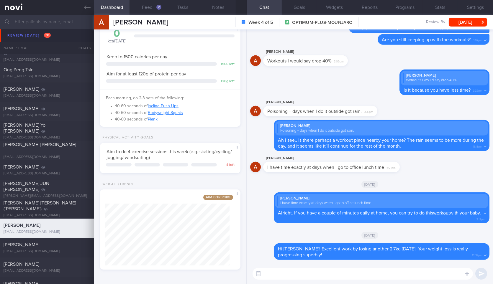
click at [331, 279] on textarea at bounding box center [363, 274] width 220 height 12
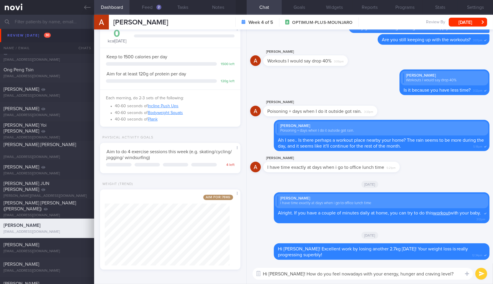
type textarea "Hi Anton! How do you feel nowadays with your energy, hunger and craving levels?"
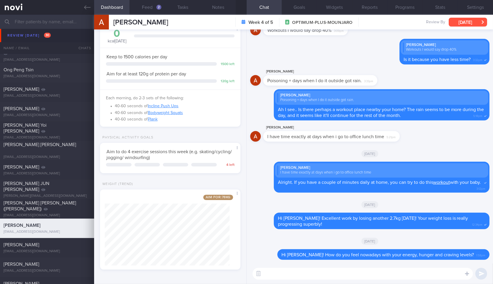
click at [467, 22] on button "[DATE]" at bounding box center [468, 22] width 38 height 9
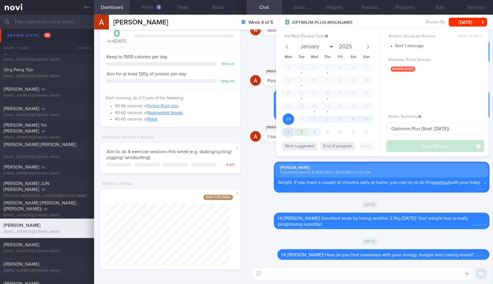
click at [285, 133] on span "6" at bounding box center [289, 133] width 12 height 12
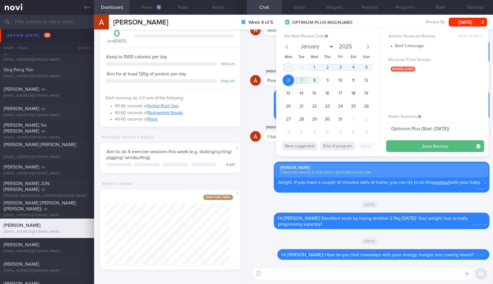
select select "9"
click at [428, 143] on button "Save Review" at bounding box center [435, 146] width 98 height 12
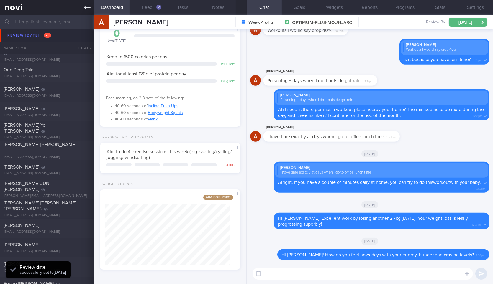
click at [82, 4] on link at bounding box center [47, 7] width 94 height 15
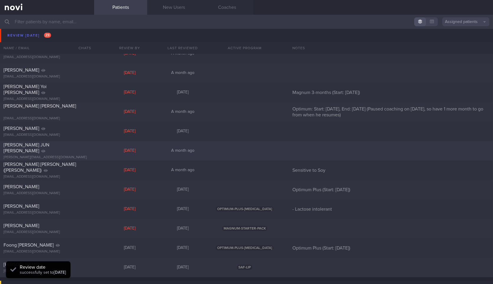
scroll to position [361, 0]
drag, startPoint x: 69, startPoint y: 192, endPoint x: 71, endPoint y: 207, distance: 15.4
click at [71, 207] on div "[PERSON_NAME]" at bounding box center [47, 207] width 86 height 6
select select "8"
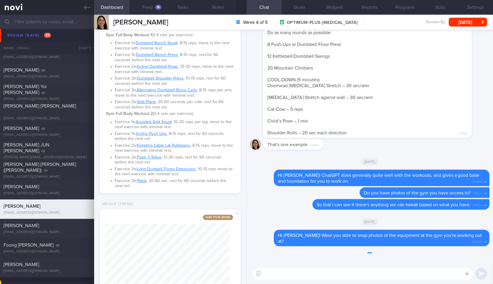
scroll to position [428, 0]
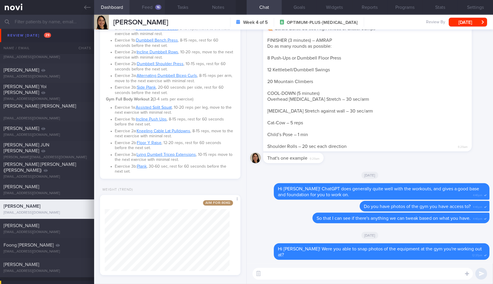
click at [153, 5] on button "Feed 16" at bounding box center [147, 7] width 35 height 15
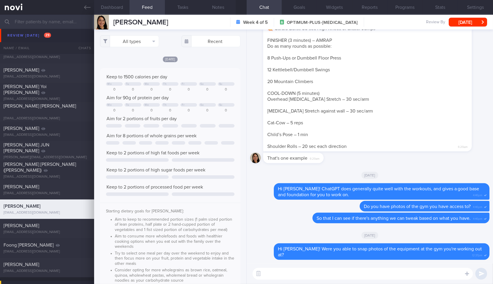
scroll to position [32, 127]
click at [280, 209] on div "Delete Do you have photos of the gym you have access to? 4:46pm" at bounding box center [369, 207] width 239 height 12
click at [285, 279] on textarea at bounding box center [363, 274] width 220 height 12
type textarea "Happy Wednesday Catherine! Have you been able to keep up with the workouts?"
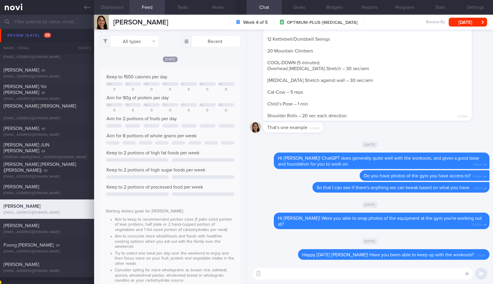
click at [122, 9] on button "Dashboard" at bounding box center [111, 7] width 35 height 15
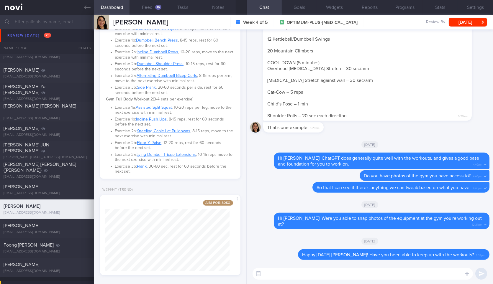
click at [291, 274] on textarea at bounding box center [363, 274] width 220 height 12
type textarea "And would you mind logging your latest weight into the app?"
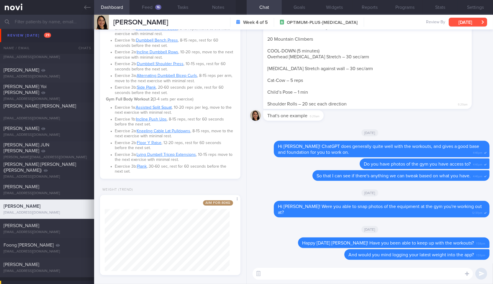
click at [463, 19] on button "[DATE]" at bounding box center [468, 22] width 38 height 9
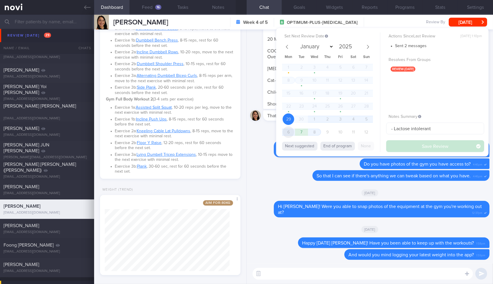
click at [285, 133] on span "6" at bounding box center [289, 133] width 12 height 12
select select "9"
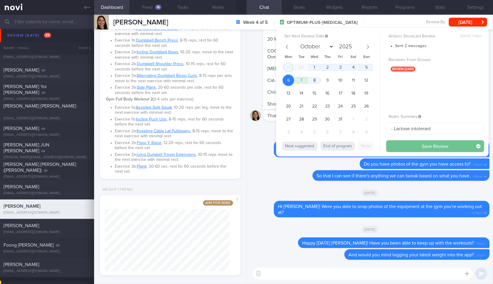
click at [389, 150] on button "Save Review" at bounding box center [435, 146] width 98 height 12
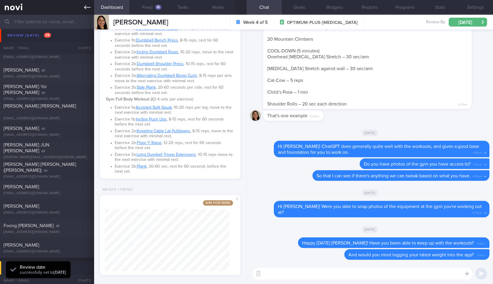
click at [84, 11] on link at bounding box center [47, 7] width 94 height 15
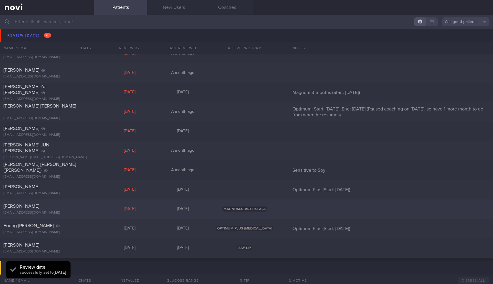
click at [55, 211] on div "[EMAIL_ADDRESS][DOMAIN_NAME]" at bounding box center [47, 213] width 87 height 4
select select "8"
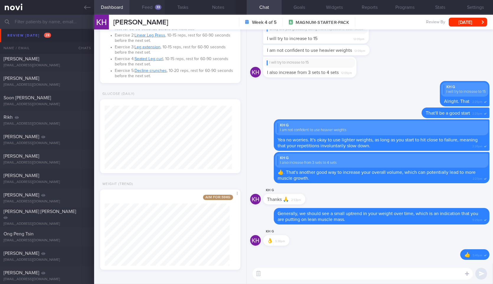
click at [155, 4] on button "Feed 33" at bounding box center [147, 7] width 35 height 15
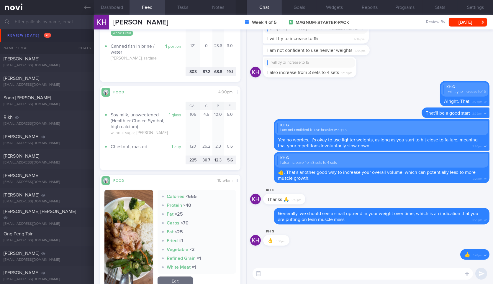
scroll to position [1611, 0]
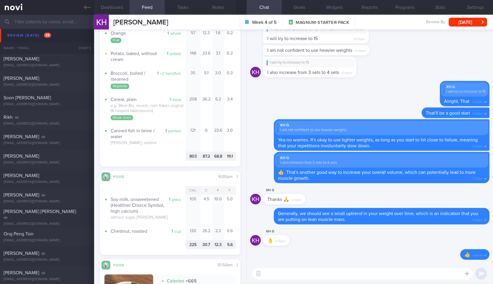
click at [320, 266] on div "​ ​" at bounding box center [370, 274] width 246 height 21
click at [317, 272] on textarea at bounding box center [363, 274] width 220 height 12
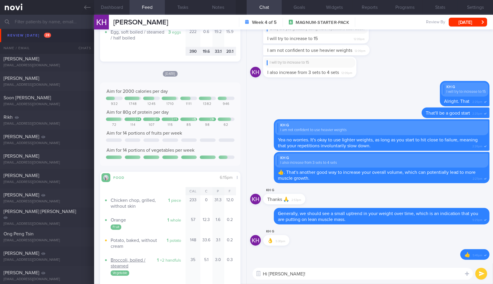
scroll to position [1428, 0]
click at [210, 19] on div "Kien Huay Goh Week 4 of 5 MAGNUM-STARTER-PACK Review By Mon, 29 Sep Set Next Re…" at bounding box center [293, 22] width 399 height 15
click at [221, 3] on button "Notes" at bounding box center [217, 7] width 35 height 15
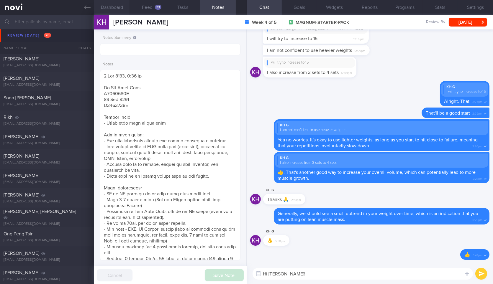
click at [118, 6] on button "Dashboard" at bounding box center [111, 7] width 35 height 15
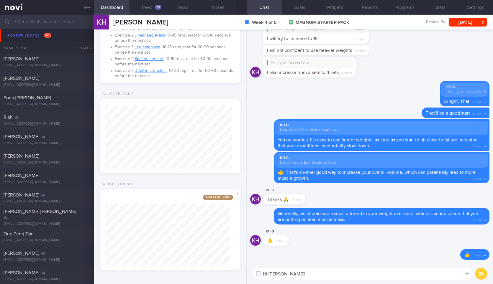
click at [296, 269] on textarea "Hi Kien Huay!" at bounding box center [363, 274] width 220 height 12
click at [320, 274] on textarea "Hi Kien Huay!" at bounding box center [363, 274] width 220 height 12
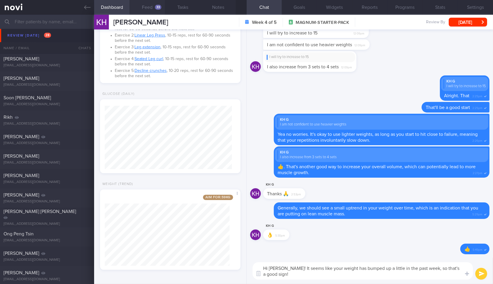
type textarea "Hi [PERSON_NAME]! It seems like your weight has bumped up a little in the past …"
click at [150, 6] on button "Feed 33" at bounding box center [147, 7] width 35 height 15
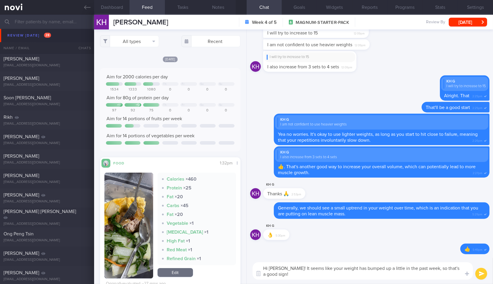
click at [324, 273] on textarea "Hi [PERSON_NAME]! It seems like your weight has bumped up a little in the past …" at bounding box center [363, 271] width 220 height 17
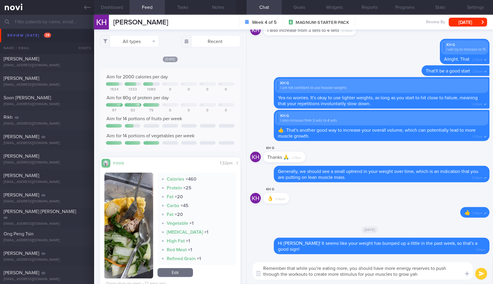
type textarea "Remember that while you're eating more, you should have more energy reserves to…"
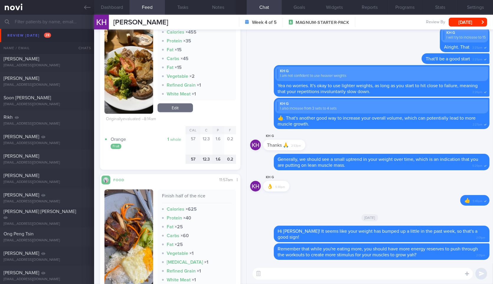
scroll to position [596, 0]
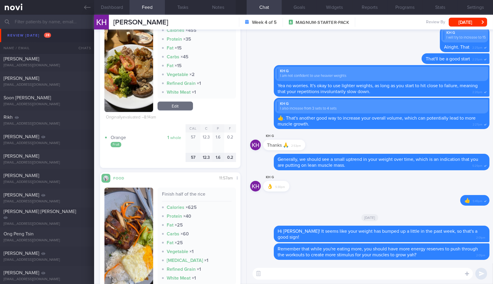
click at [266, 268] on div "​ ​" at bounding box center [370, 274] width 246 height 21
click at [268, 270] on textarea at bounding box center [363, 274] width 220 height 12
type textarea "This will help to shuttle the extra"
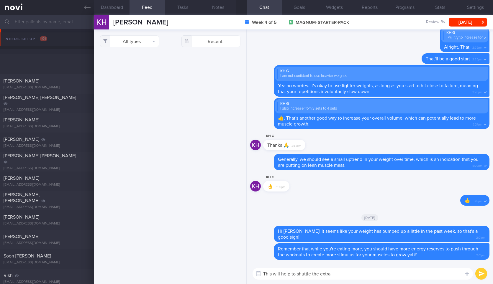
select select "8"
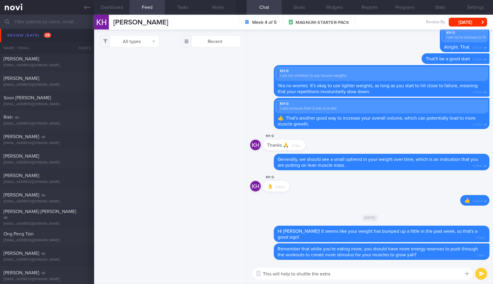
scroll to position [596, 0]
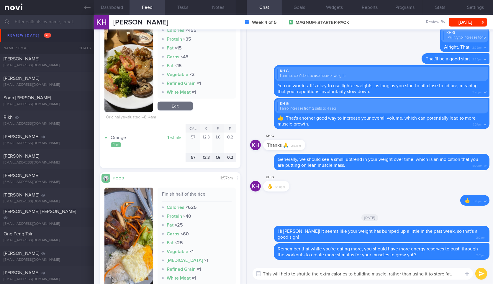
type textarea "This will help to shuttle the extra calories to building muscle, rather than us…"
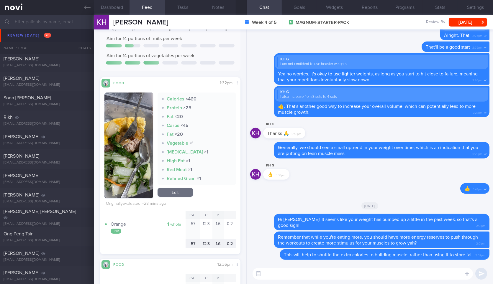
scroll to position [78, 0]
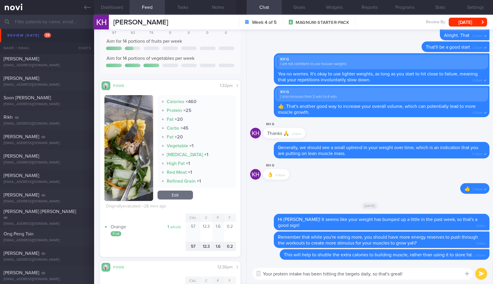
type textarea "Your protein intake has been hitting the targets daily, so that's great!"
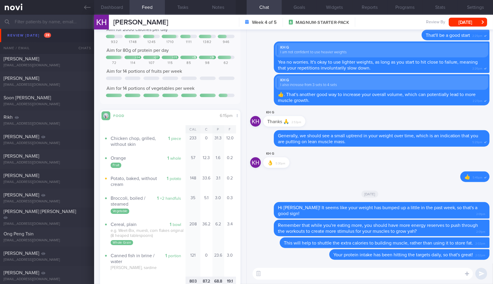
scroll to position [1520, 0]
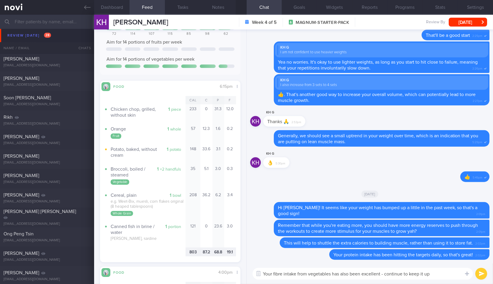
type textarea "Your fibre intake from vegetables has also been excellent - continue to keep it…"
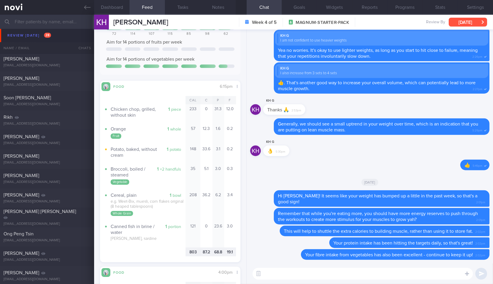
click at [475, 23] on button "[DATE]" at bounding box center [468, 22] width 38 height 9
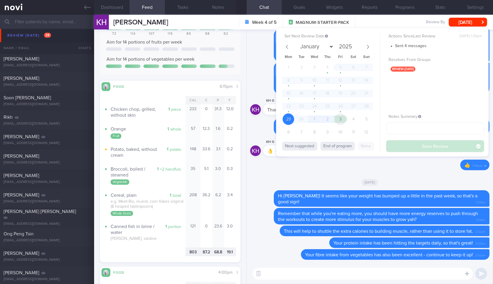
click at [343, 116] on span "3" at bounding box center [341, 120] width 12 height 12
select select "9"
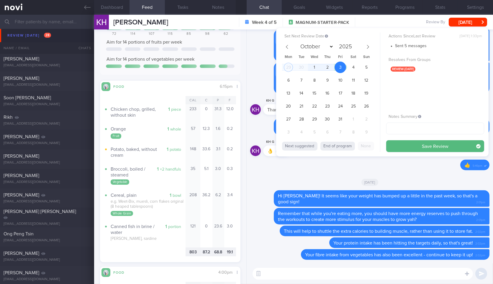
click at [393, 153] on div "Set Next Review Date [DATE] January February March April May June July August S…" at bounding box center [382, 92] width 212 height 129
click at [396, 151] on button "Save Review" at bounding box center [435, 146] width 98 height 12
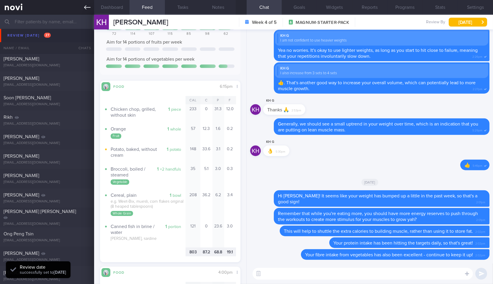
click at [89, 7] on icon at bounding box center [87, 7] width 6 height 6
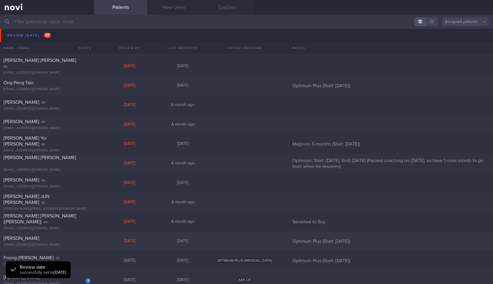
scroll to position [395, 0]
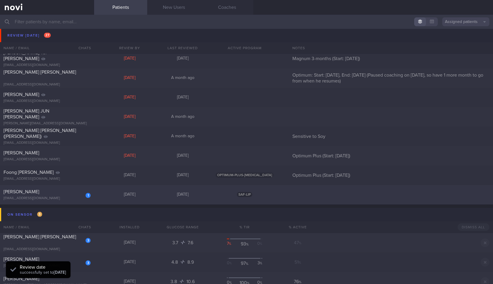
click at [82, 195] on div "1" at bounding box center [84, 193] width 13 height 9
select select "9"
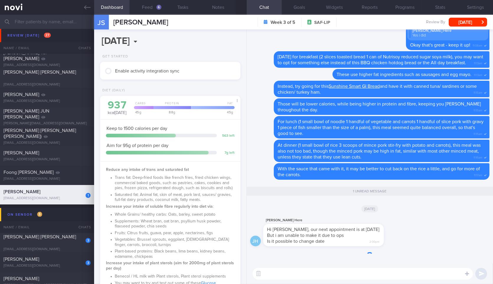
scroll to position [264, 0]
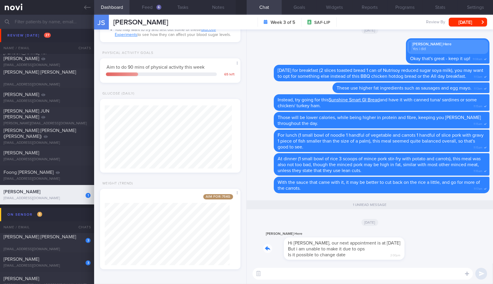
drag, startPoint x: 341, startPoint y: 258, endPoint x: 372, endPoint y: 257, distance: 31.9
click at [372, 257] on div "Jason Here Hi sylvester, our next appointment is at 9 Oct But i am unable to ma…" at bounding box center [332, 246] width 138 height 30
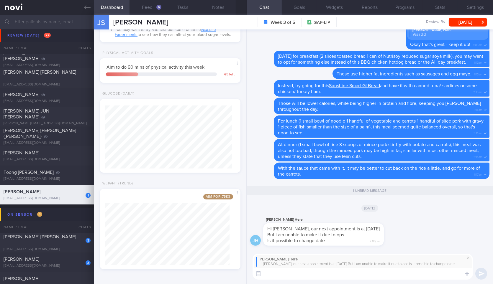
click at [347, 284] on div "Jason Here Hi sylvester, our next appointment is at 9 Oct But i am unable to ma…" at bounding box center [370, 267] width 246 height 35
click at [360, 277] on textarea at bounding box center [363, 274] width 220 height 12
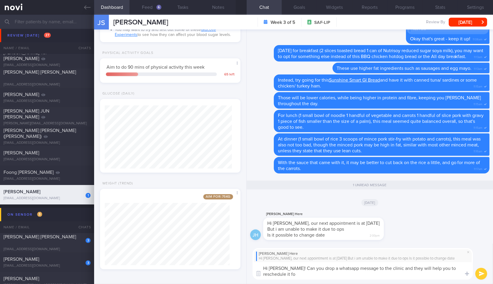
scroll to position [0, 0]
type textarea "Hi [PERSON_NAME]! Thanks for letting me know. Can you drop a whatsapp message t…"
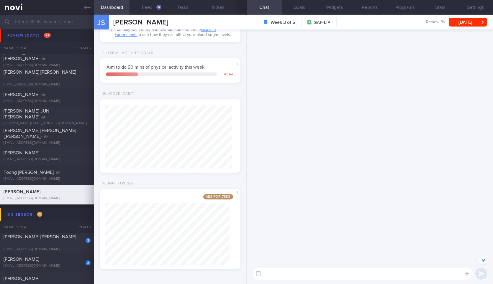
scroll to position [-737, 0]
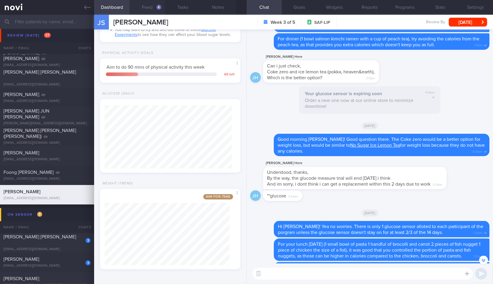
click at [153, 1] on button "Feed 6" at bounding box center [147, 7] width 35 height 15
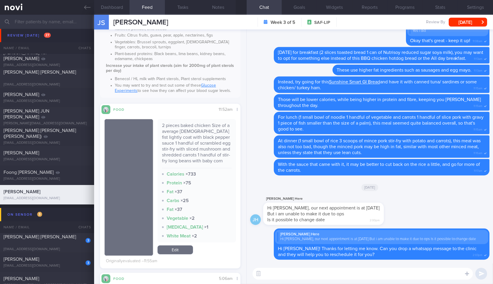
scroll to position [177, 0]
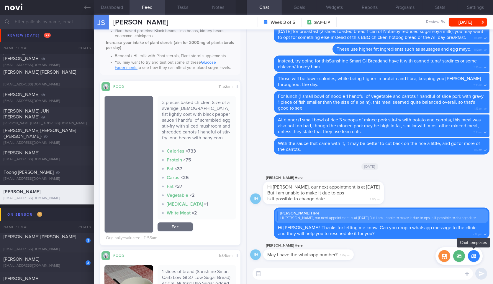
click at [473, 256] on button "button" at bounding box center [474, 257] width 12 height 12
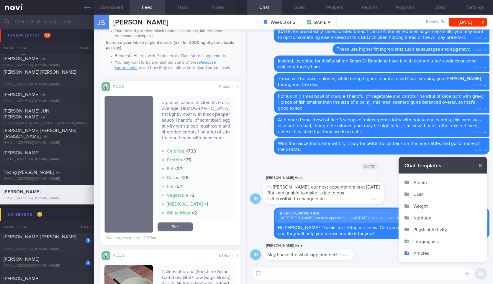
click at [421, 182] on button "Admin" at bounding box center [443, 183] width 89 height 12
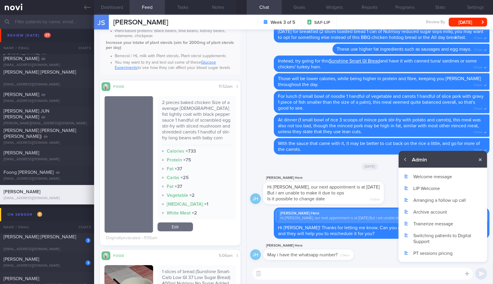
click at [437, 226] on button "Trainerize message" at bounding box center [443, 224] width 89 height 12
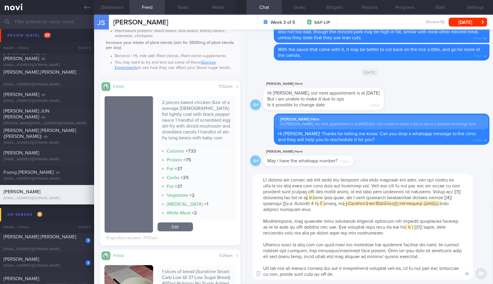
click at [376, 233] on textarea at bounding box center [363, 227] width 220 height 106
type textarea "I'm pleased to inform you that your new workouts have been designed for you, an…"
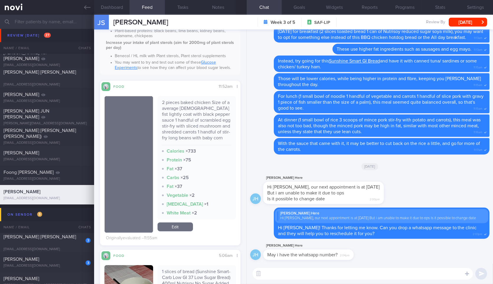
click at [325, 273] on textarea at bounding box center [363, 274] width 220 height 12
drag, startPoint x: 351, startPoint y: 256, endPoint x: 371, endPoint y: 255, distance: 20.1
click at [371, 255] on div "Jason Here May i have the whatsapp number? 2:04pm" at bounding box center [317, 252] width 108 height 18
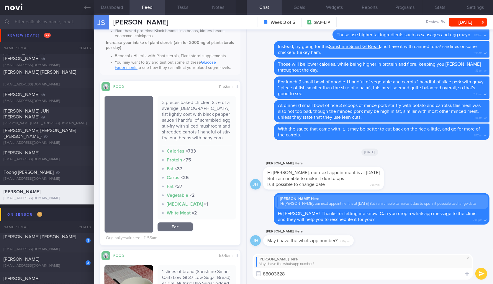
click at [328, 273] on textarea "86003628" at bounding box center [363, 274] width 220 height 12
click at [290, 268] on textarea "86003628" at bounding box center [363, 274] width 220 height 12
type textarea "Our clinic number is: 86003628"
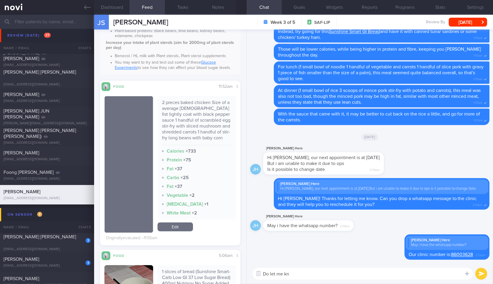
type textarea "Do let me kno"
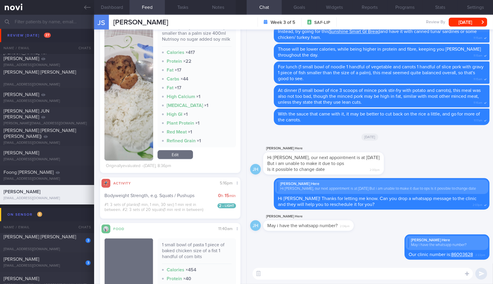
scroll to position [749, 0]
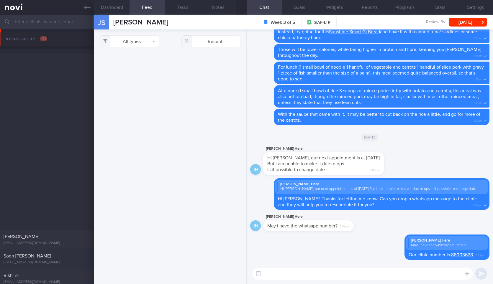
select select "9"
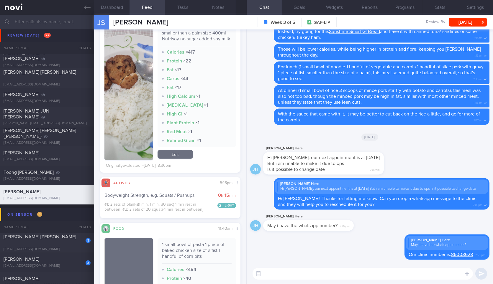
scroll to position [632, 0]
click at [159, 204] on div "#1: 3 sets of planks(1 min, 1 min, 30 sec) 1 min rest in between. #2: 3 sets of…" at bounding box center [157, 208] width 107 height 10
copy div "#1: 3 sets of planks(1 min, 1 min, 30 sec) 1 min rest in between. #2: 3 sets of…"
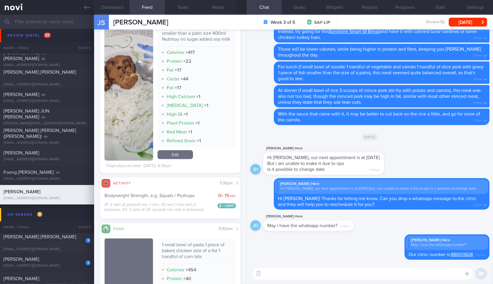
click at [287, 278] on textarea at bounding box center [363, 274] width 220 height 12
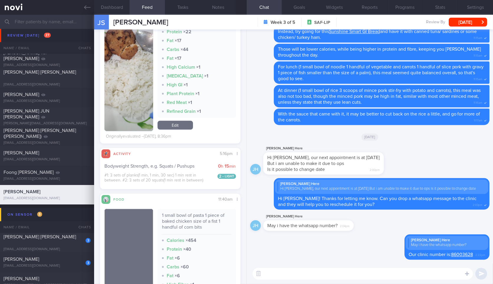
scroll to position [725, 0]
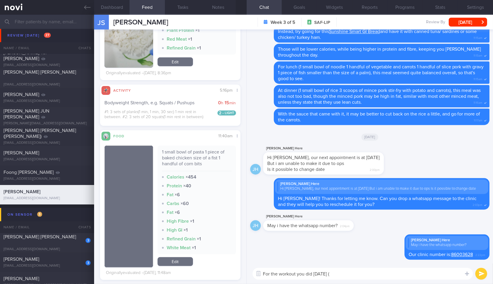
paste textarea "#1: 3 sets of planks(1 min, 1 min, 30 sec) 1 min rest in between. #2: 3 sets of…"
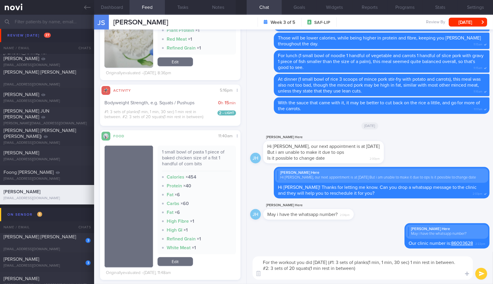
scroll to position [0, 0]
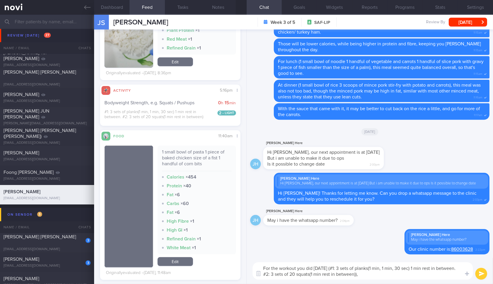
click at [410, 276] on textarea "For the workout you did yesterday (#1: 3 sets of planks(1 min, 1 min, 30 sec) 1…" at bounding box center [363, 271] width 220 height 17
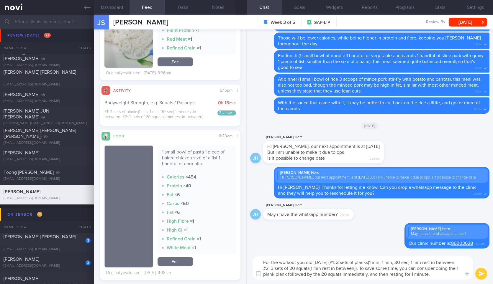
type textarea "For the workout you did [DATE] (#1: 3 sets of planks(1 min, 1 min, 30 sec) 1 mi…"
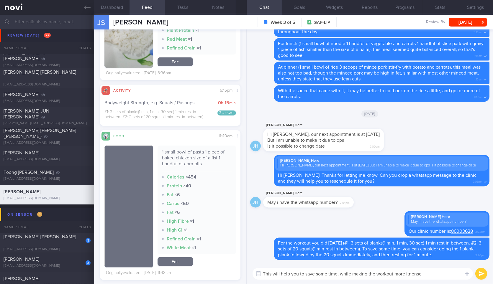
type textarea "This will help you to save some time, while making the workout more itnense."
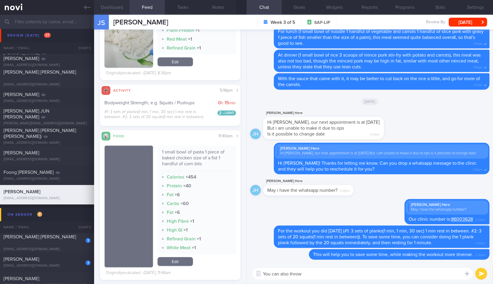
click at [108, 5] on button "Dashboard" at bounding box center [111, 7] width 35 height 15
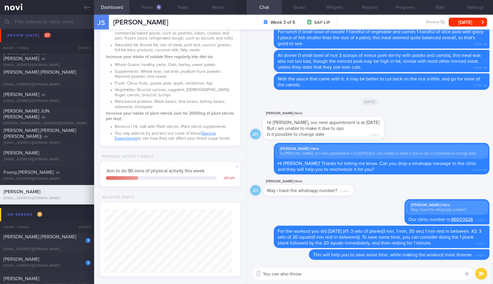
scroll to position [132, 0]
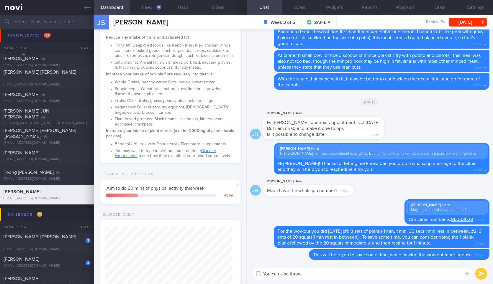
click at [328, 274] on textarea "You can also throw" at bounding box center [363, 274] width 220 height 12
type textarea "You can also throw in some push ups to have more upper body work as well.'"
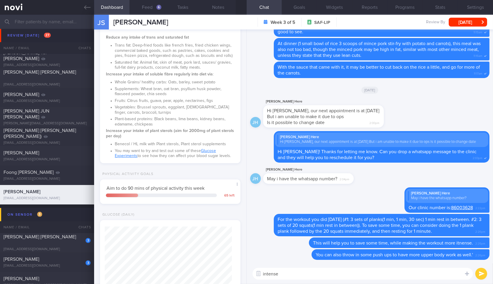
type textarea "intense*"
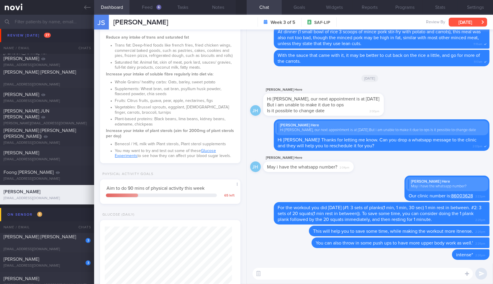
click at [472, 22] on button "[DATE]" at bounding box center [468, 22] width 38 height 9
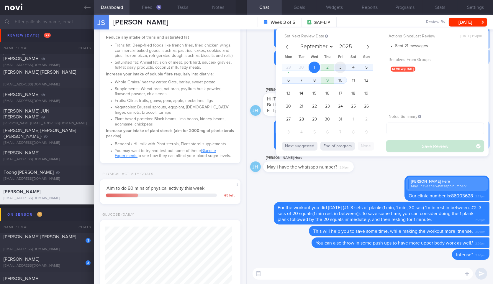
click at [341, 64] on span "3" at bounding box center [341, 68] width 12 height 12
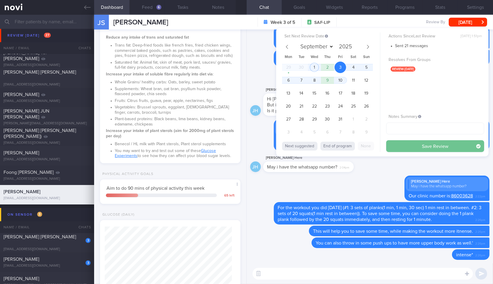
click at [402, 148] on button "Save Review" at bounding box center [435, 146] width 98 height 12
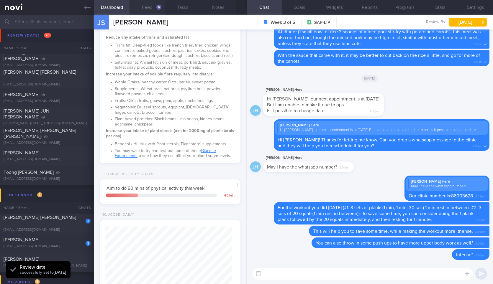
click at [142, 8] on button "Feed 6" at bounding box center [147, 7] width 35 height 15
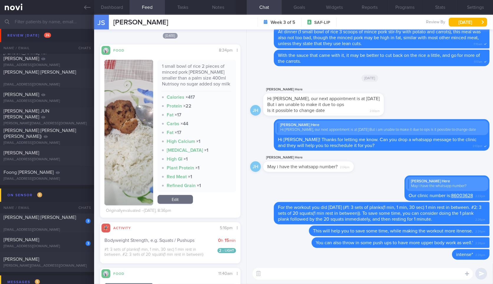
scroll to position [575, 0]
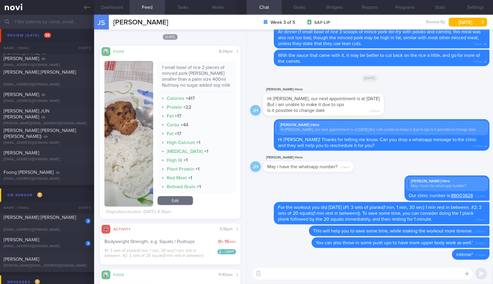
click at [194, 93] on div "1 small bowl of rice 2 pieces of minced pork [PERSON_NAME] smaller than a palm …" at bounding box center [197, 79] width 70 height 28
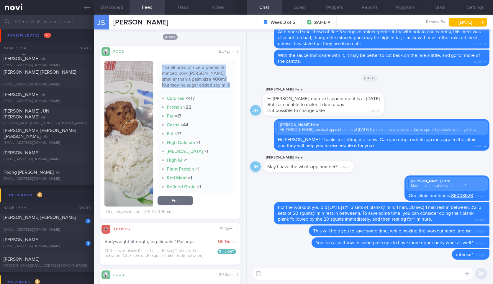
click at [194, 93] on div "1 small bowl of rice 2 pieces of minced pork [PERSON_NAME] smaller than a palm …" at bounding box center [197, 79] width 70 height 28
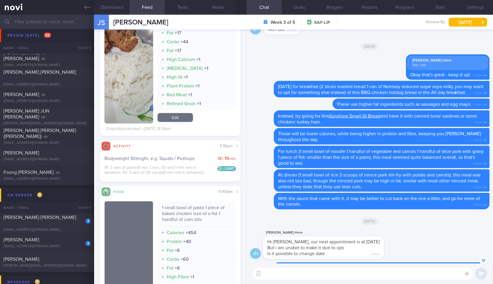
scroll to position [0, 0]
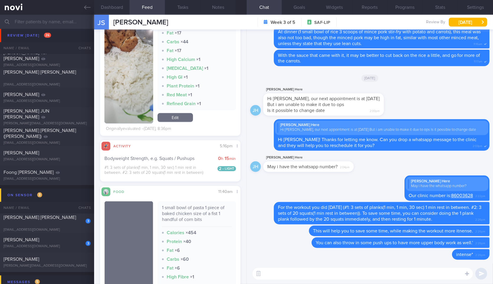
click at [330, 271] on textarea at bounding box center [363, 274] width 220 height 12
click at [292, 278] on textarea at bounding box center [363, 274] width 220 height 12
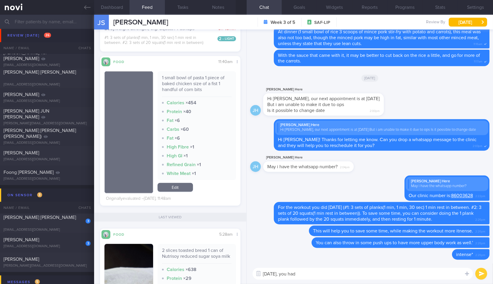
scroll to position [795, 0]
click at [185, 76] on div "1 small bowl of pasta 1 piece of baked chicken size of a fist 1 handful of corn…" at bounding box center [197, 86] width 70 height 22
copy div "1 small bowl of pasta 1 piece of baked chicken size of a fist 1 handful of corn…"
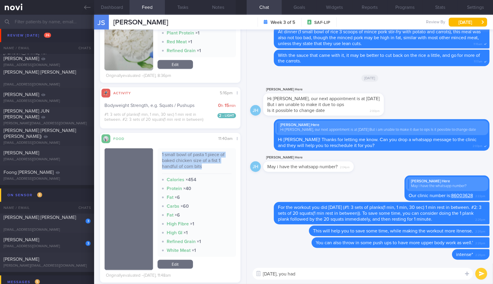
scroll to position [721, 0]
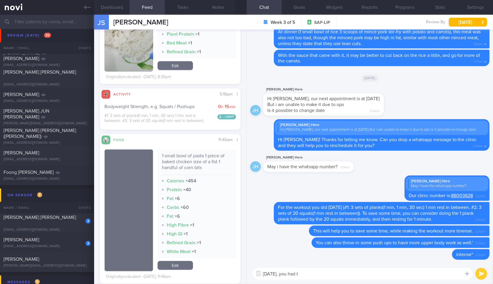
click at [362, 275] on textarea "Yesterday, you had t" at bounding box center [363, 274] width 220 height 12
paste textarea "1 small bowl of pasta 1 piece of baked chicken size of a fist 1 handful of corn…"
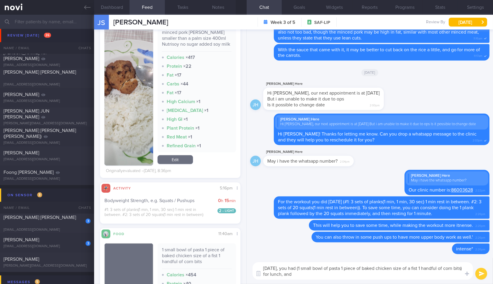
scroll to position [582, 0]
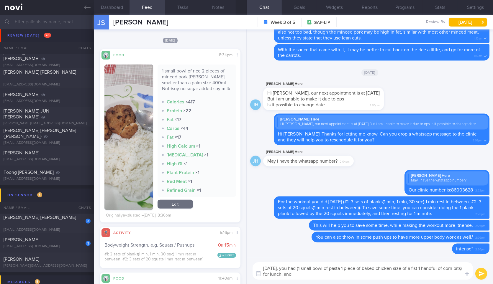
click at [203, 82] on div "1 small bowl of rice 2 pieces of minced pork [PERSON_NAME] smaller than a palm …" at bounding box center [197, 82] width 70 height 28
copy div "1 small bowl of rice 2 pieces of minced pork [PERSON_NAME] smaller than a palm …"
click at [131, 132] on button "button" at bounding box center [128, 138] width 48 height 146
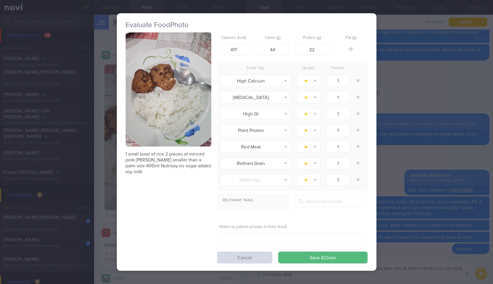
click at [166, 113] on button "button" at bounding box center [169, 89] width 86 height 114
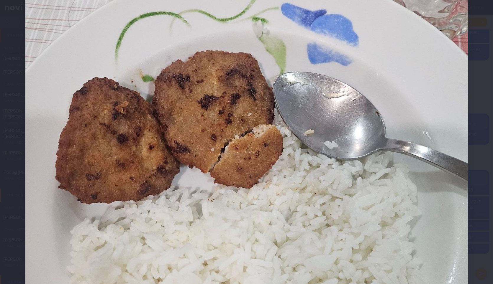
scroll to position [248, 0]
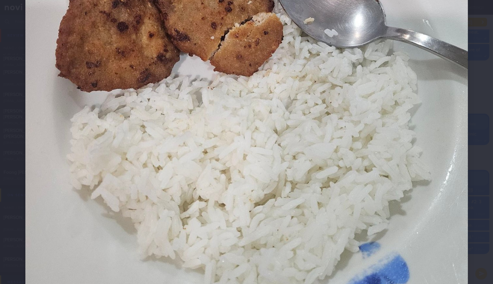
click at [480, 92] on div at bounding box center [247, 70] width 490 height 637
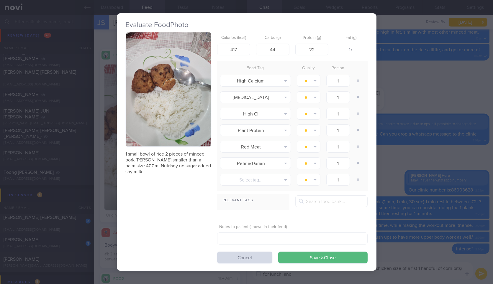
click at [439, 102] on div "Evaluate Food Photo 1 small bowl of rice 2 pieces of minced pork patty smaller …" at bounding box center [246, 142] width 493 height 284
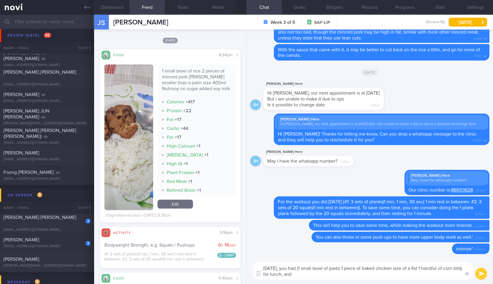
click at [382, 272] on textarea "Yesterday, you had (1 small bowl of pasta 1 piece of baked chicken size of a fi…" at bounding box center [363, 271] width 220 height 17
paste textarea "1 small bowl of rice 2 pieces of minced pork patty smaller than a palm size 400…"
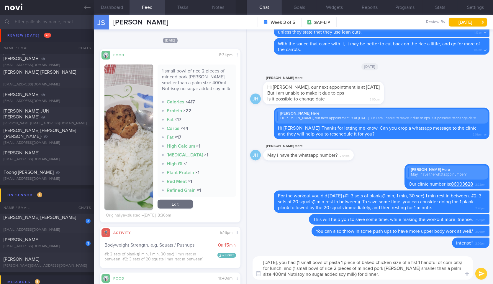
type textarea "Yesterday, you had (1 small bowl of pasta 1 piece of baked chicken size of a fi…"
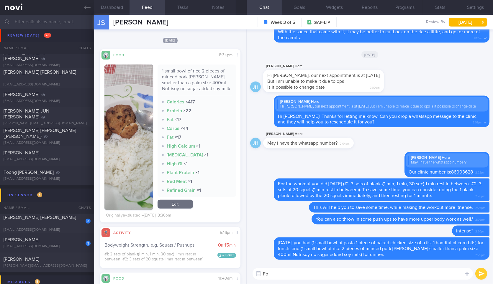
type textarea "F"
type textarea "For lunch, you"
click at [123, 157] on button "button" at bounding box center [128, 138] width 48 height 146
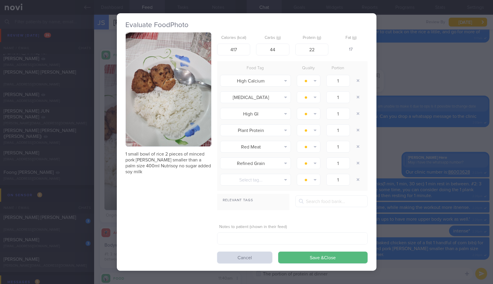
click at [429, 94] on div "Evaluate Food Photo 1 small bowl of rice 2 pieces of minced pork patty smaller …" at bounding box center [246, 142] width 493 height 284
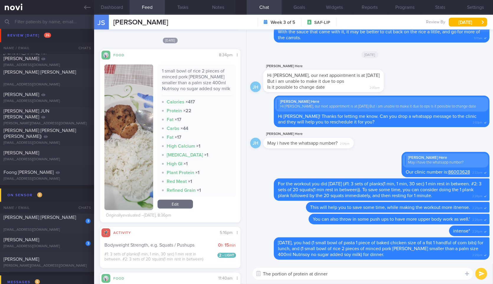
click at [392, 277] on textarea "The portion of protein at dinner" at bounding box center [363, 274] width 220 height 12
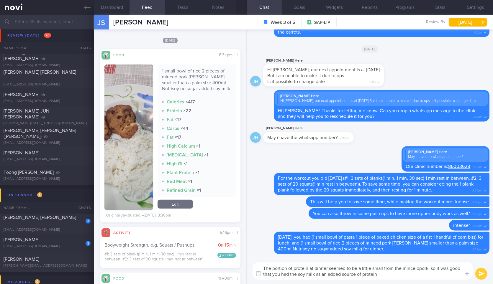
type textarea "The portion of protein at dinner seemed to be a little small from the mince dpo…"
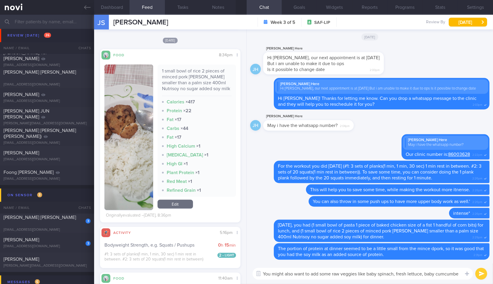
type textarea "You might also want to add some raw veggies like baby spinach, fresh lettuce, b…"
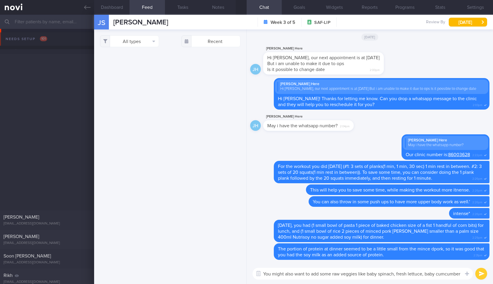
select select "9"
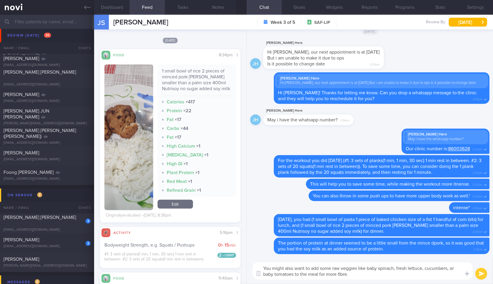
type textarea "You might also want to add some raw veggies like baby spinach, fresh lettuce, c…"
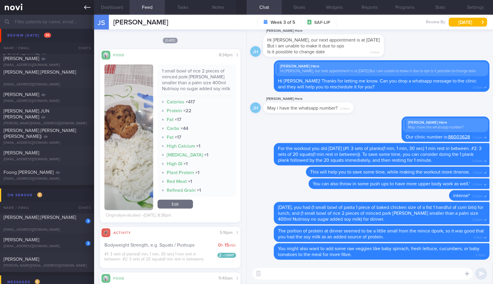
click at [86, 4] on icon at bounding box center [87, 7] width 6 height 6
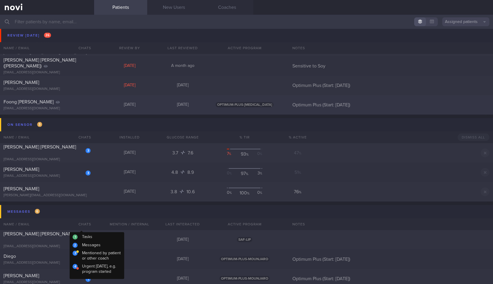
scroll to position [467, 0]
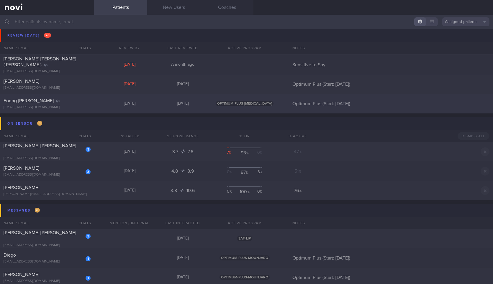
click at [121, 108] on div "Foong [PERSON_NAME] [EMAIL_ADDRESS][DOMAIN_NAME] [DATE] [DATE] OPTIMUM-PLUS-[ME…" at bounding box center [246, 103] width 493 height 19
select select "9"
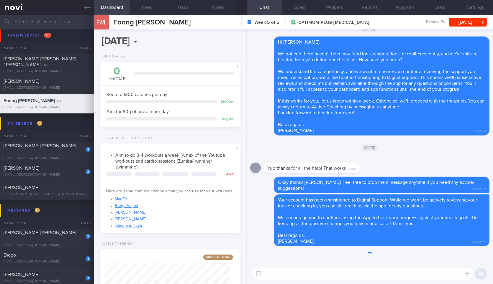
scroll to position [71, 125]
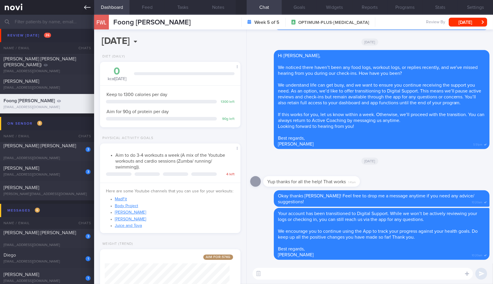
click at [86, 2] on link at bounding box center [47, 7] width 94 height 15
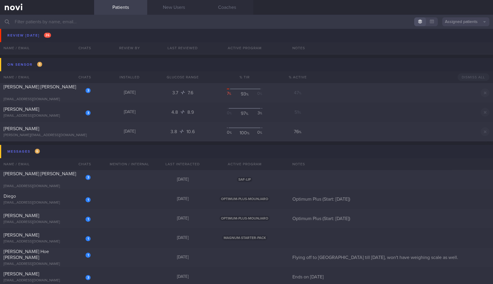
scroll to position [531, 0]
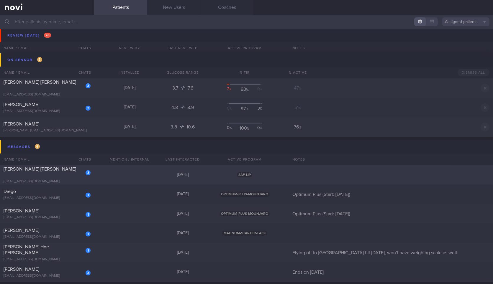
click at [122, 175] on div "3 [PERSON_NAME] [PERSON_NAME] [EMAIL_ADDRESS][DOMAIN_NAME] [DATE] SAF-LIP" at bounding box center [246, 175] width 493 height 19
select select "9"
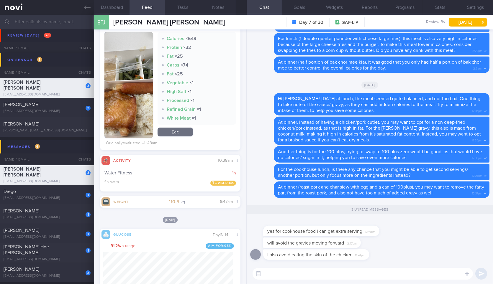
scroll to position [85, 130]
click at [140, 110] on button "button" at bounding box center [128, 85] width 48 height 106
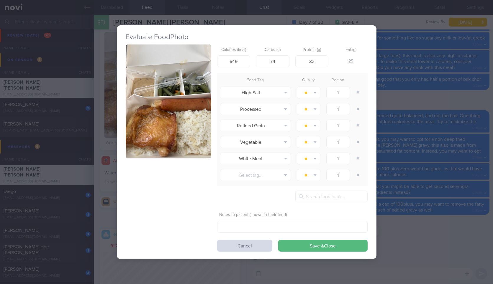
click at [410, 84] on div "Evaluate Food Photo Calories (kcal) 649 Carbs (g) 74 Protein (g) 32 Fat (g) 25 …" at bounding box center [246, 142] width 493 height 284
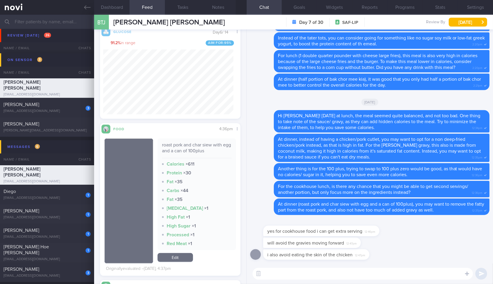
scroll to position [394, 0]
drag, startPoint x: 378, startPoint y: 235, endPoint x: 466, endPoint y: 229, distance: 88.4
click at [466, 229] on div "yes for cookhouse food i can get extra serving 12:46pm" at bounding box center [369, 228] width 239 height 19
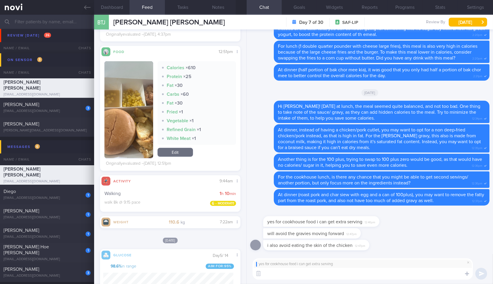
scroll to position [85, 130]
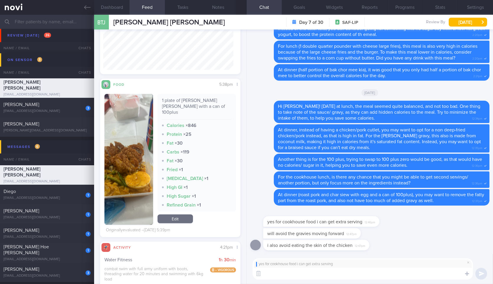
click at [320, 275] on textarea at bounding box center [363, 274] width 220 height 12
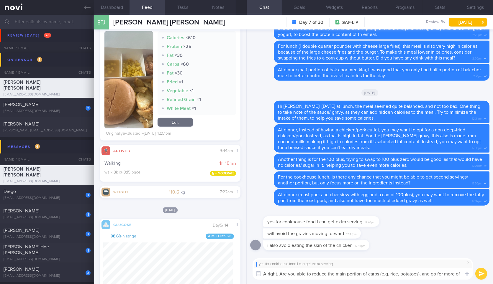
scroll to position [0, 0]
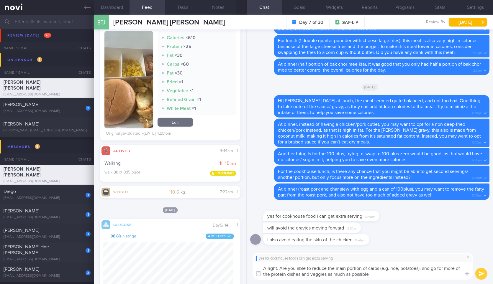
type textarea "Alright. Are you able to reduce the main portion of carbs (e.g. rice, potatoes)…"
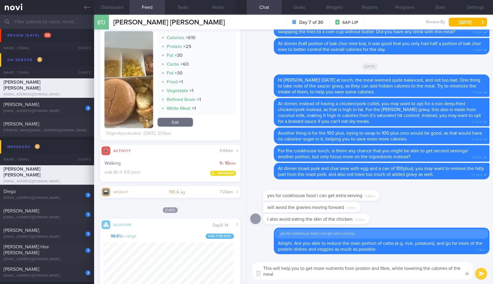
type textarea "This will help you to get more nutrients from protein and fibre, while lowering…"
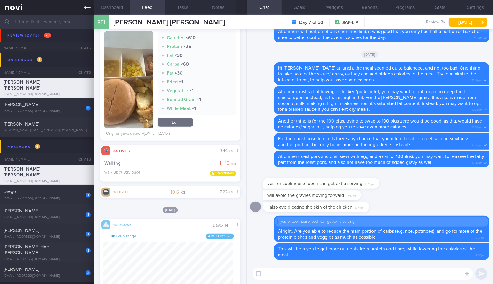
click at [86, 3] on link at bounding box center [47, 7] width 94 height 15
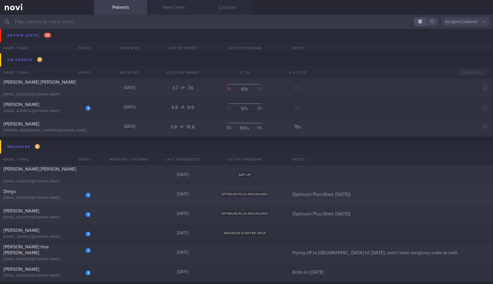
click at [37, 197] on div "[EMAIL_ADDRESS][DOMAIN_NAME]" at bounding box center [47, 198] width 87 height 4
select select "9"
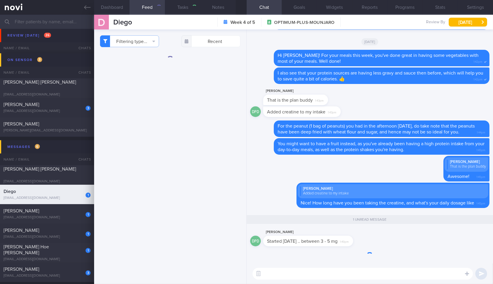
click at [292, 280] on textarea at bounding box center [363, 274] width 220 height 12
click at [296, 276] on textarea at bounding box center [363, 274] width 220 height 12
click at [343, 272] on textarea at bounding box center [363, 274] width 220 height 12
type textarea "Al"
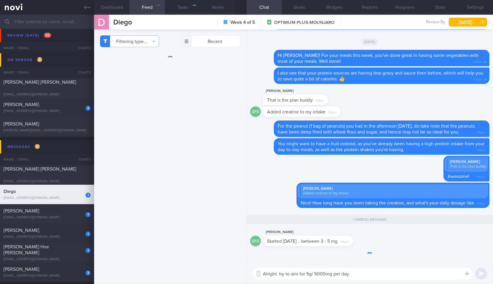
click at [289, 278] on textarea "Alright. try to aim for 5g/ 5000mg per day," at bounding box center [363, 274] width 220 height 12
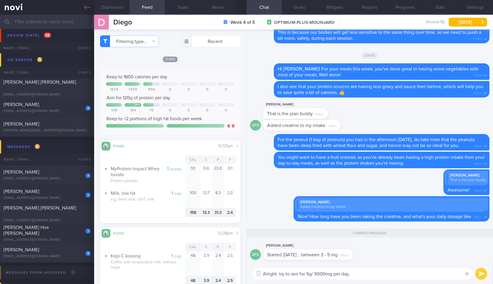
click at [372, 275] on textarea "Alright. try to aim for 5g/ 5000mg per day," at bounding box center [363, 274] width 220 height 12
type textarea "Alright. Try to aim for 5g/ 5000mg per day, for better results."
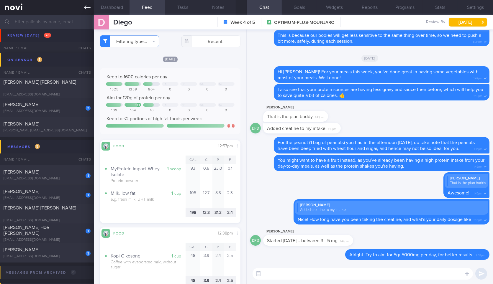
click at [88, 7] on icon at bounding box center [87, 7] width 6 height 4
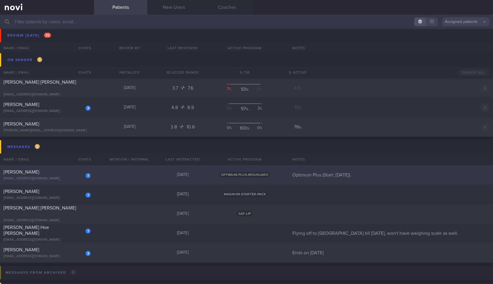
click at [63, 177] on div "[EMAIL_ADDRESS][DOMAIN_NAME]" at bounding box center [47, 179] width 87 height 4
select select "9"
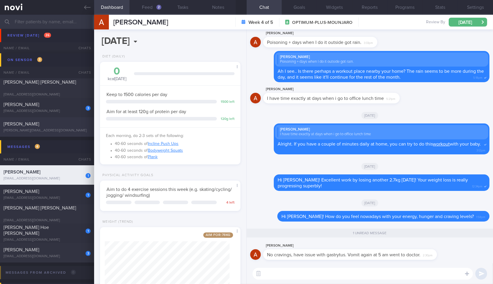
scroll to position [38, 0]
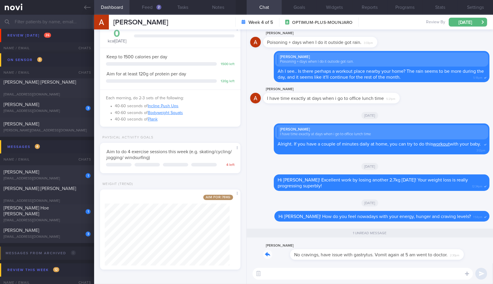
drag, startPoint x: 313, startPoint y: 259, endPoint x: 381, endPoint y: 248, distance: 68.8
click at [381, 248] on div "[PERSON_NAME] No cravings, have issue with gastrytus. Vomit again at 5 am went …" at bounding box center [359, 252] width 192 height 18
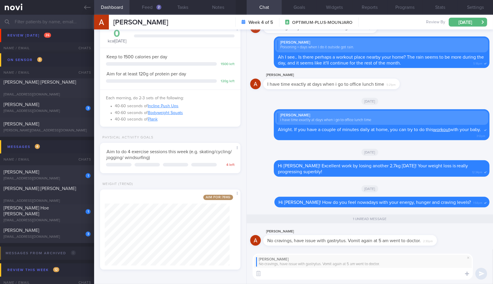
click at [367, 277] on textarea at bounding box center [363, 274] width 220 height 12
type textarea "A"
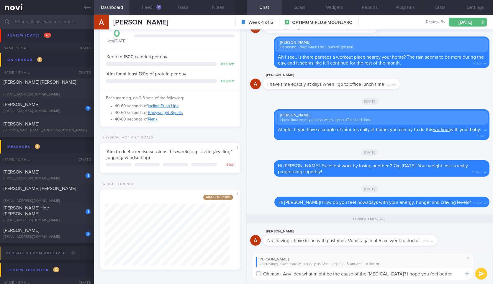
type textarea "Oh man.. Any idea what might be the cause of the [MEDICAL_DATA]? I hope you fee…"
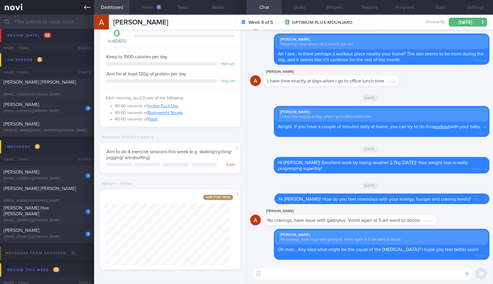
click at [92, 4] on link at bounding box center [47, 7] width 94 height 15
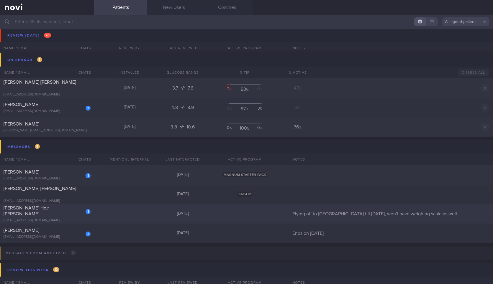
click at [71, 215] on div "1 [PERSON_NAME] Hoe [PERSON_NAME] [EMAIL_ADDRESS][DOMAIN_NAME]" at bounding box center [47, 214] width 94 height 18
select select "9"
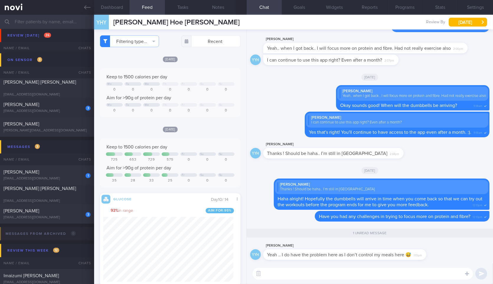
drag, startPoint x: 355, startPoint y: 260, endPoint x: 436, endPoint y: 250, distance: 82.3
click at [436, 250] on div "[PERSON_NAME] Yeah .. I do have the problem here as I don’t control my meals he…" at bounding box center [353, 252] width 181 height 18
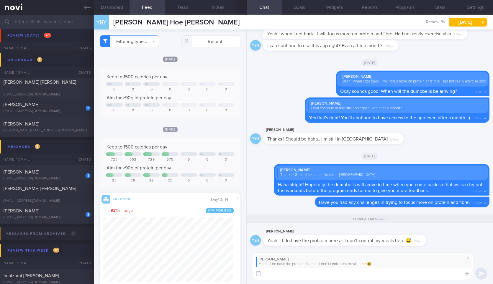
click at [366, 274] on textarea at bounding box center [363, 274] width 220 height 12
click at [117, 9] on button "Dashboard" at bounding box center [111, 7] width 35 height 15
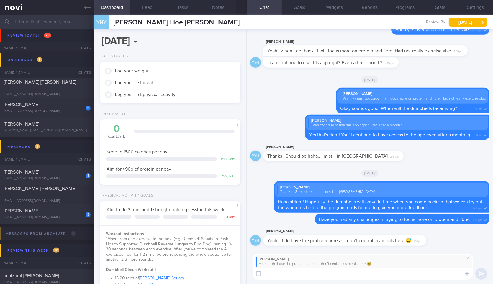
scroll to position [292, 0]
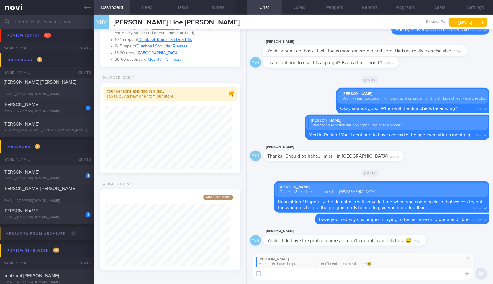
click at [292, 276] on textarea at bounding box center [363, 274] width 220 height 12
type textarea "Haha alright."
click at [310, 275] on textarea "Haha alright." at bounding box center [363, 274] width 220 height 12
click at [147, 6] on button "Feed" at bounding box center [147, 7] width 35 height 15
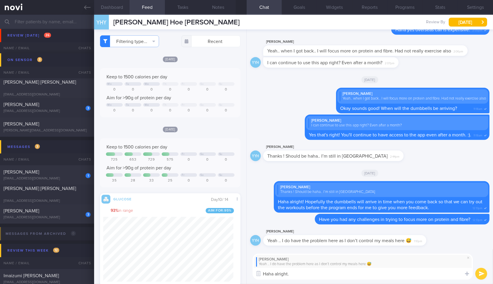
click at [112, 9] on button "Dashboard" at bounding box center [111, 7] width 35 height 15
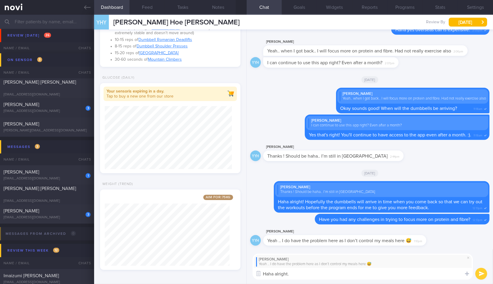
click at [339, 273] on textarea "Haha alright." at bounding box center [363, 274] width 220 height 12
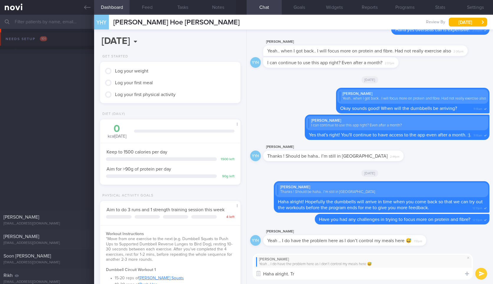
select select "9"
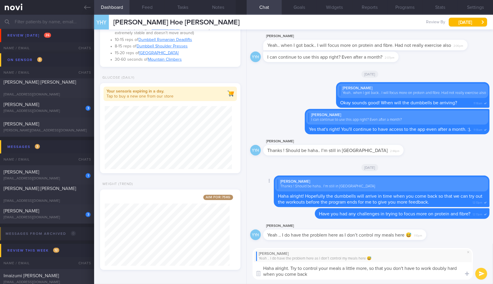
type textarea "Haha alright. Try to control your meals a little more, so that you don't have t…"
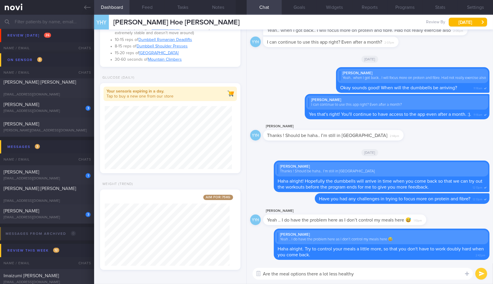
type textarea "Are the meal options there a lot less healthy?"
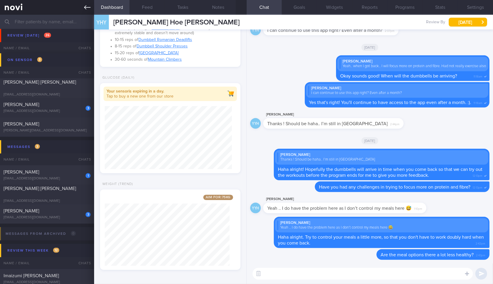
click at [77, 6] on link at bounding box center [47, 7] width 94 height 15
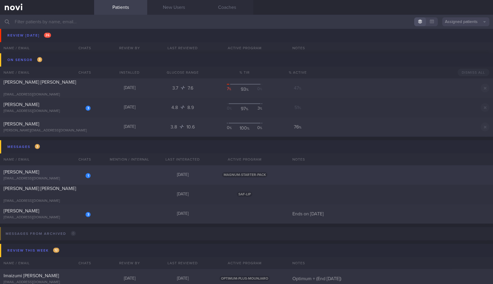
click at [78, 175] on div "1" at bounding box center [84, 173] width 13 height 9
select select "9"
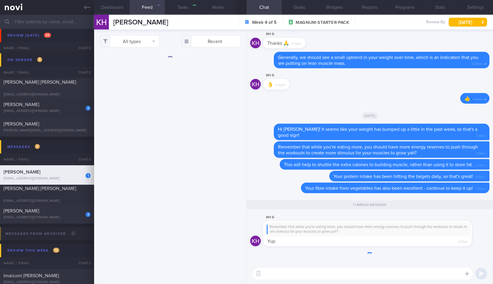
click at [78, 175] on div "1" at bounding box center [84, 173] width 13 height 9
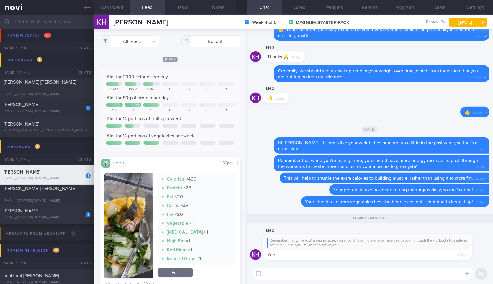
scroll to position [504, 0]
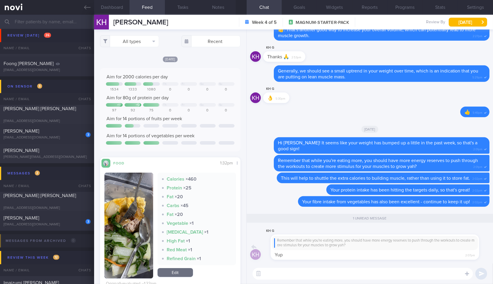
drag, startPoint x: 330, startPoint y: 246, endPoint x: 365, endPoint y: 238, distance: 36.5
click at [365, 238] on div "KH G Remember that while you're eating more, you should have more energy reserv…" at bounding box center [376, 244] width 226 height 33
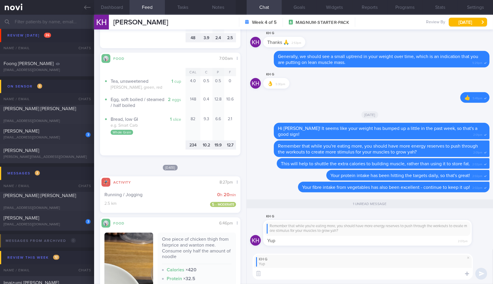
scroll to position [1990, 0]
click at [299, 273] on textarea at bounding box center [363, 274] width 220 height 12
type textarea "F"
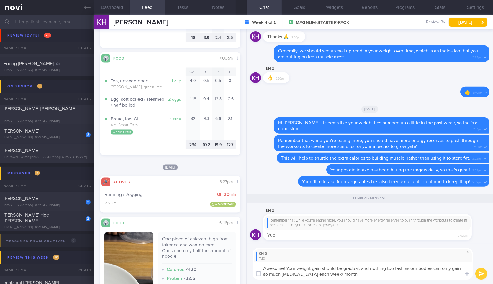
type textarea "Awesome! Your weight gain should be gradual, and nothing too fast, as our bodie…"
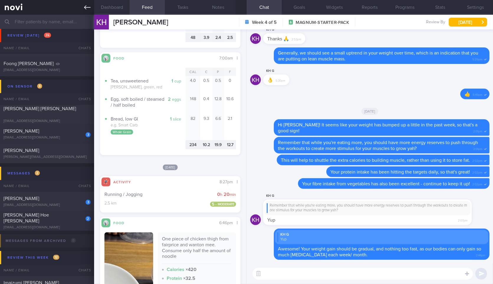
click at [89, 7] on icon at bounding box center [87, 7] width 6 height 4
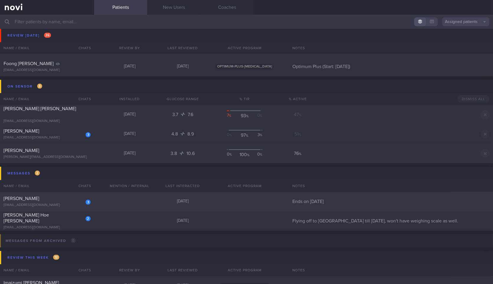
click at [71, 207] on div "[EMAIL_ADDRESS][DOMAIN_NAME]" at bounding box center [47, 205] width 87 height 4
select select "9"
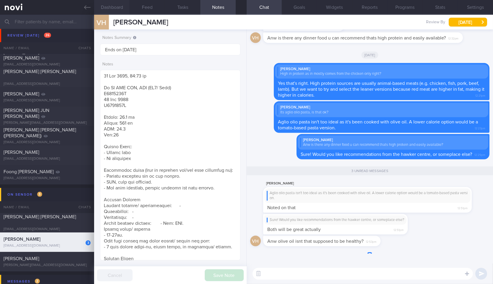
scroll to position [394, 0]
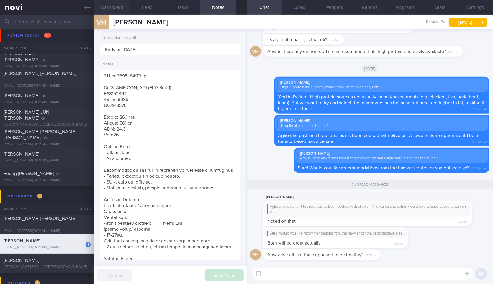
click at [122, 6] on button "Dashboard" at bounding box center [111, 7] width 35 height 15
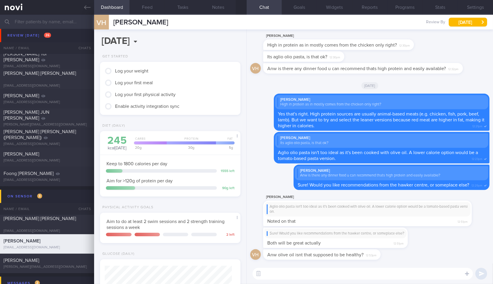
scroll to position [160, 0]
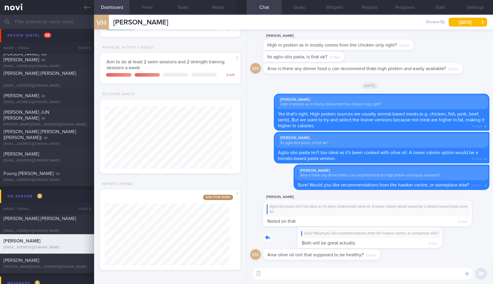
drag, startPoint x: 373, startPoint y: 240, endPoint x: 475, endPoint y: 233, distance: 102.0
click at [475, 233] on div "Sure! Would you like recommendations from the hawker centre, or someplace else?…" at bounding box center [369, 239] width 239 height 22
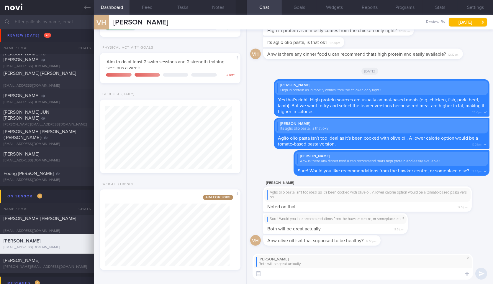
click at [289, 269] on textarea at bounding box center [363, 274] width 220 height 12
paste textarea "To help you make better choices when eating out, I want to share with you ways …"
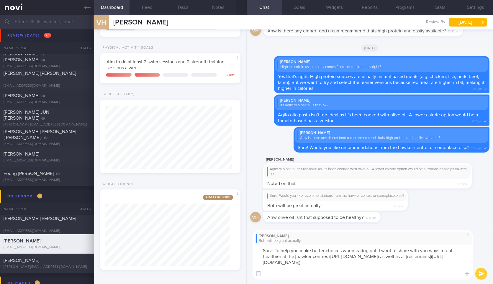
scroll to position [0, 0]
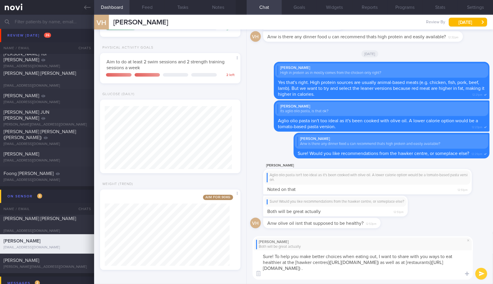
type textarea "Sure! To help you make better choices when eating out, I want to share with you…"
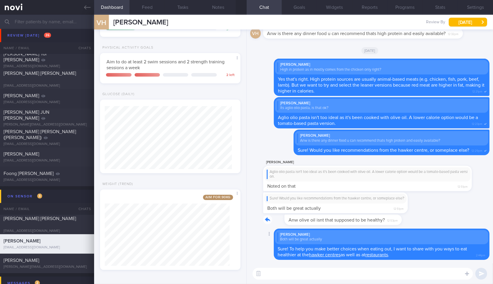
drag, startPoint x: 379, startPoint y: 221, endPoint x: 426, endPoint y: 216, distance: 46.9
click at [426, 216] on div "vh Anw olive oil isnt that supposed to be healthy? 12:53pm" at bounding box center [369, 222] width 239 height 14
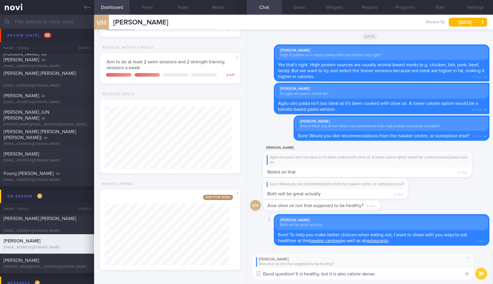
type textarea "Good question! It is healthy, but it is also calorie dense."
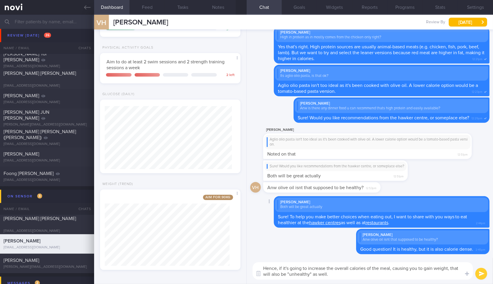
type textarea "Hence, if it's going to increase the overall calories of the meal, causing you …"
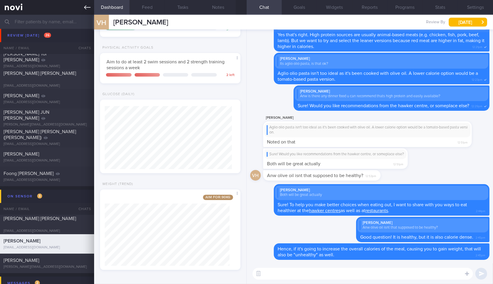
click at [81, 13] on link at bounding box center [47, 7] width 94 height 15
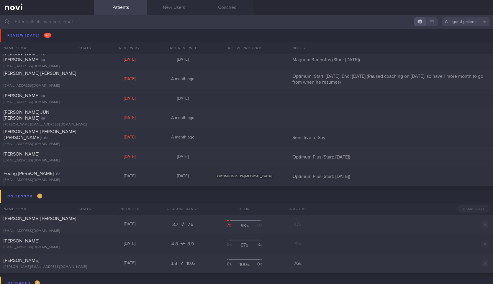
click at [81, 13] on link at bounding box center [47, 7] width 94 height 15
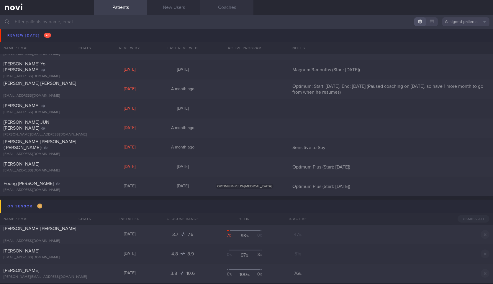
scroll to position [172, 0]
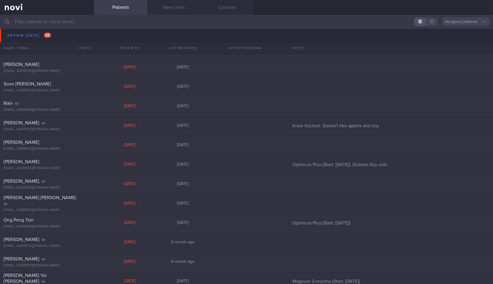
click at [56, 33] on div "[EMAIL_ADDRESS][DOMAIN_NAME]" at bounding box center [47, 35] width 87 height 4
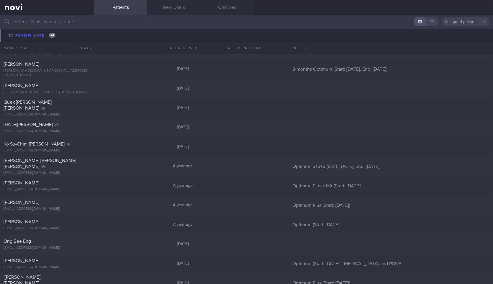
scroll to position [1867, 0]
